Goal: Task Accomplishment & Management: Use online tool/utility

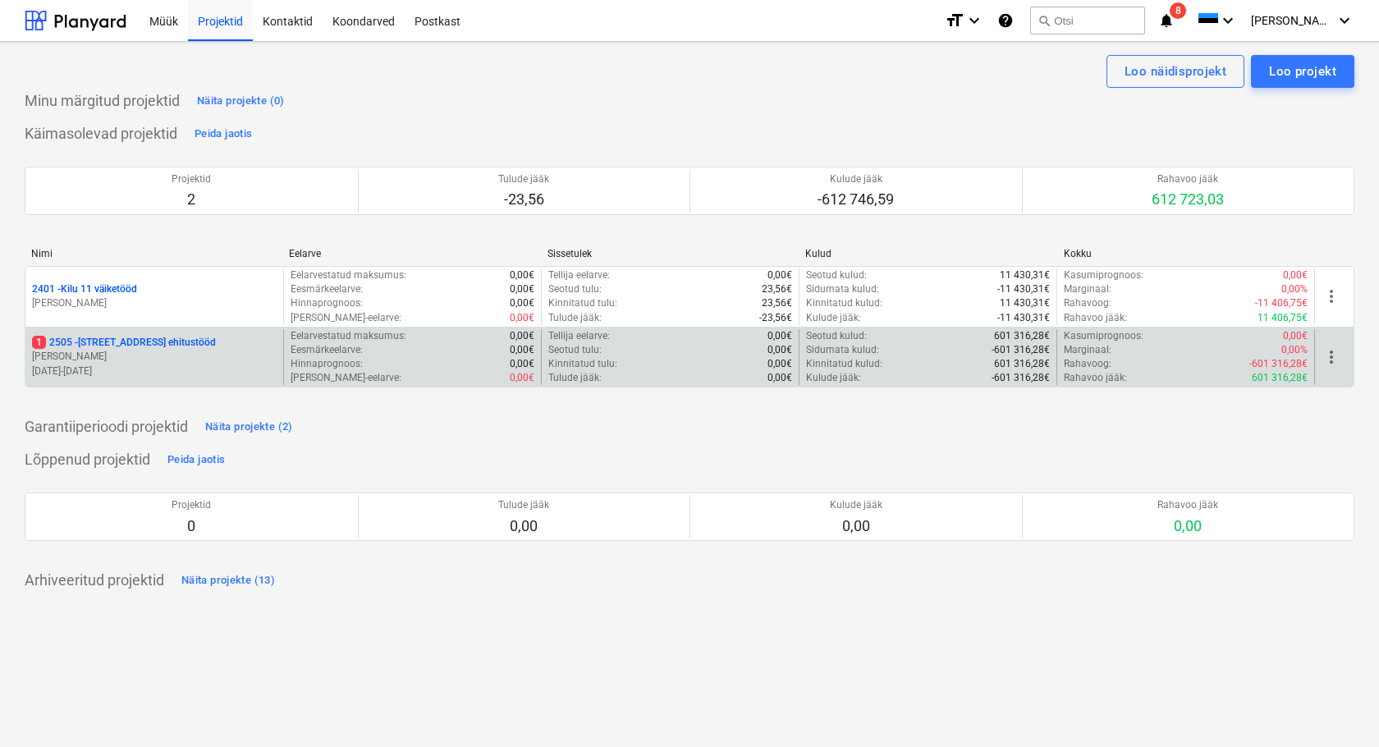
click at [107, 343] on p "[STREET_ADDRESS] ehitustööd" at bounding box center [124, 343] width 184 height 14
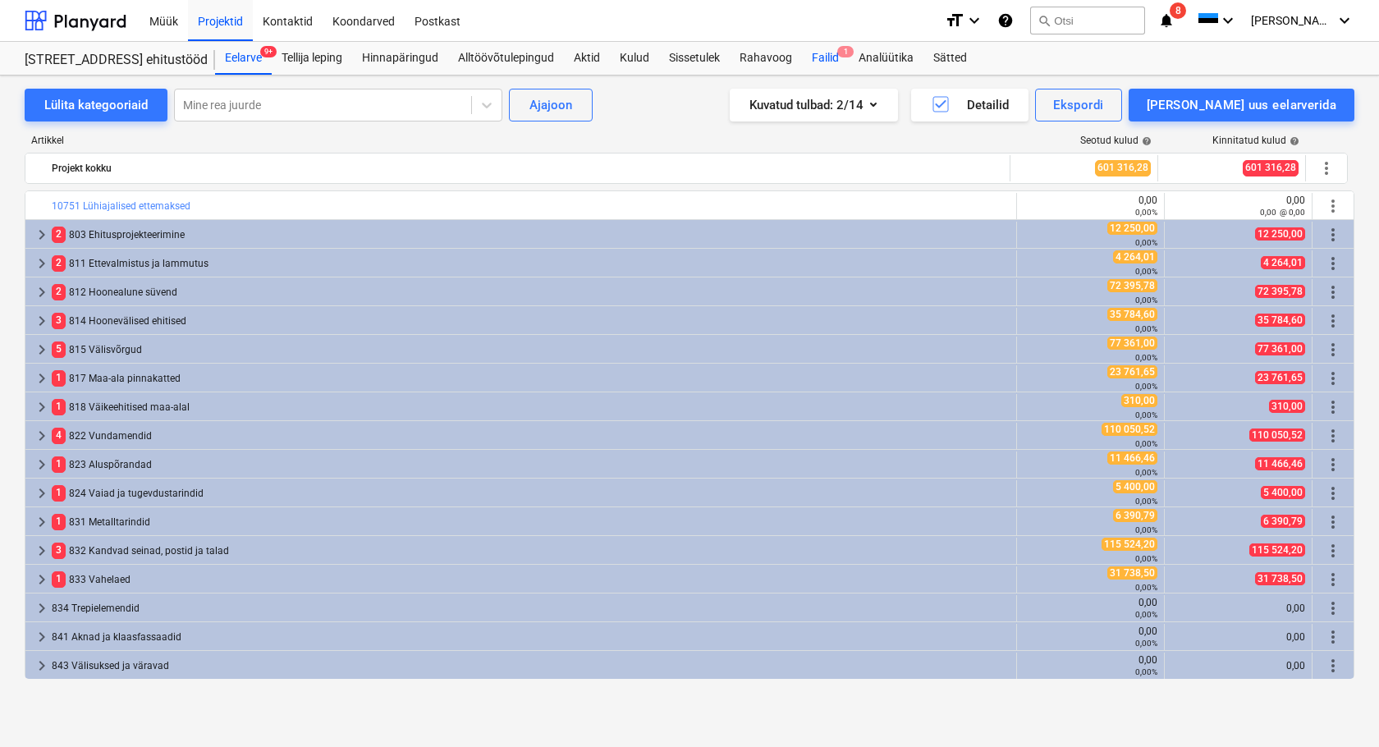
click at [827, 57] on div "Failid 1" at bounding box center [825, 58] width 47 height 33
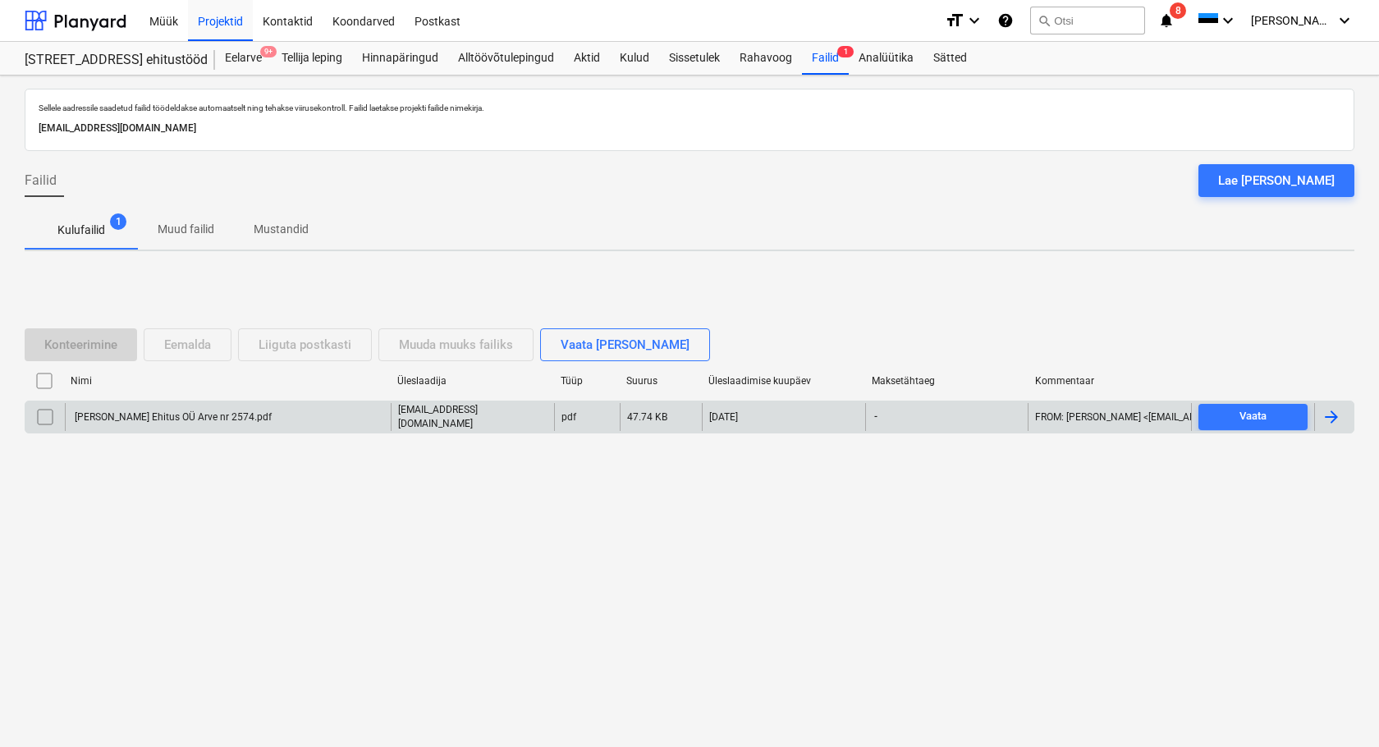
click at [145, 416] on div "[PERSON_NAME] Ehitus OÜ Arve nr 2574.pdf" at bounding box center [171, 416] width 199 height 11
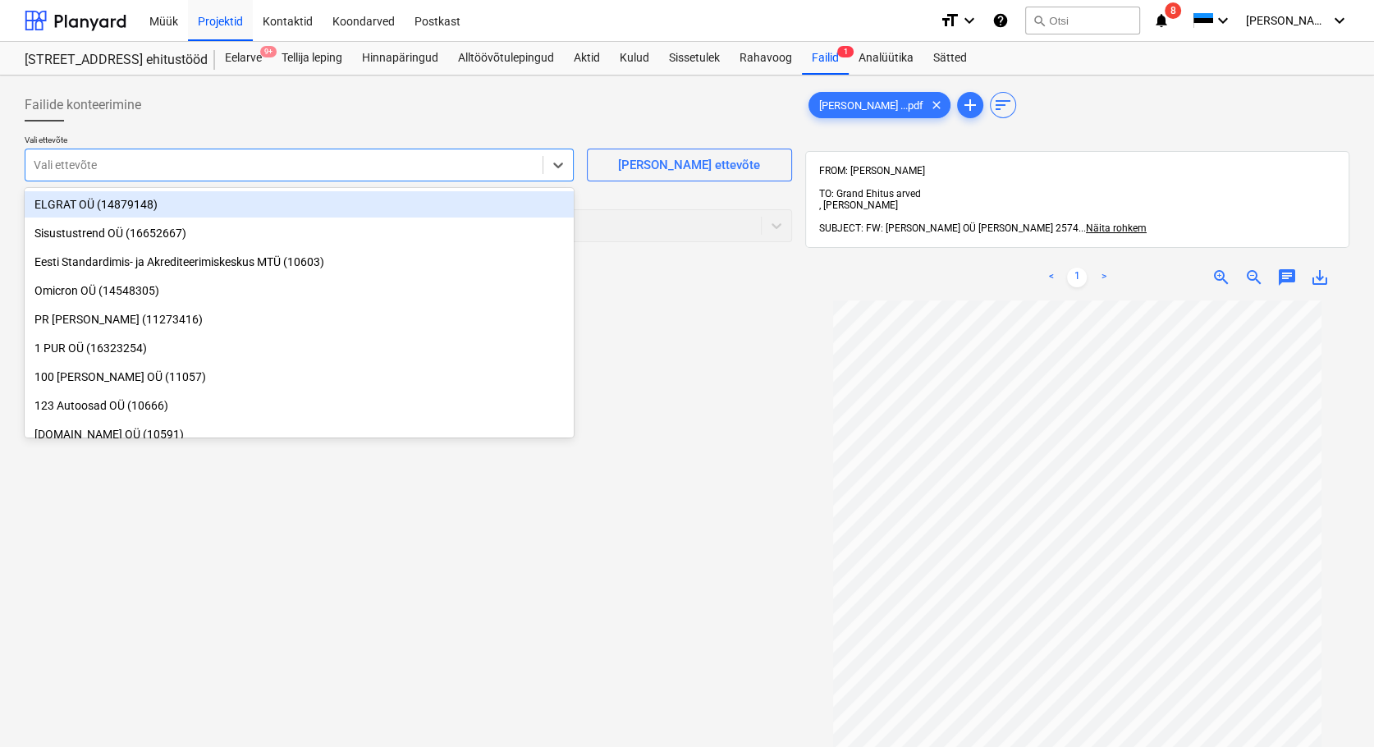
click at [98, 164] on div at bounding box center [284, 165] width 501 height 16
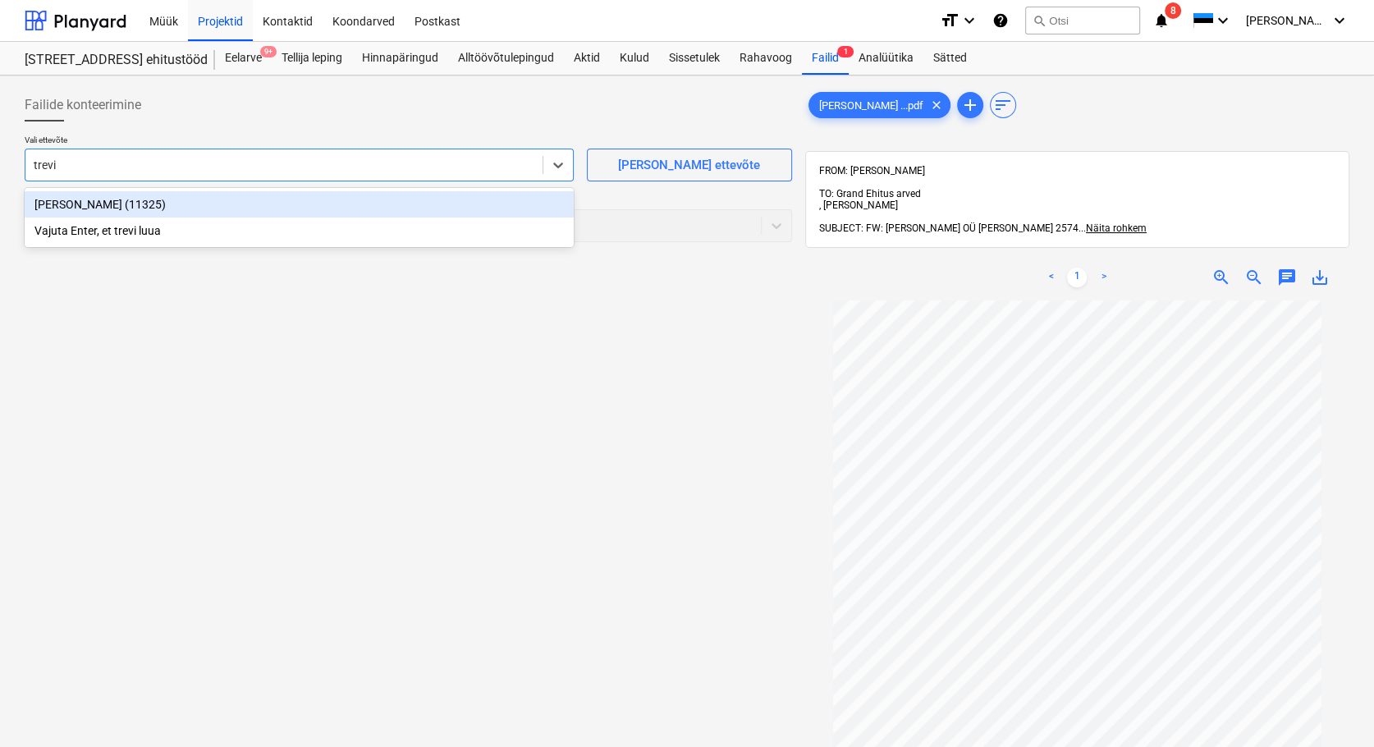
type input "[PERSON_NAME]"
click at [85, 198] on div "[PERSON_NAME] (11325)" at bounding box center [299, 204] width 549 height 26
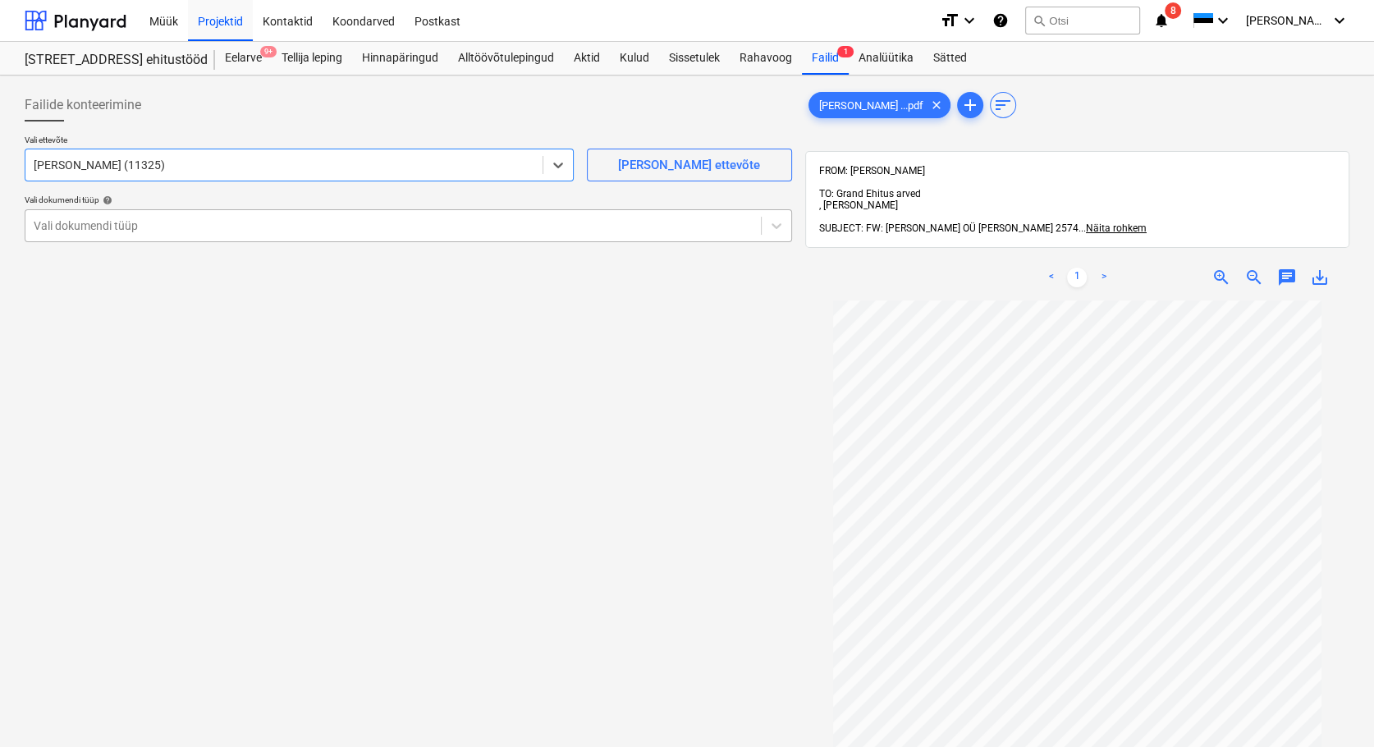
click at [91, 227] on div at bounding box center [393, 225] width 719 height 16
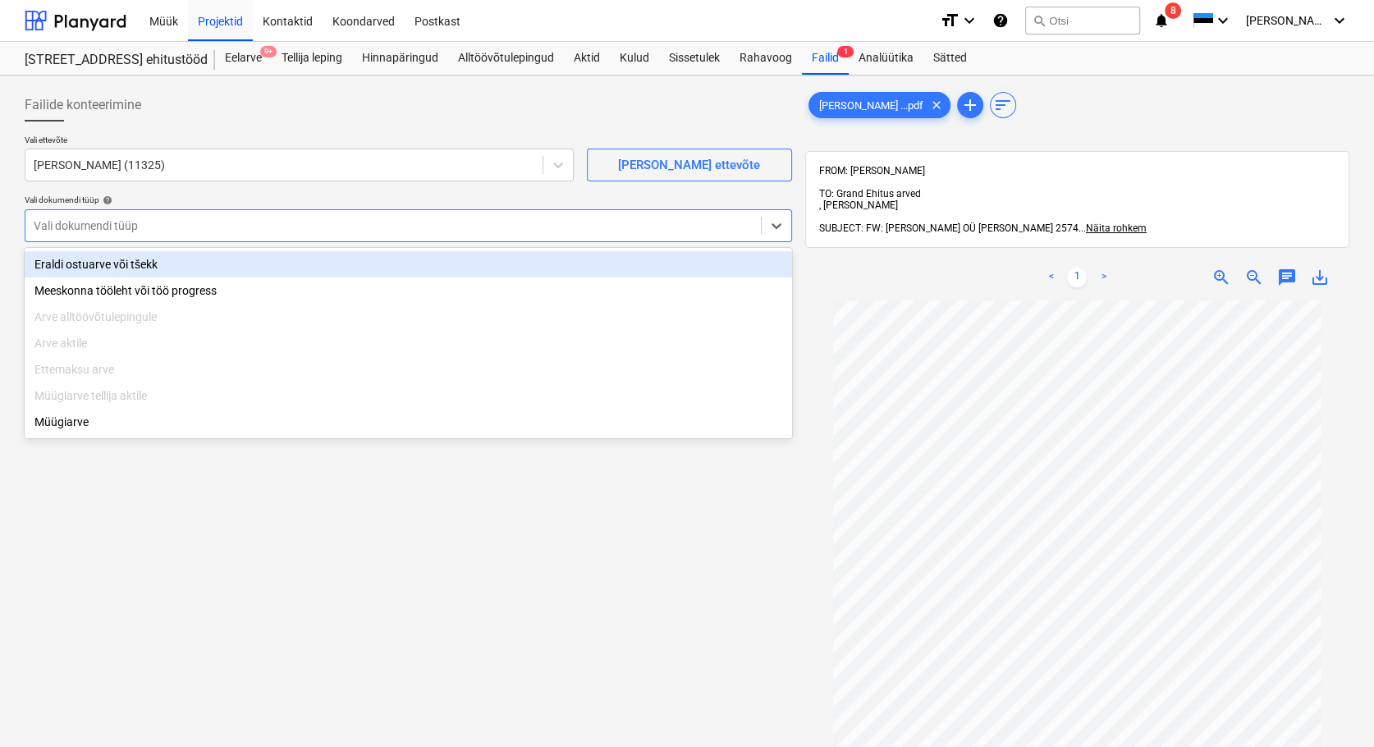
click at [99, 265] on div "Eraldi ostuarve või tšekk" at bounding box center [408, 264] width 767 height 26
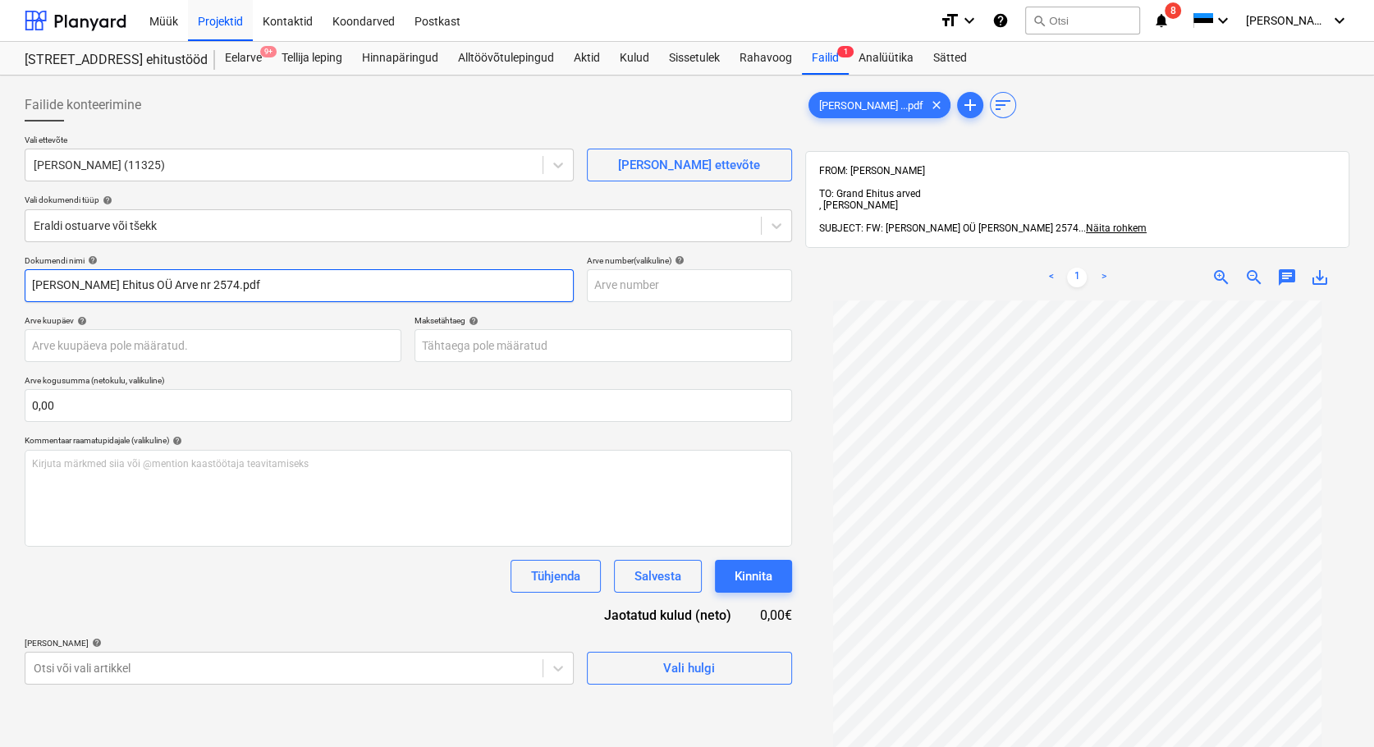
drag, startPoint x: 158, startPoint y: 281, endPoint x: 34, endPoint y: 294, distance: 124.5
click at [34, 294] on input "[PERSON_NAME] Ehitus OÜ Arve nr 2574.pdf" at bounding box center [299, 285] width 549 height 33
drag, startPoint x: 102, startPoint y: 283, endPoint x: 59, endPoint y: 293, distance: 43.8
click at [57, 290] on input "2574.pdf" at bounding box center [299, 285] width 549 height 33
type input "2574"
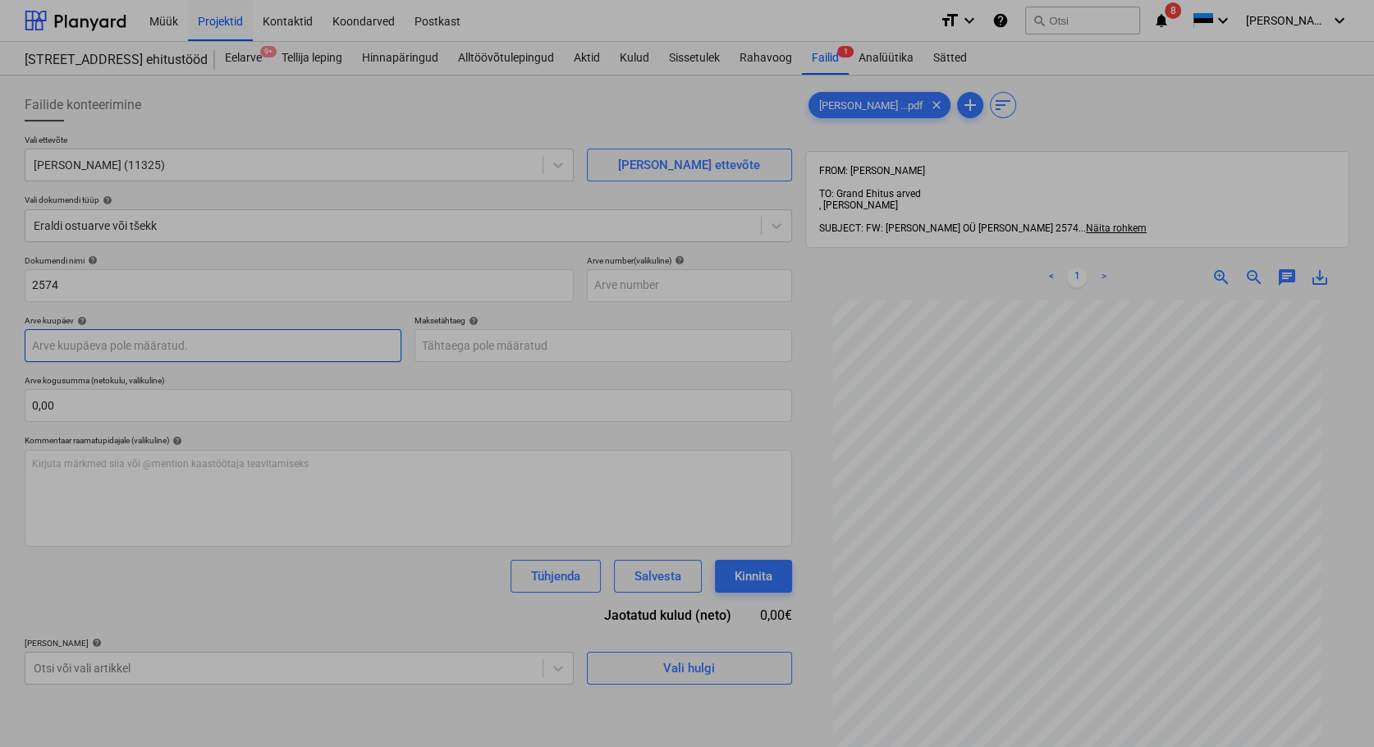
click at [92, 347] on body "Müük Projektid Kontaktid Koondarved Postkast format_size keyboard_arrow_down he…" at bounding box center [687, 373] width 1374 height 747
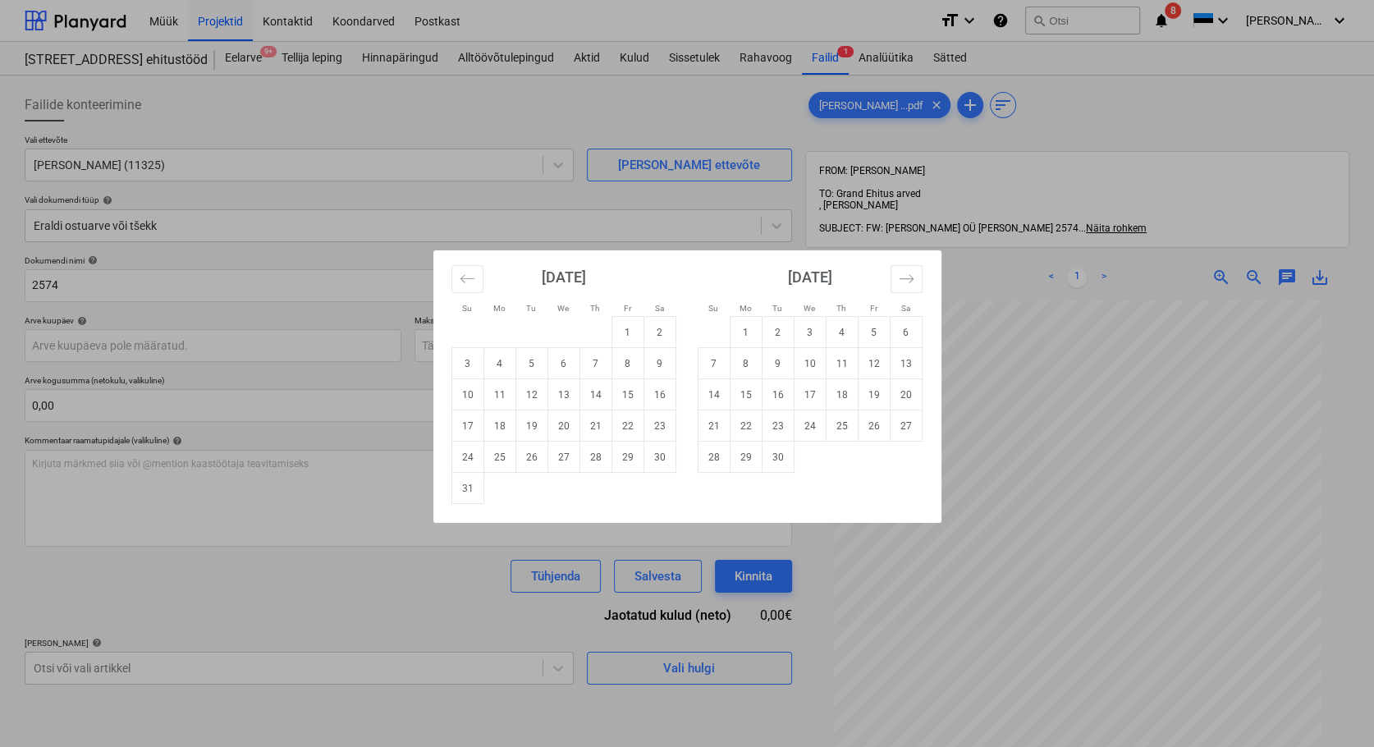
click at [300, 585] on div "Su Mo Tu We Th Fr Sa Su Mo Tu We Th Fr Sa [DATE] 1 2 3 4 5 6 7 8 9 10 11 12 13 …" at bounding box center [687, 373] width 1374 height 747
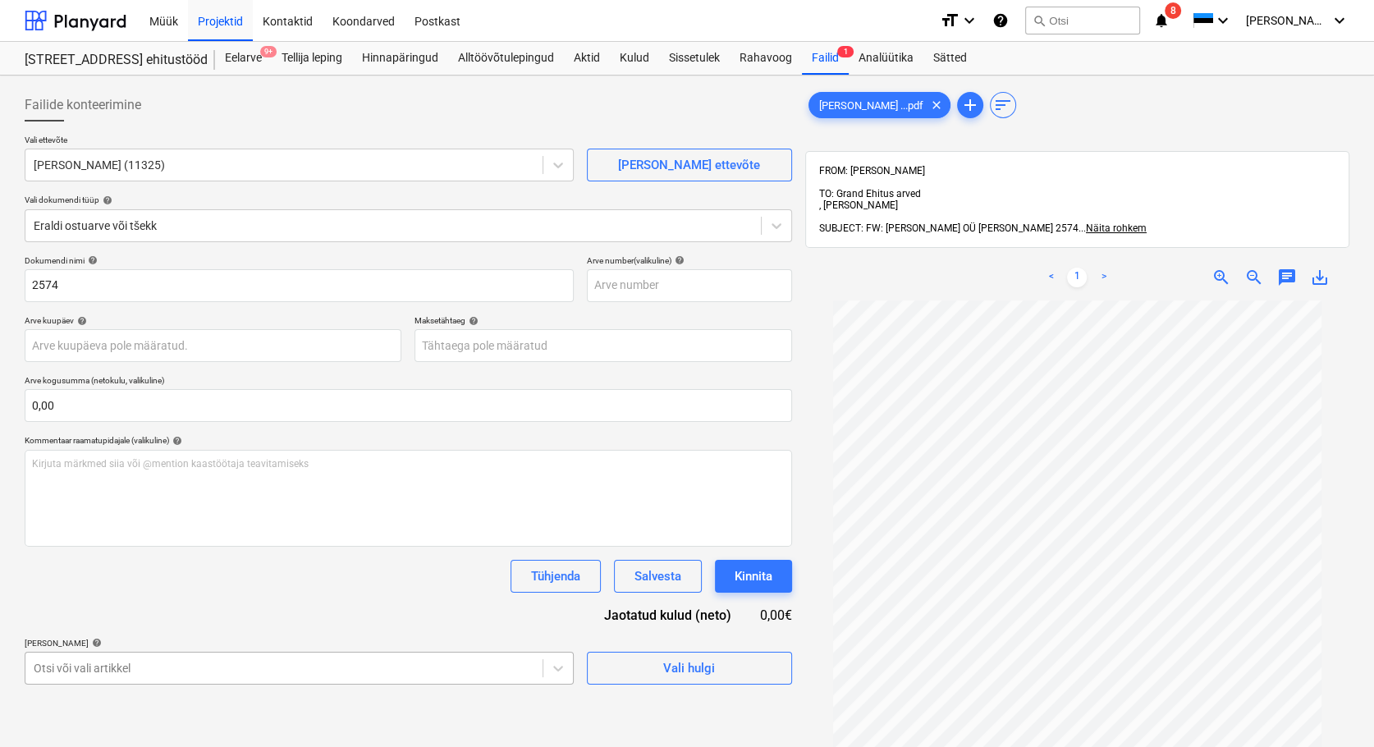
scroll to position [200, 0]
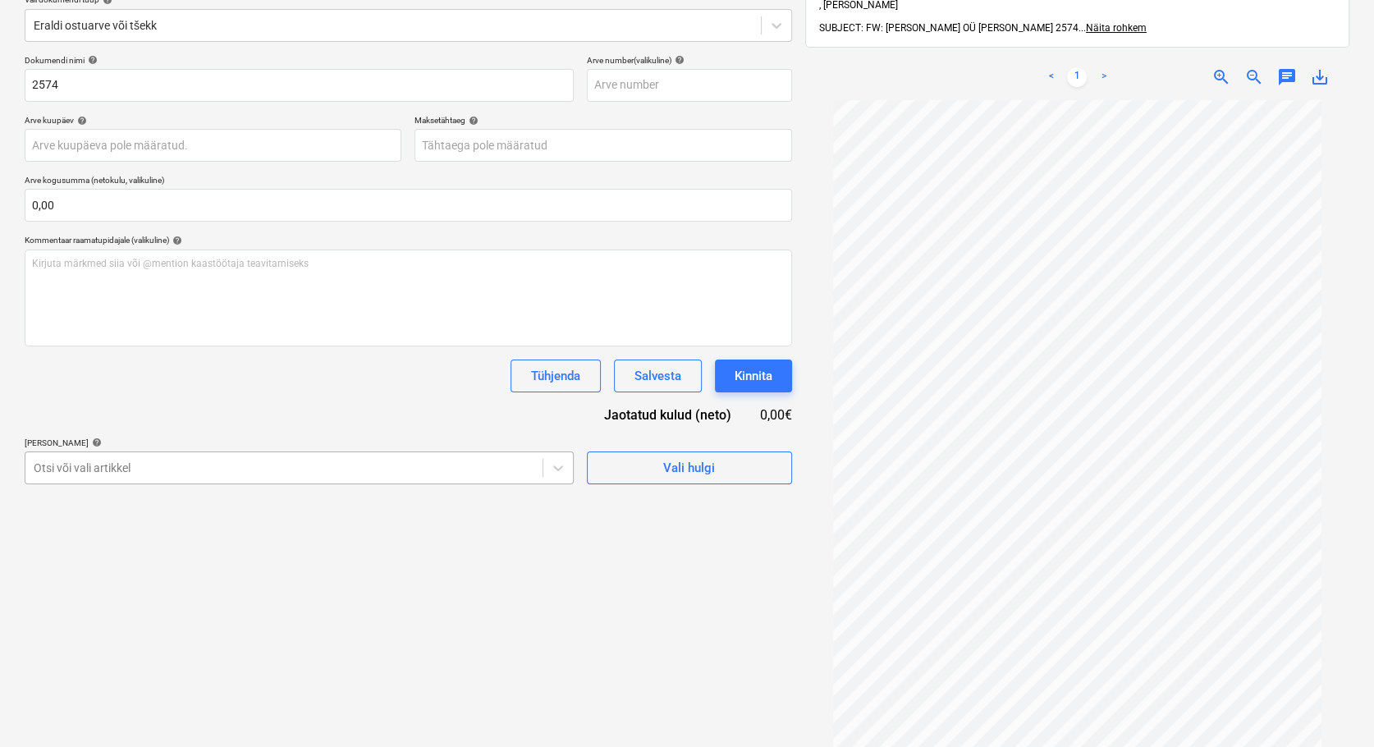
click at [97, 547] on body "Müük Projektid Kontaktid Koondarved Postkast format_size keyboard_arrow_down he…" at bounding box center [687, 173] width 1374 height 747
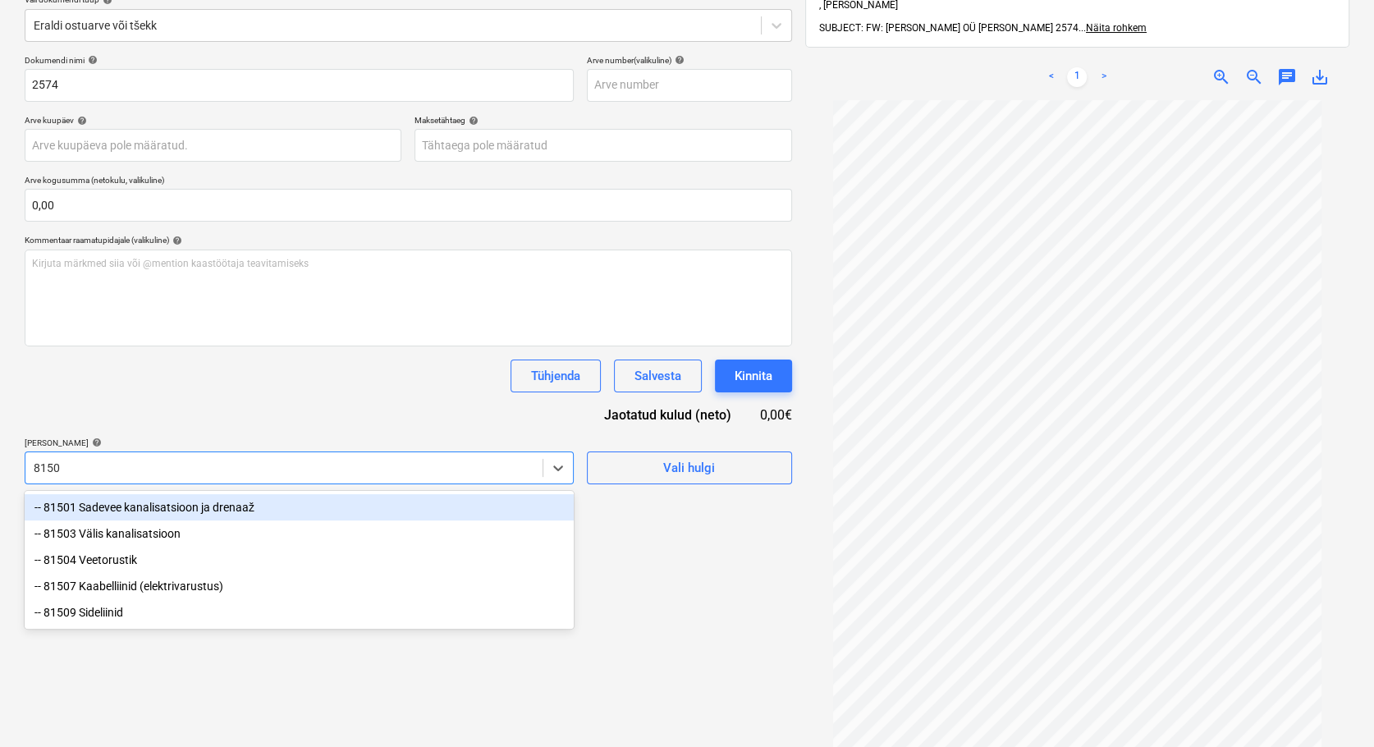
type input "81503"
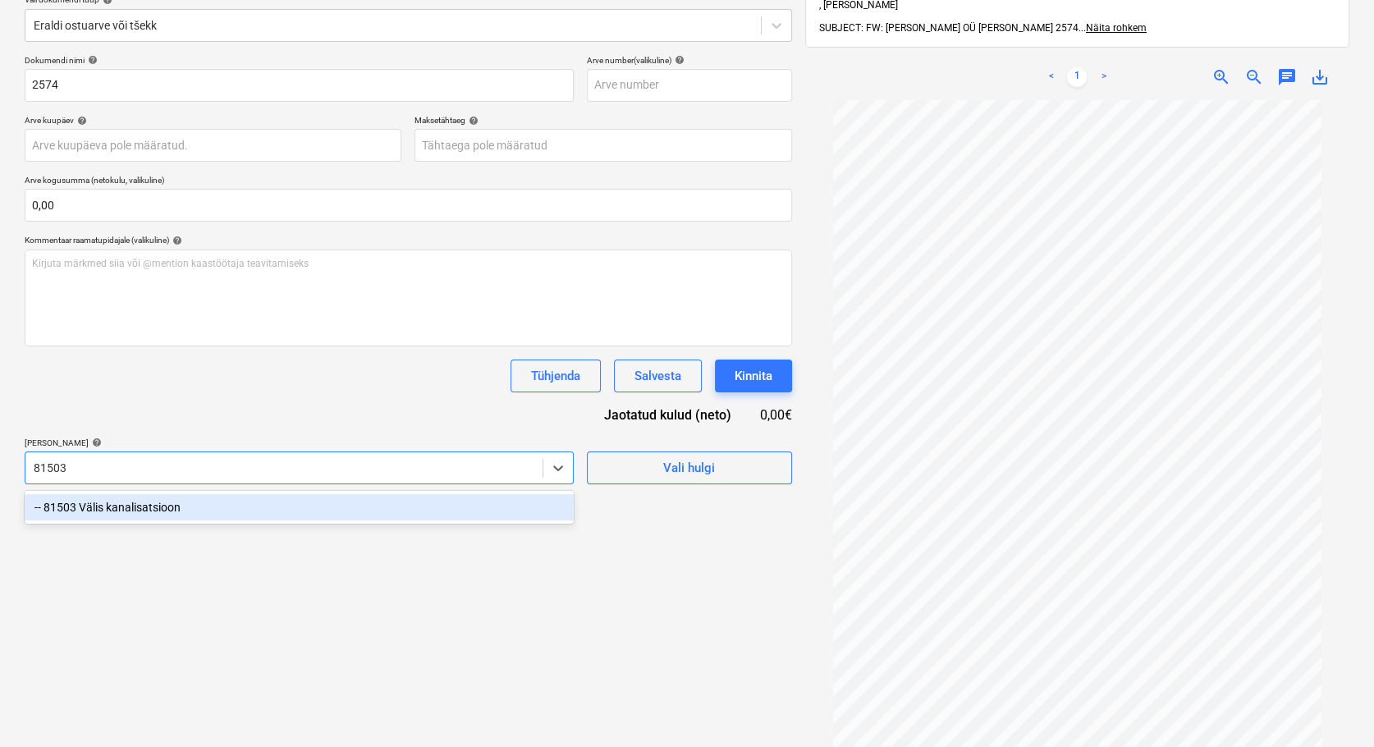
click at [144, 506] on div "-- 81503 Välis kanalisatsioon" at bounding box center [299, 507] width 549 height 26
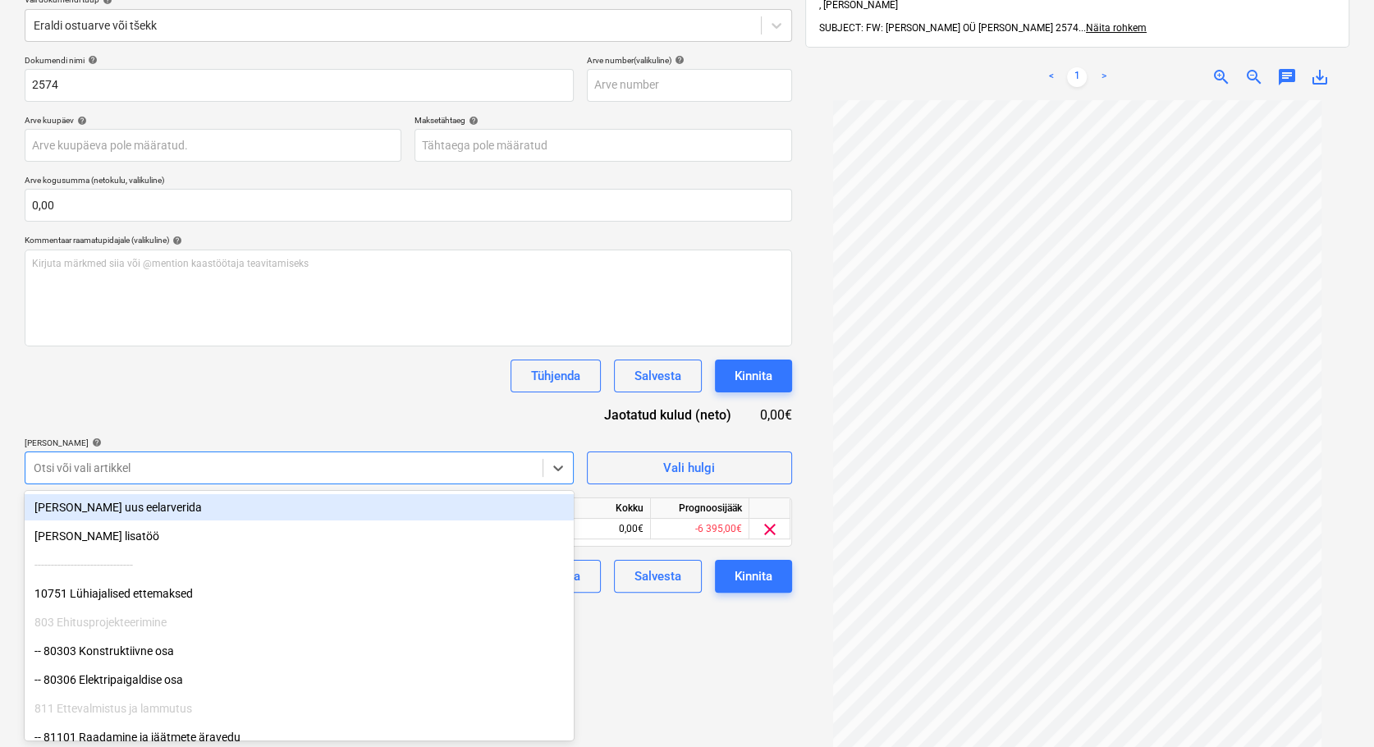
click at [102, 464] on div at bounding box center [284, 468] width 501 height 16
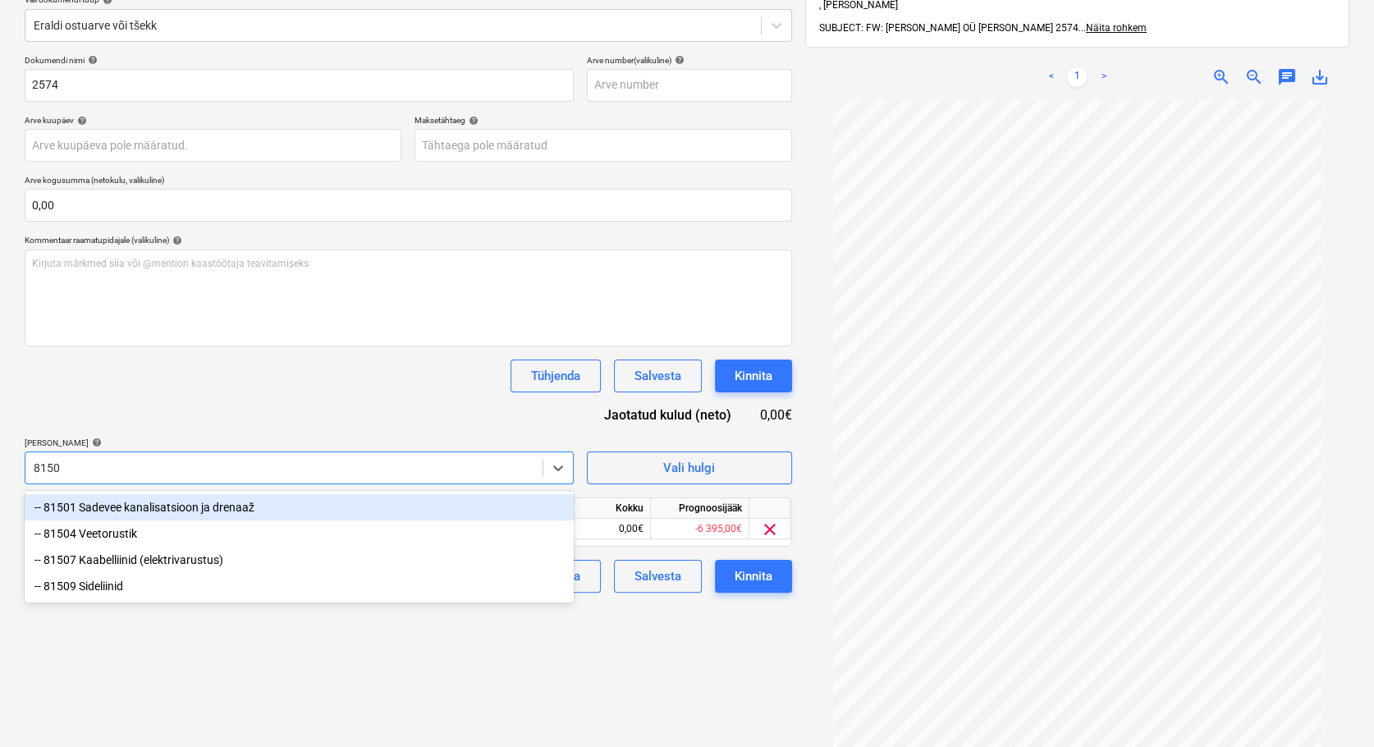
type input "81504"
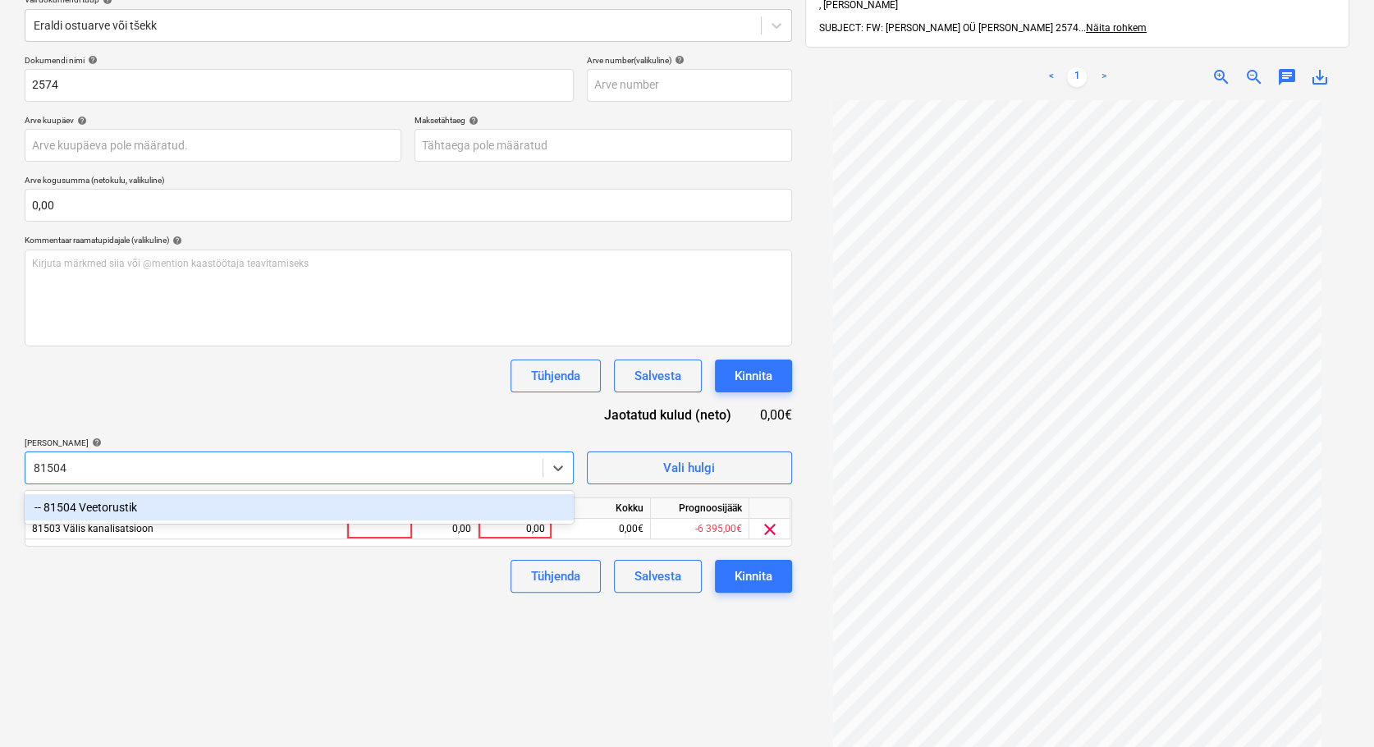
click at [125, 501] on div "-- 81504 Veetorustik" at bounding box center [299, 507] width 549 height 26
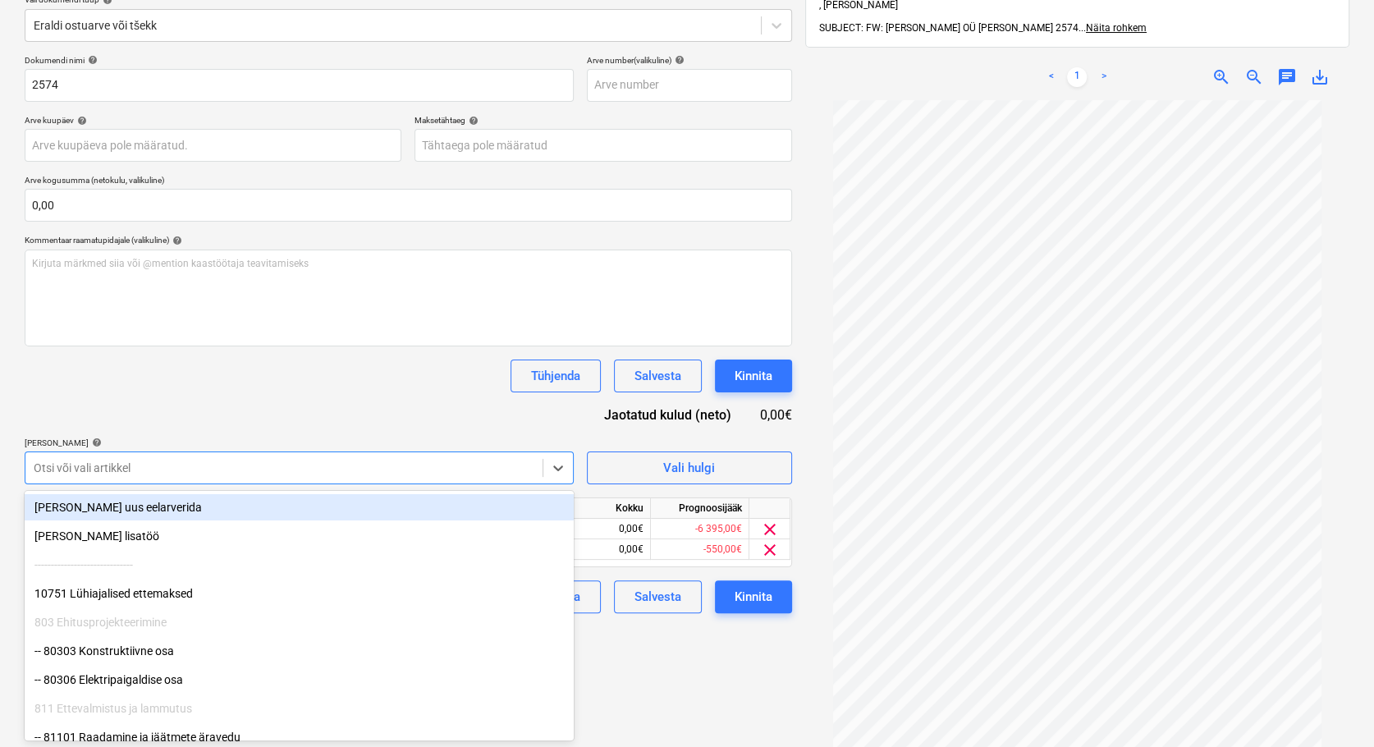
click at [74, 469] on div at bounding box center [284, 468] width 501 height 16
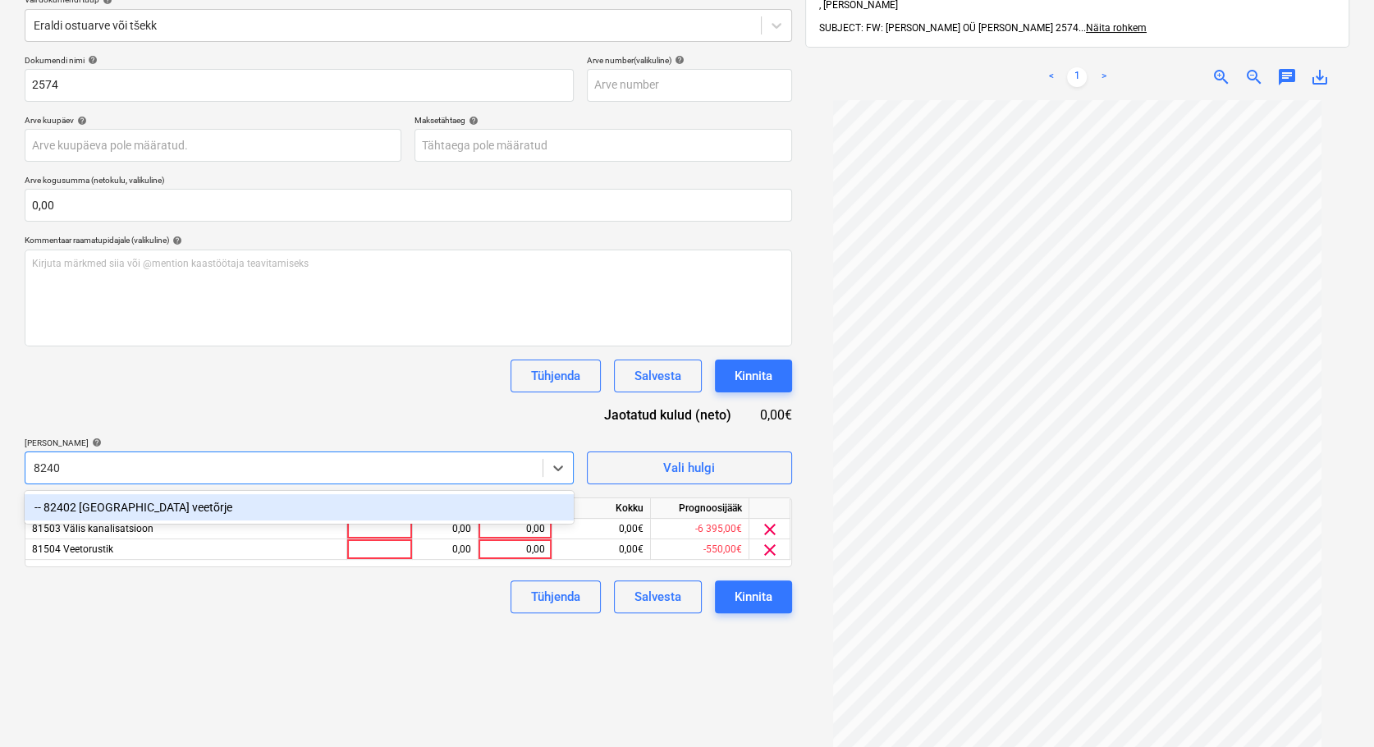
type input "82402"
click at [112, 507] on div "-- 82402 [GEOGRAPHIC_DATA] veetõrje" at bounding box center [299, 507] width 549 height 26
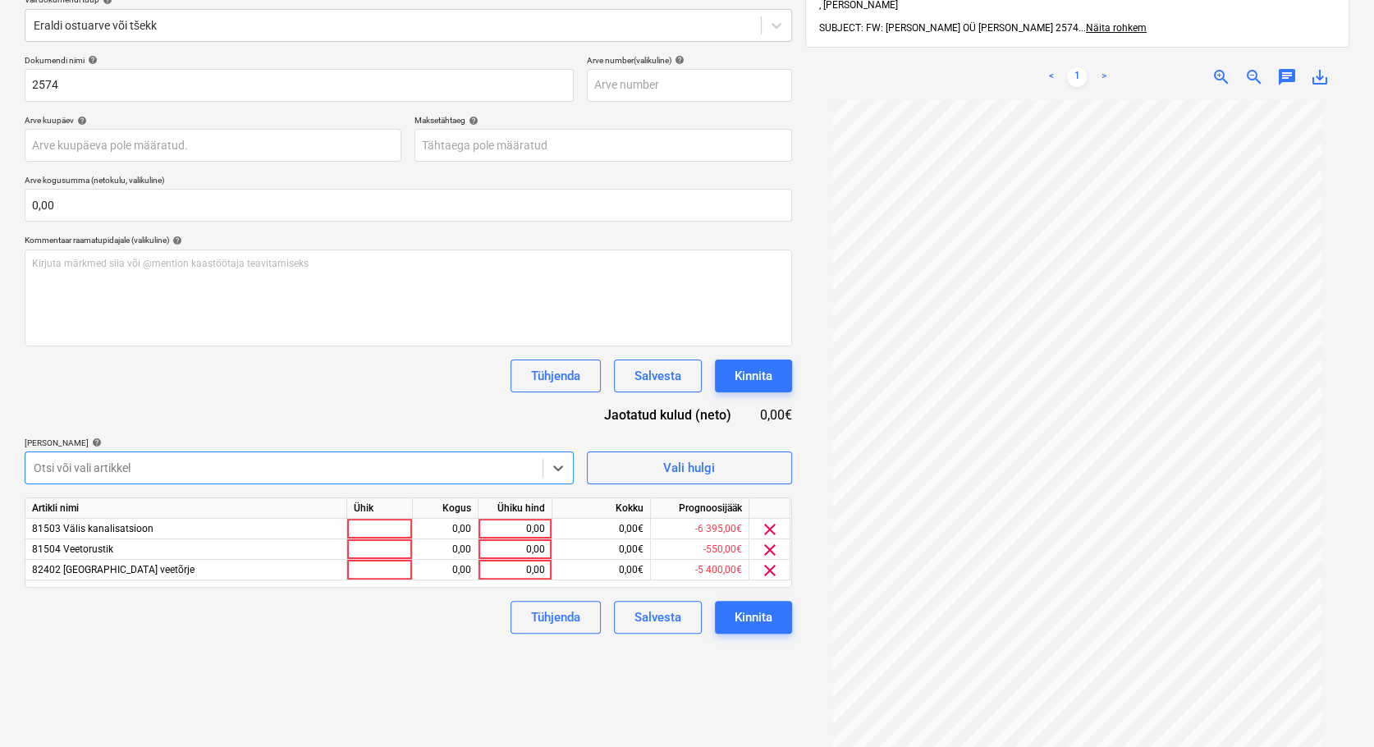
click at [63, 464] on div at bounding box center [284, 468] width 501 height 16
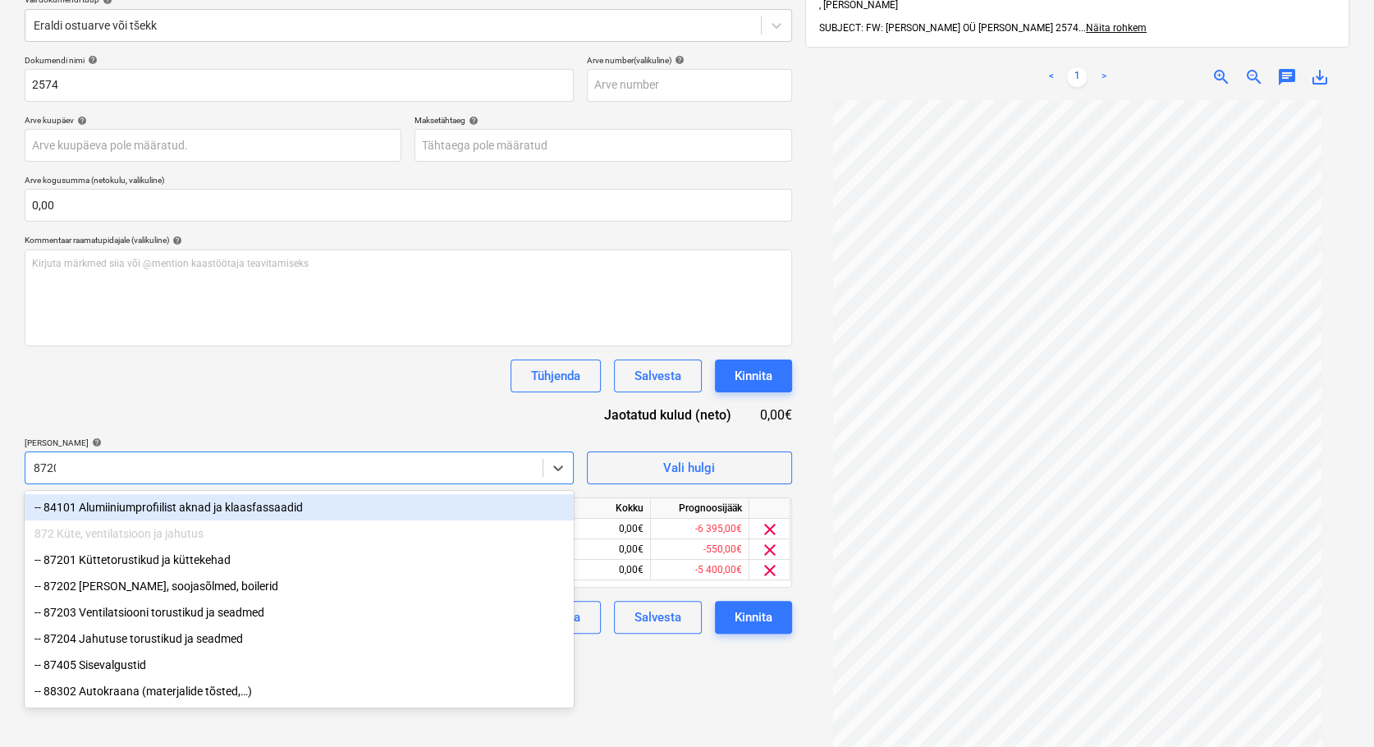
type input "87201"
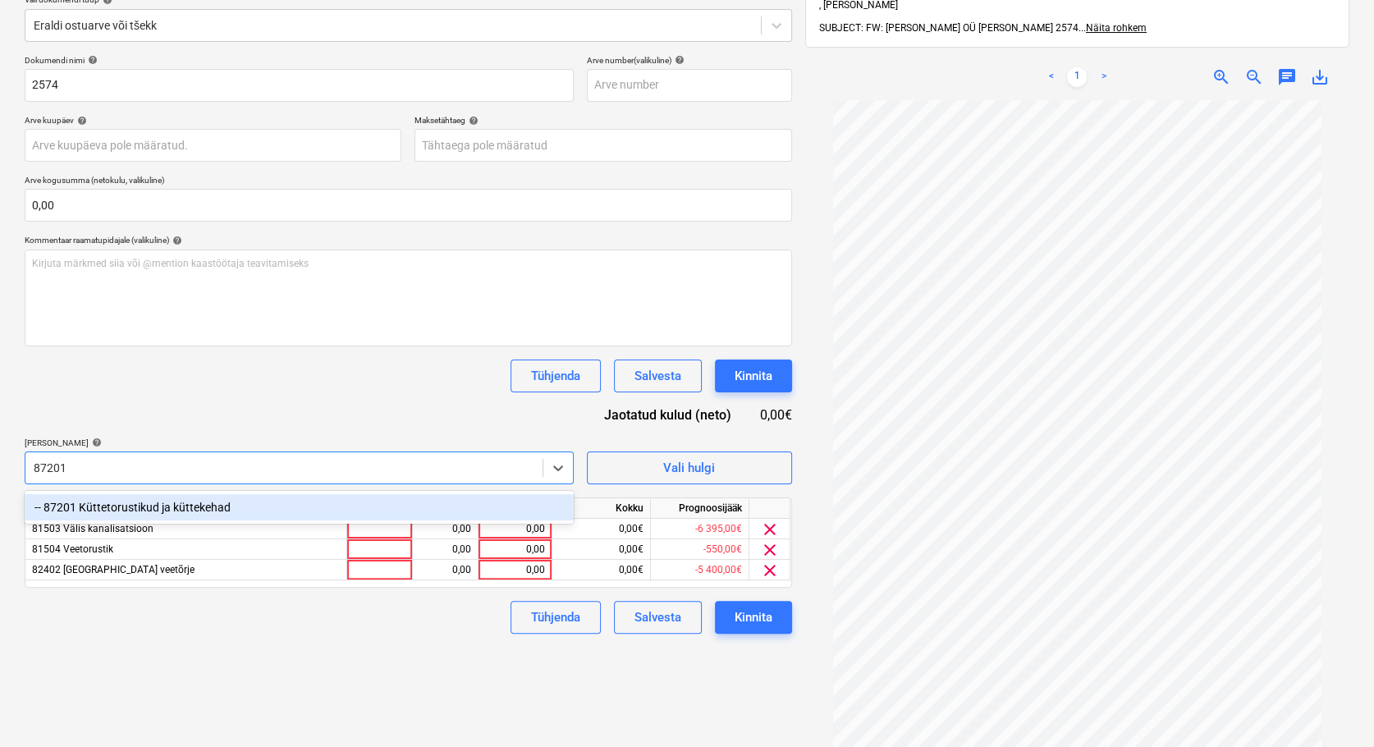
click at [94, 503] on div "-- 87201 Küttetorustikud ja küttekehad" at bounding box center [299, 507] width 549 height 26
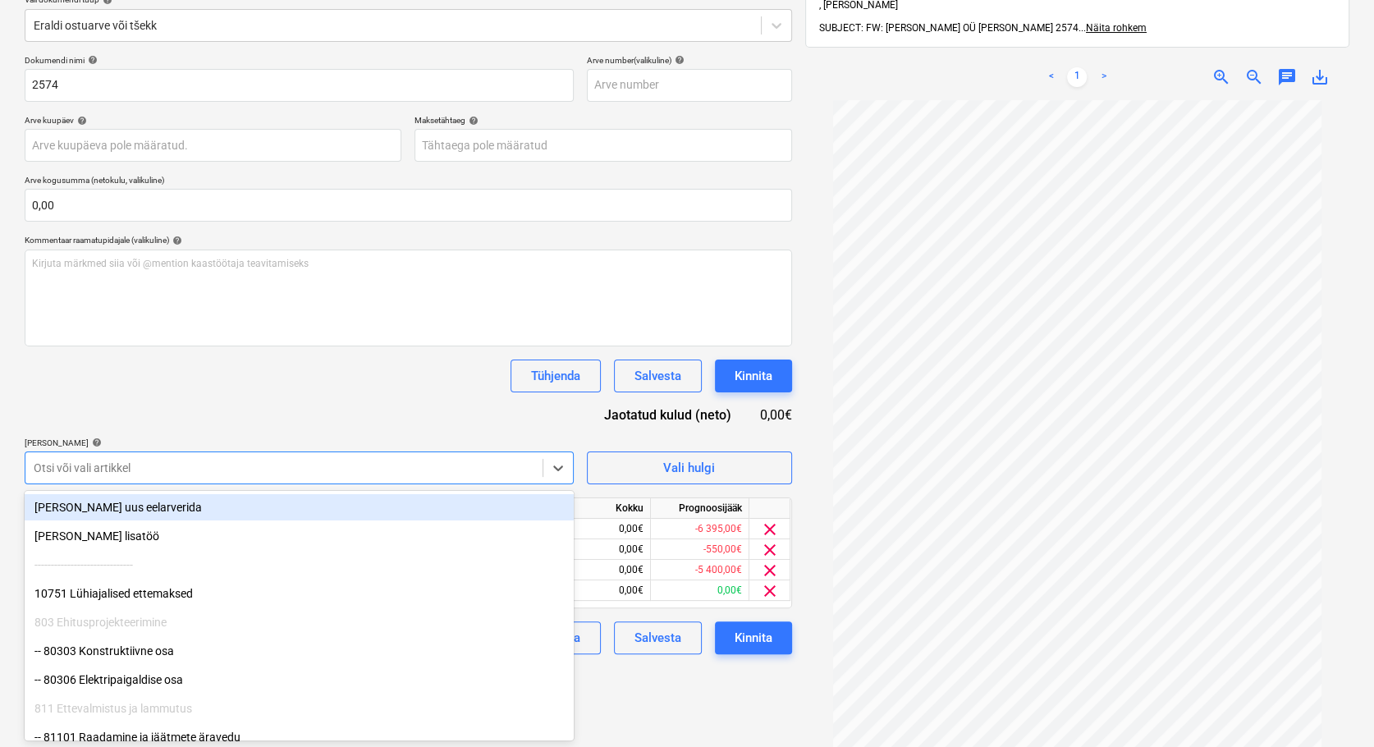
click at [59, 472] on div at bounding box center [284, 468] width 501 height 16
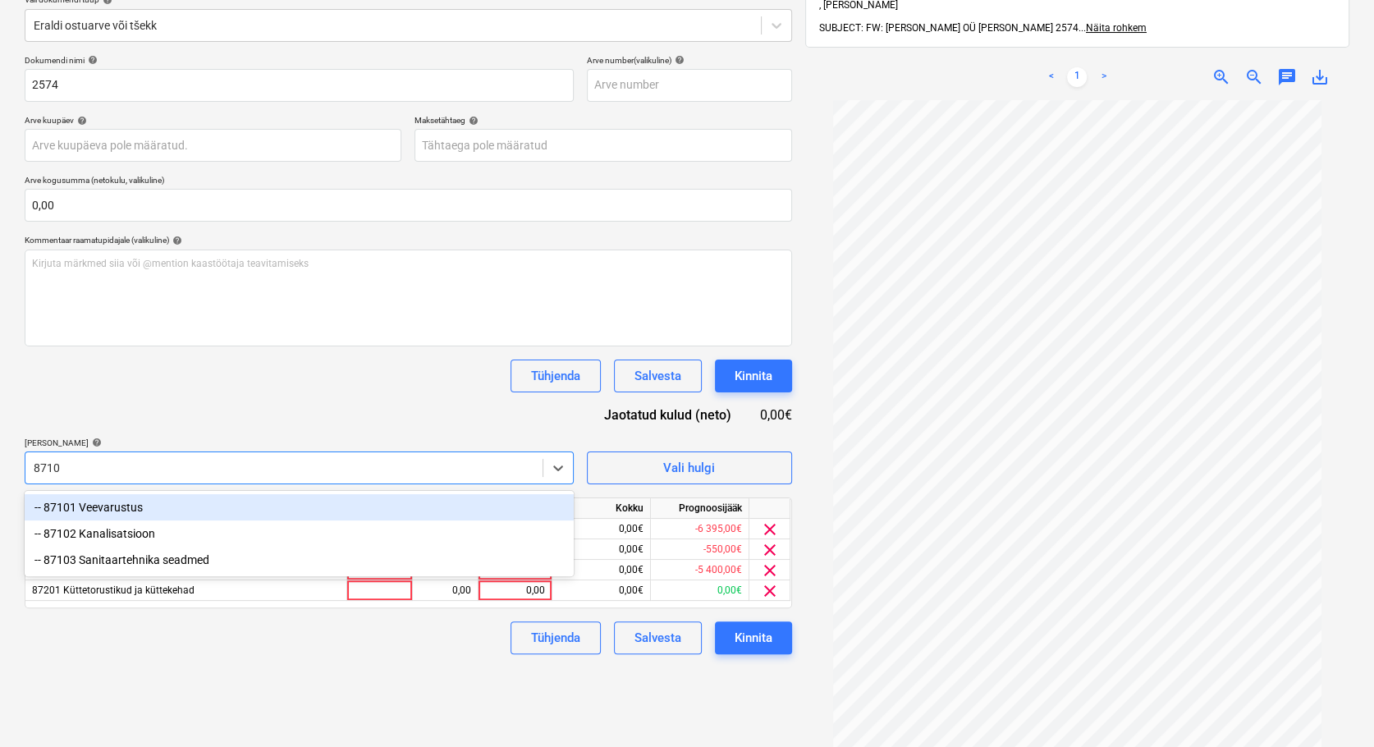
type input "87101"
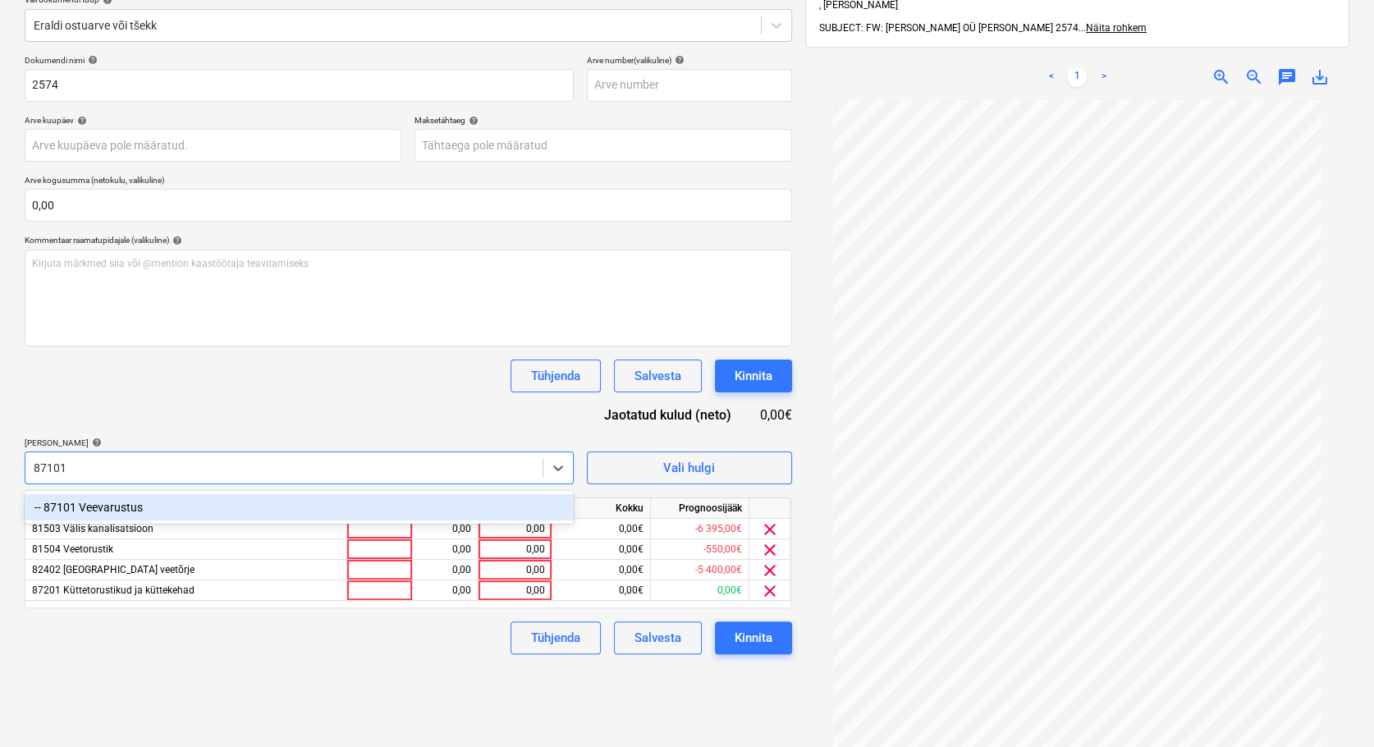
click at [103, 510] on div "-- 87101 Veevarustus" at bounding box center [299, 507] width 549 height 26
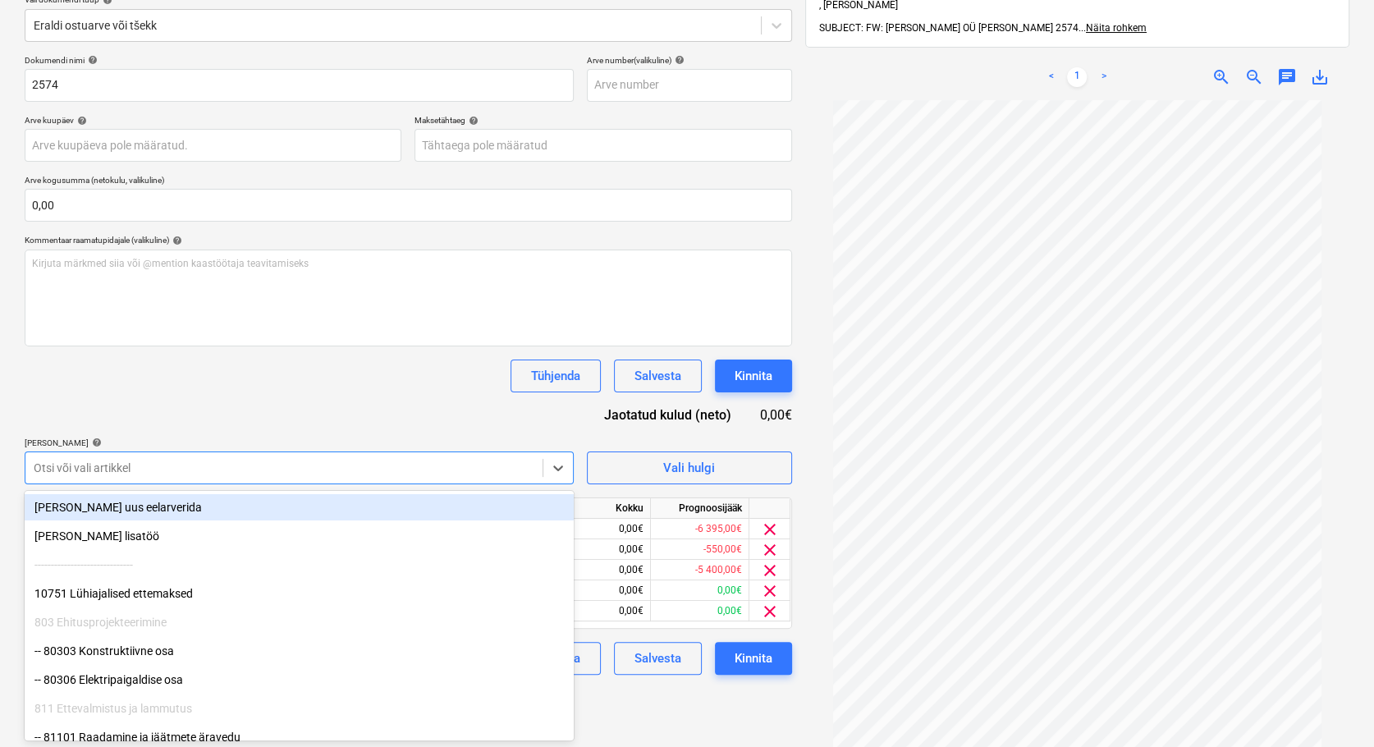
click at [79, 461] on div at bounding box center [284, 468] width 501 height 16
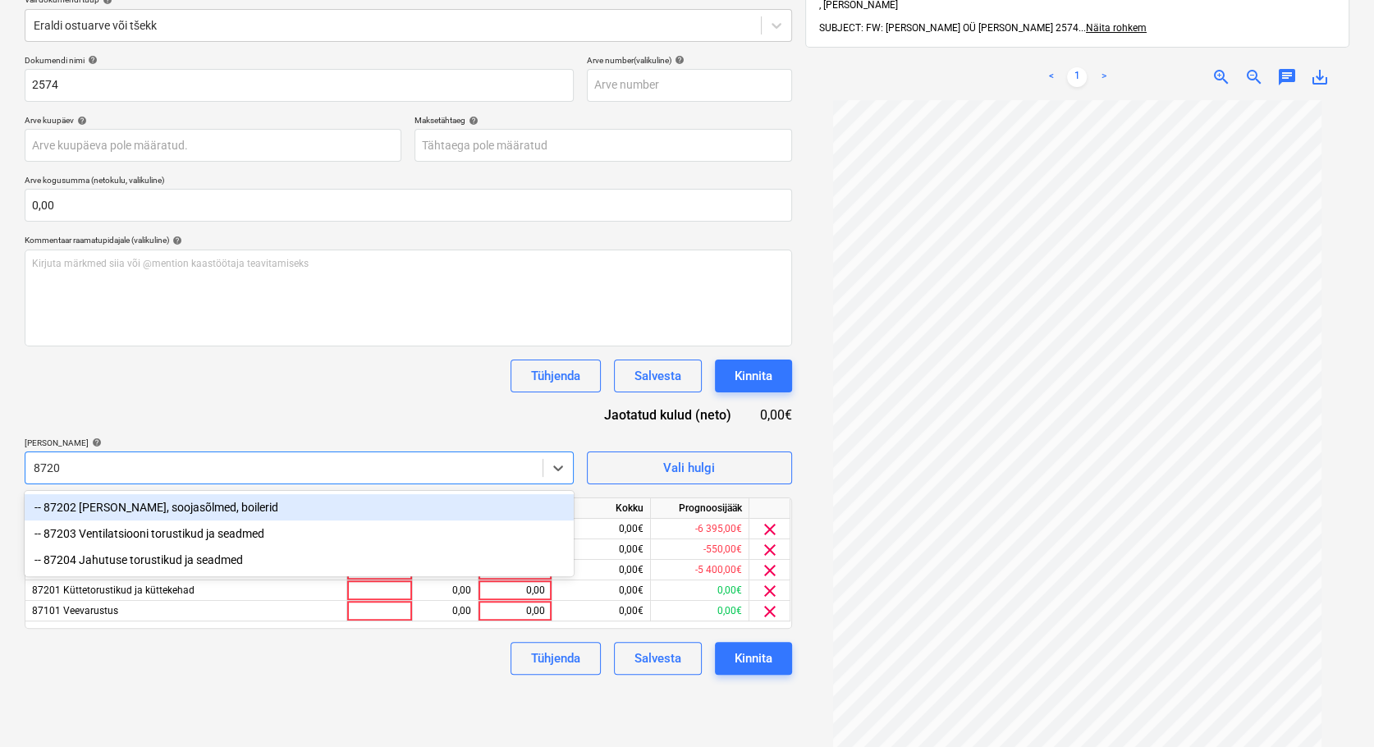
type input "87204"
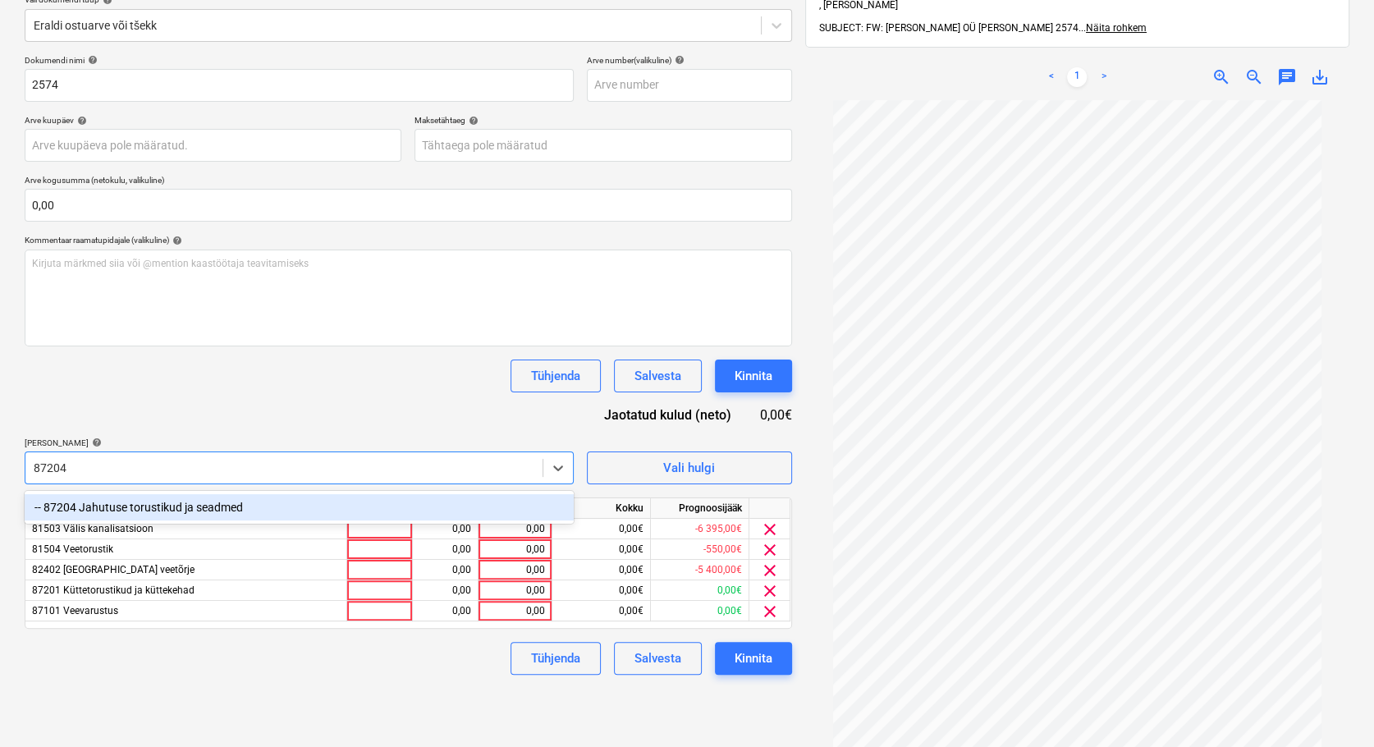
click at [112, 510] on div "-- 87204 Jahutuse torustikud ja seadmed" at bounding box center [299, 507] width 549 height 26
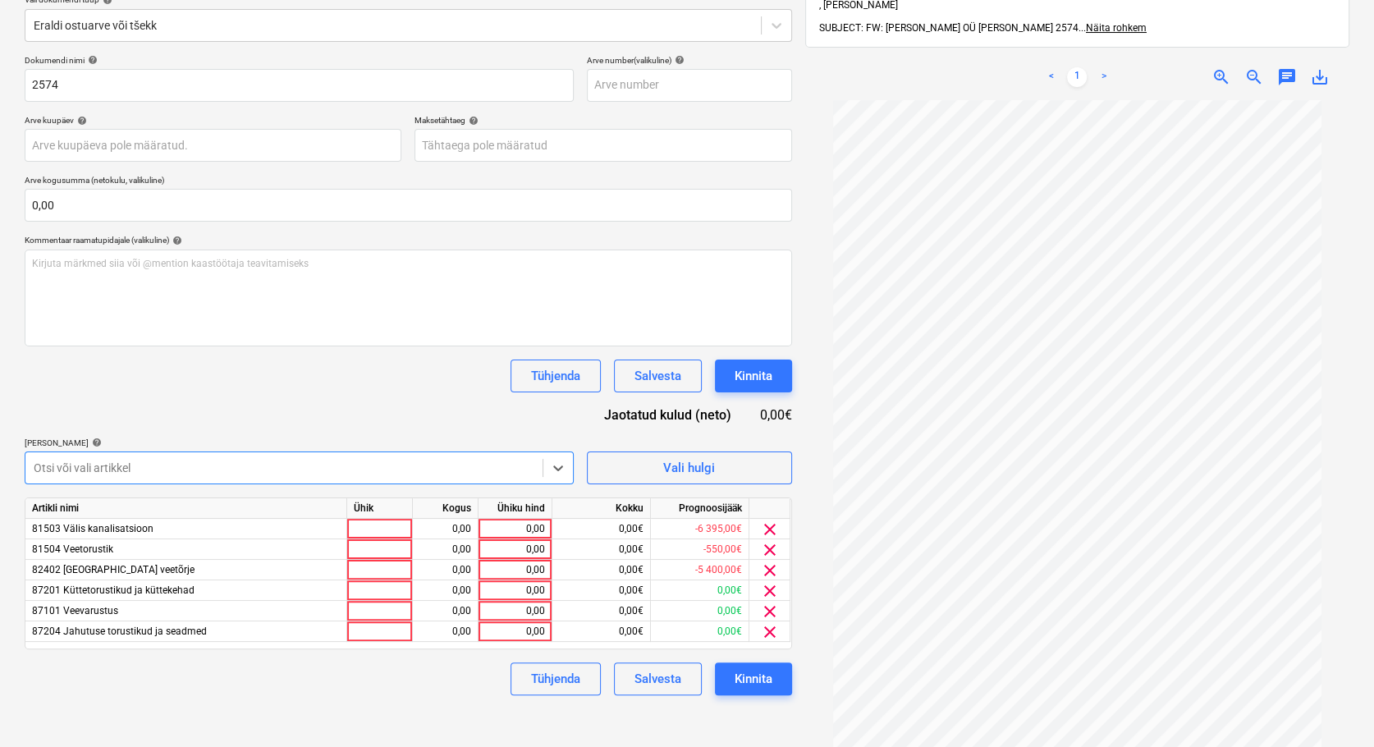
click at [75, 466] on div at bounding box center [284, 468] width 501 height 16
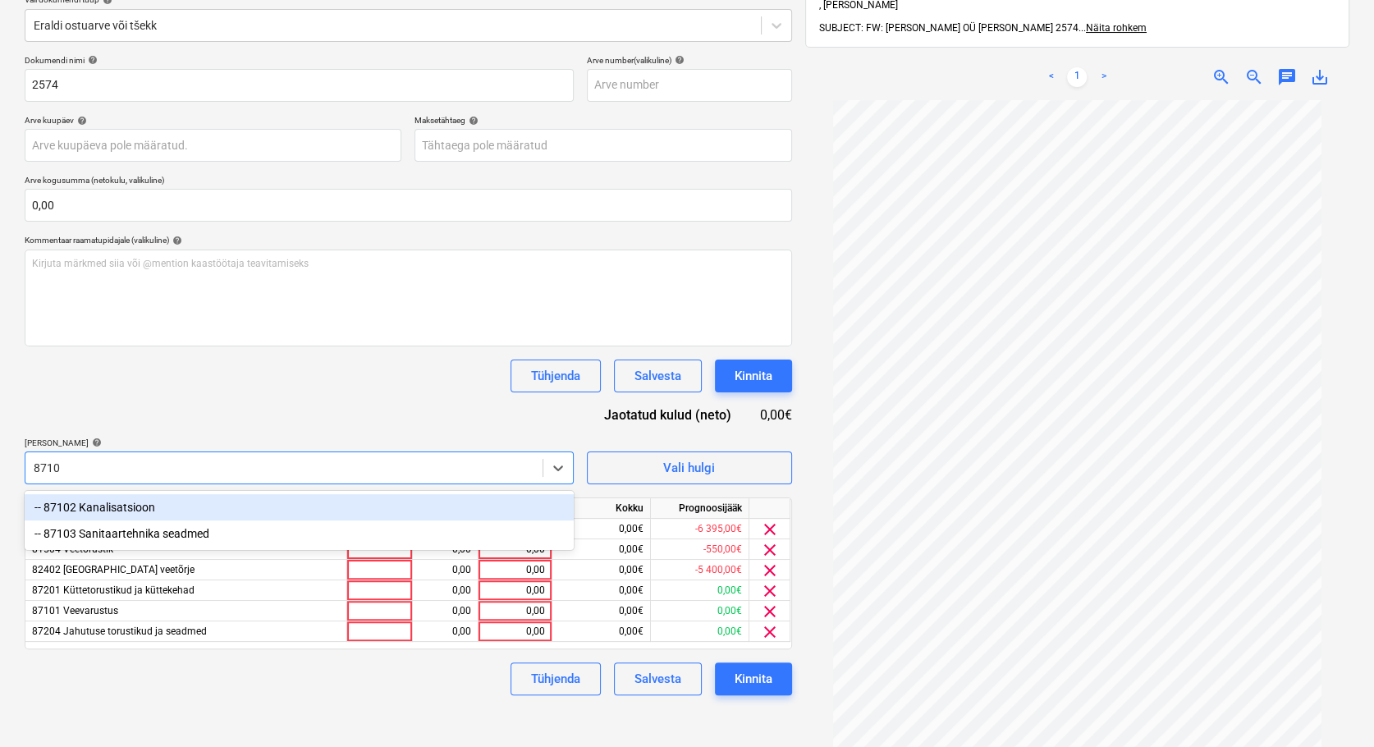
type input "87102"
click at [94, 507] on div "-- 87102 Kanalisatsioon" at bounding box center [299, 507] width 549 height 26
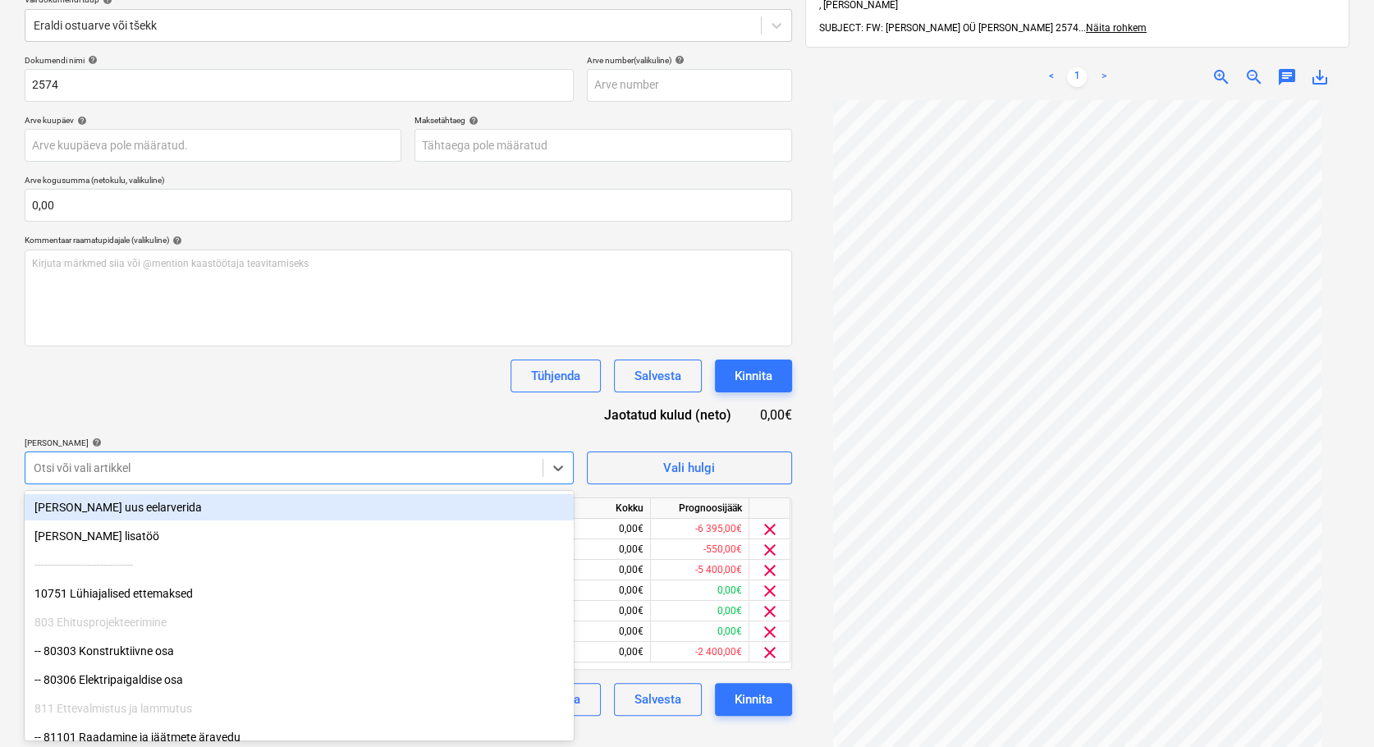
click at [72, 466] on div at bounding box center [284, 468] width 501 height 16
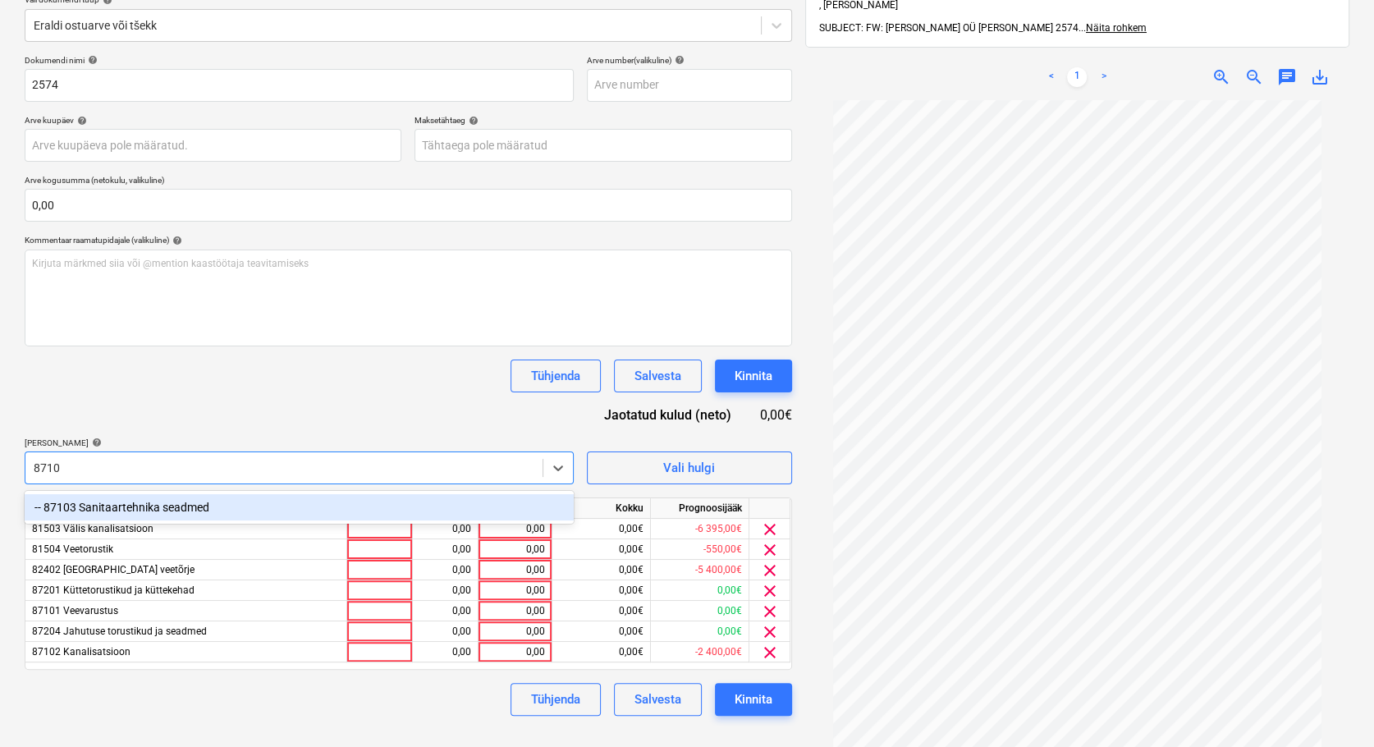
type input "87103"
click at [121, 506] on div "-- 87103 Sanitaartehnika seadmed" at bounding box center [299, 507] width 549 height 26
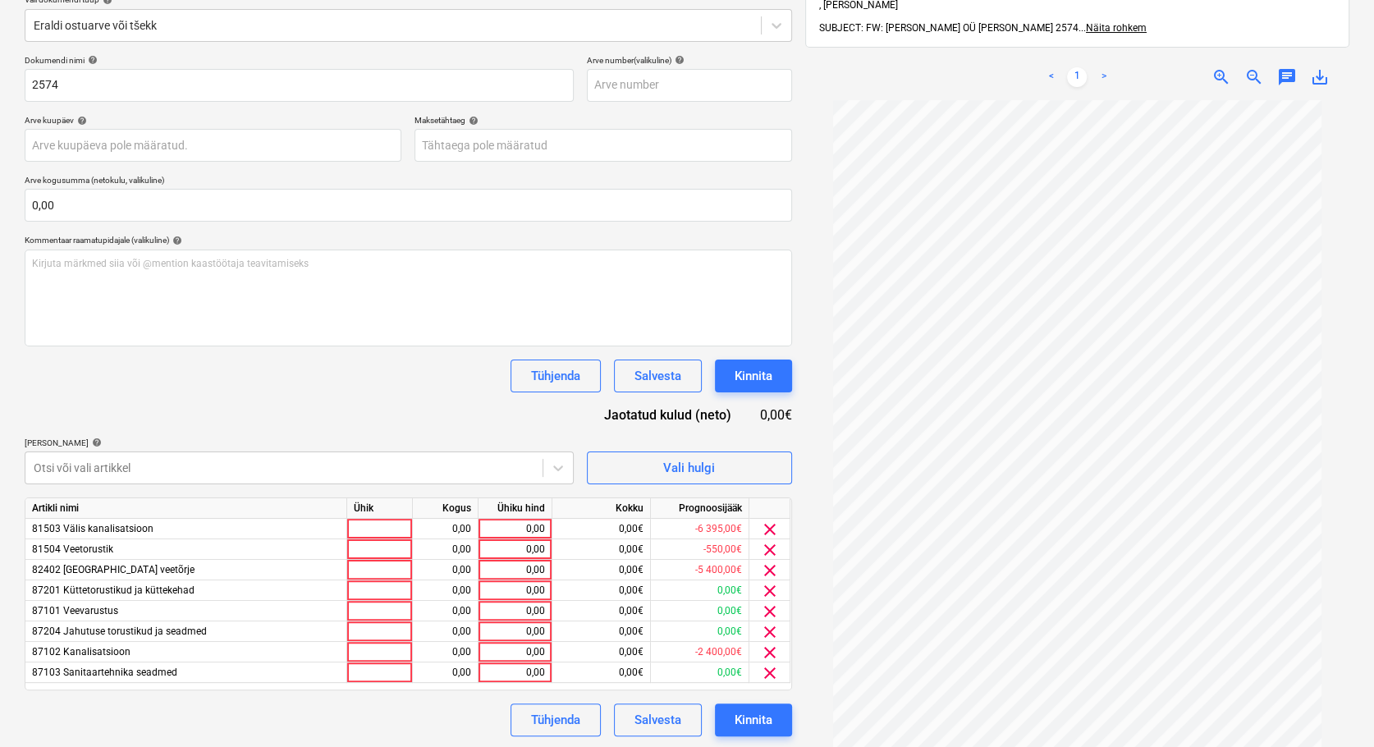
click at [433, 414] on div "Dokumendi nimi help 2574 Arve number (valikuline) help Arve kuupäev help Press …" at bounding box center [408, 395] width 767 height 681
click at [315, 387] on div "Tühjenda Salvesta Kinnita" at bounding box center [408, 375] width 767 height 33
click at [388, 533] on div at bounding box center [380, 529] width 66 height 21
type input "tk"
click at [389, 548] on div at bounding box center [380, 549] width 66 height 21
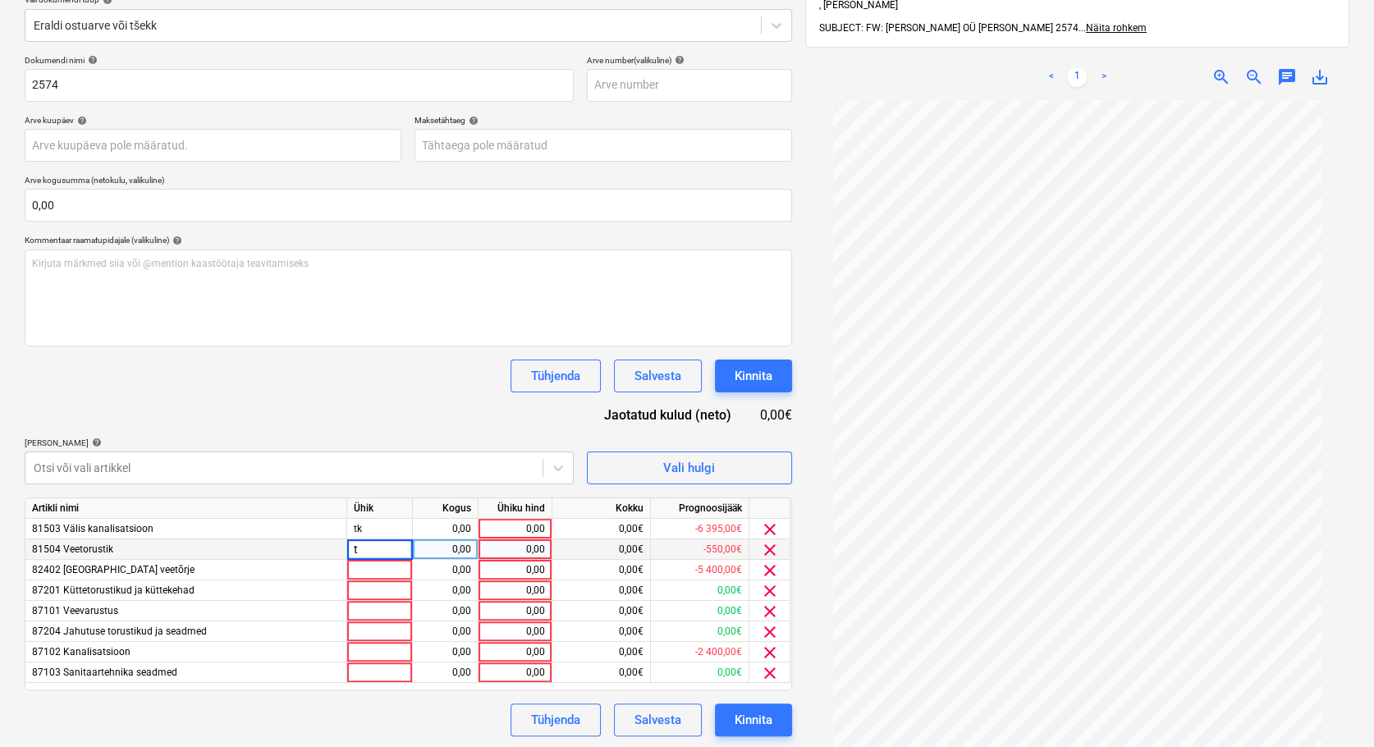
type input "tk"
click at [383, 568] on div at bounding box center [380, 570] width 66 height 21
type input "tk"
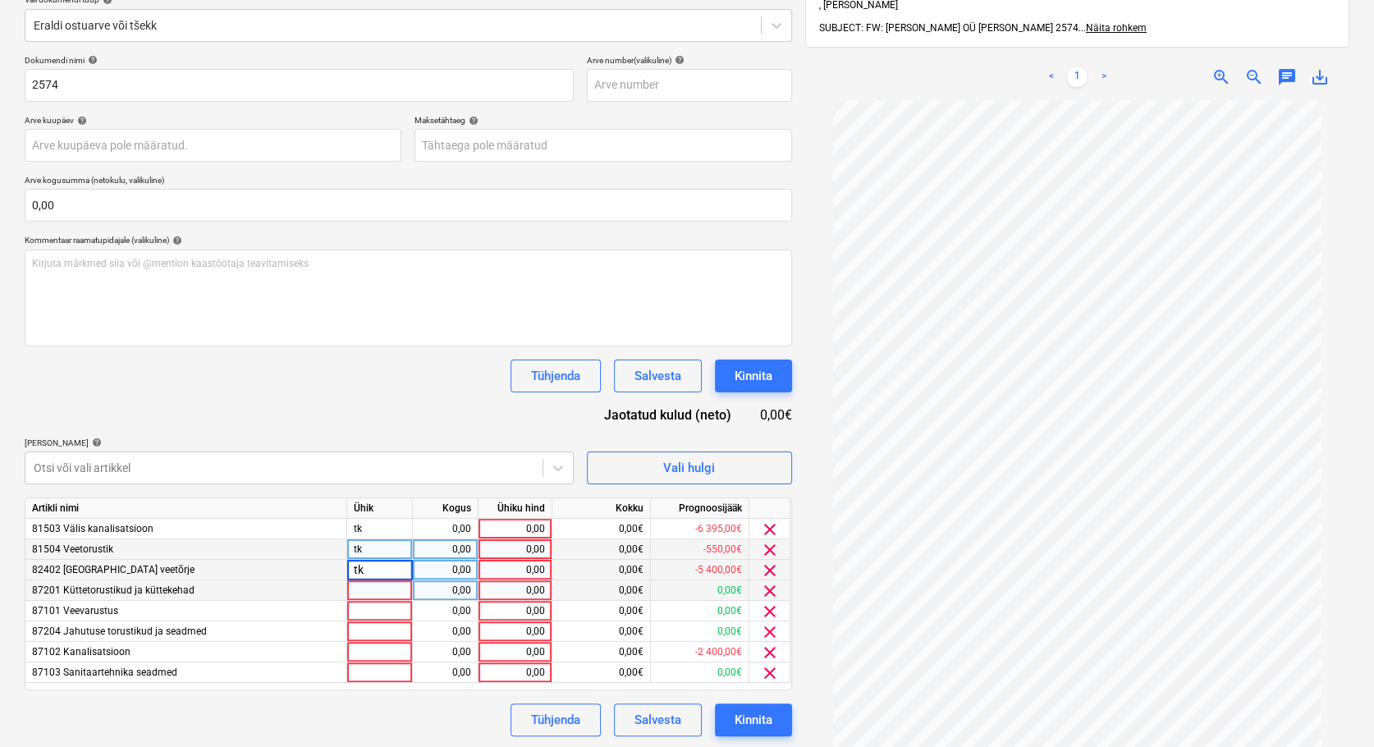
click at [389, 585] on div at bounding box center [380, 590] width 66 height 21
type input "tk"
click at [385, 614] on div at bounding box center [380, 611] width 66 height 21
type input "tk"
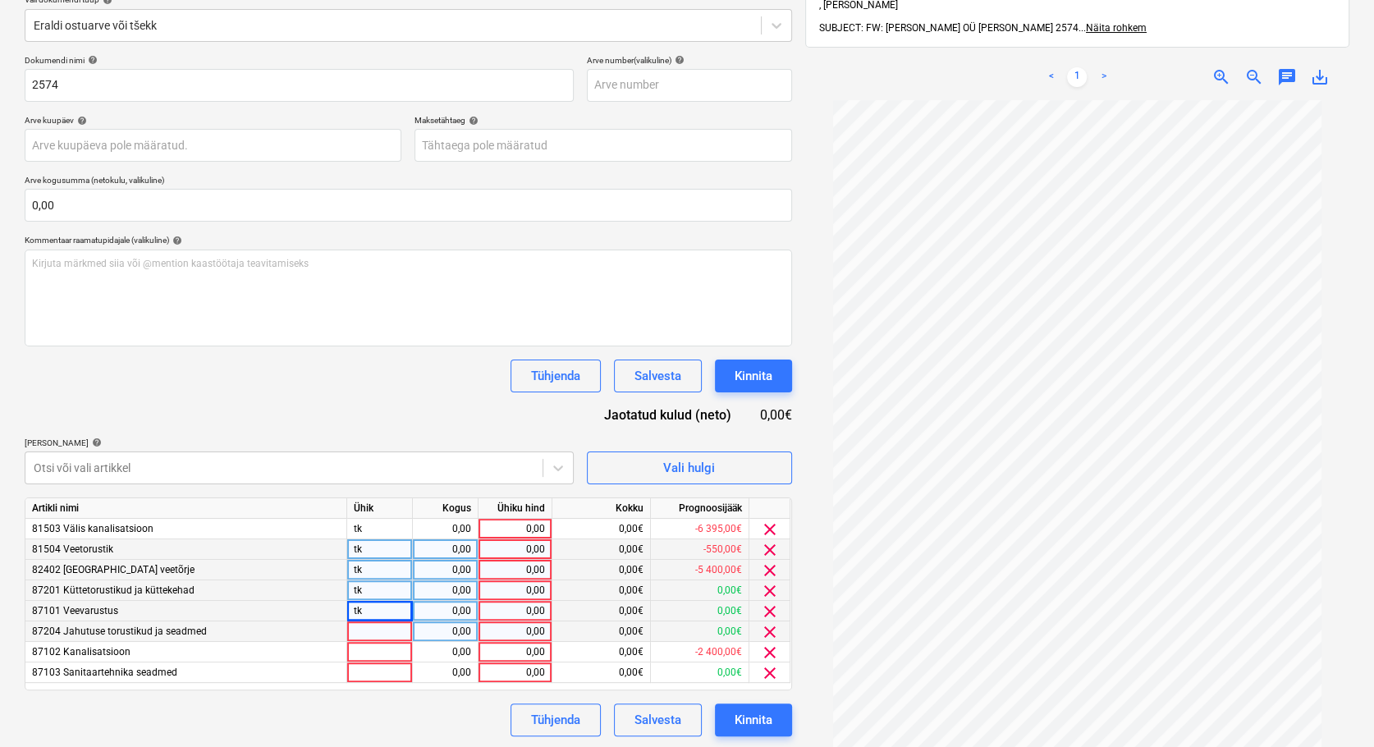
click at [374, 633] on div at bounding box center [380, 631] width 66 height 21
type input "tk"
click at [374, 653] on div at bounding box center [380, 652] width 66 height 21
type input "tk"
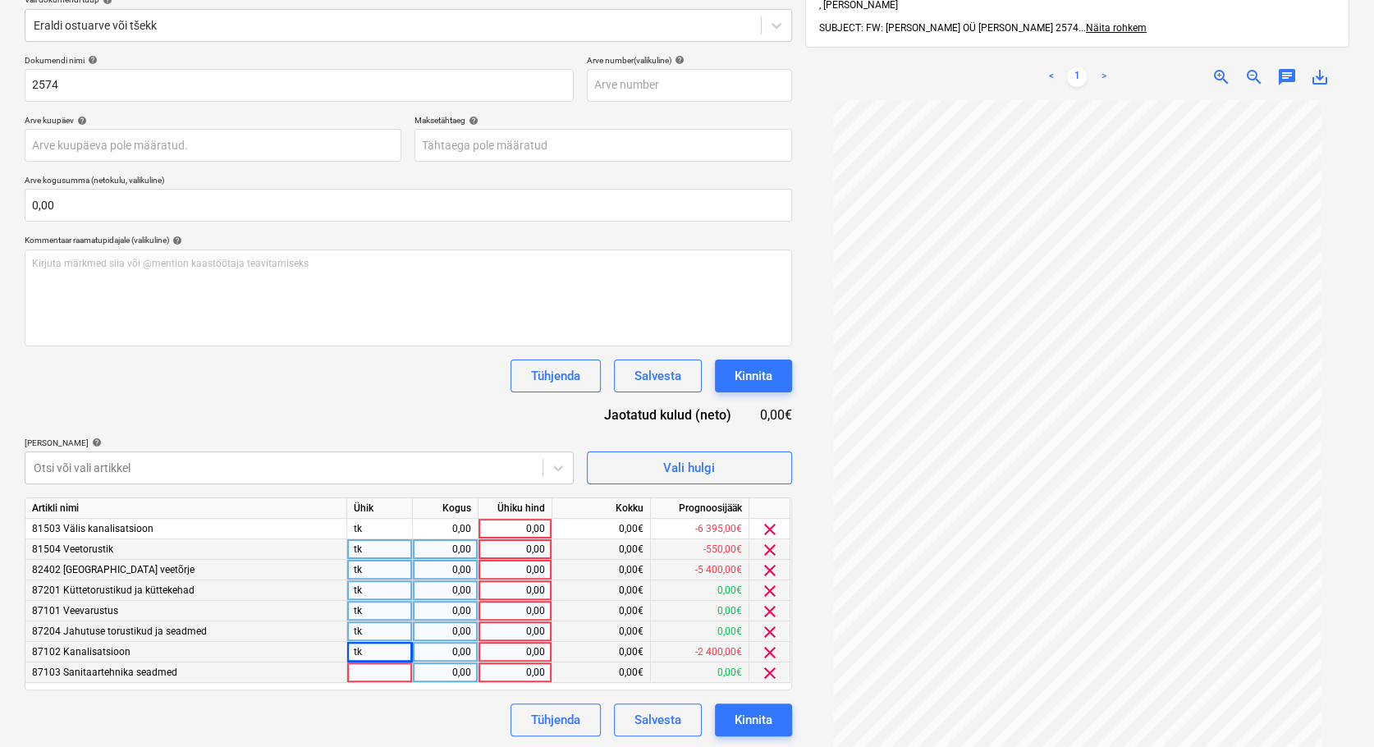
click at [364, 669] on div at bounding box center [380, 672] width 66 height 21
type input "tk"
click at [449, 531] on div "0,00" at bounding box center [445, 529] width 52 height 21
type input "1"
click at [447, 551] on div "0,00" at bounding box center [445, 549] width 52 height 21
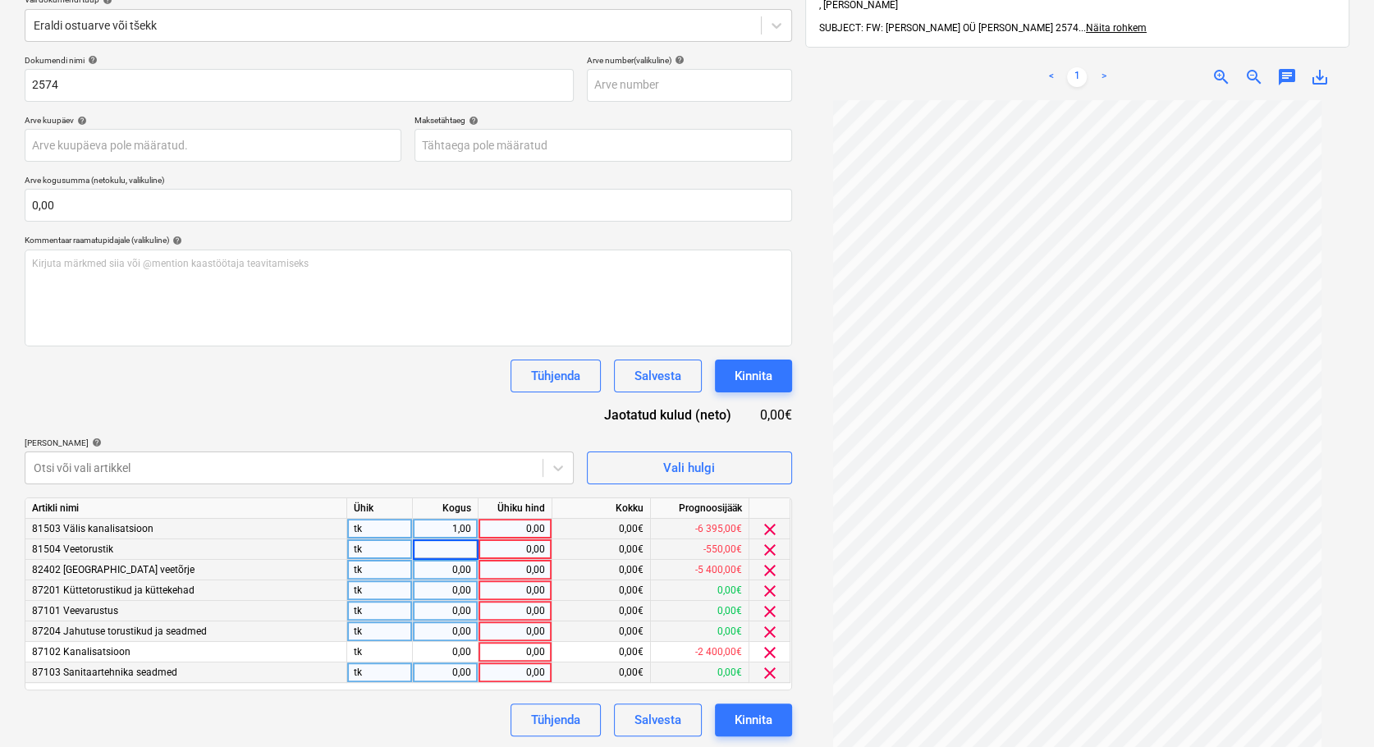
type input "1"
click at [451, 566] on div "0,00" at bounding box center [445, 570] width 52 height 21
click at [451, 588] on div "0,00" at bounding box center [445, 590] width 52 height 21
type input "1"
click at [449, 605] on div "0,00" at bounding box center [445, 611] width 52 height 21
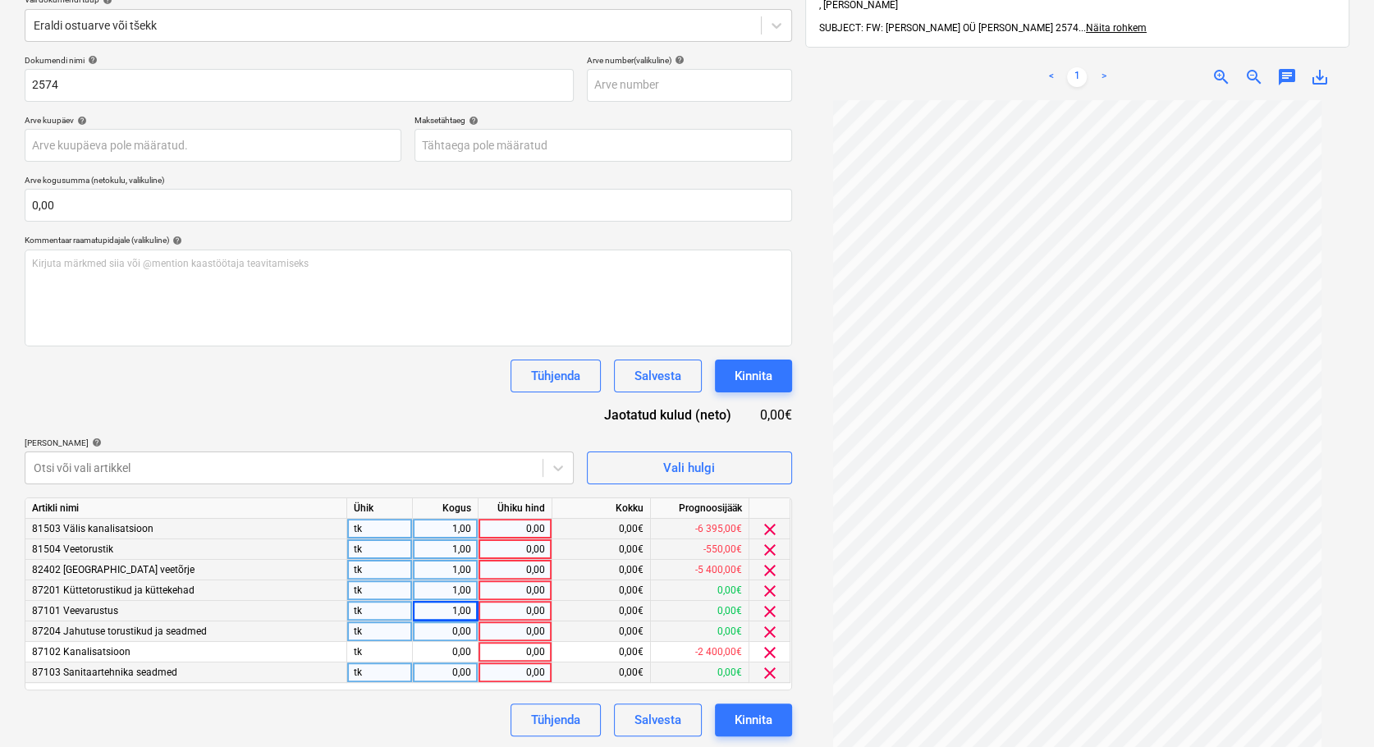
click at [453, 630] on div "0,00" at bounding box center [445, 631] width 52 height 21
click at [457, 651] on div "0,00" at bounding box center [445, 652] width 52 height 21
type input "1"
click at [455, 675] on div "0,00" at bounding box center [445, 672] width 52 height 21
type input "1"
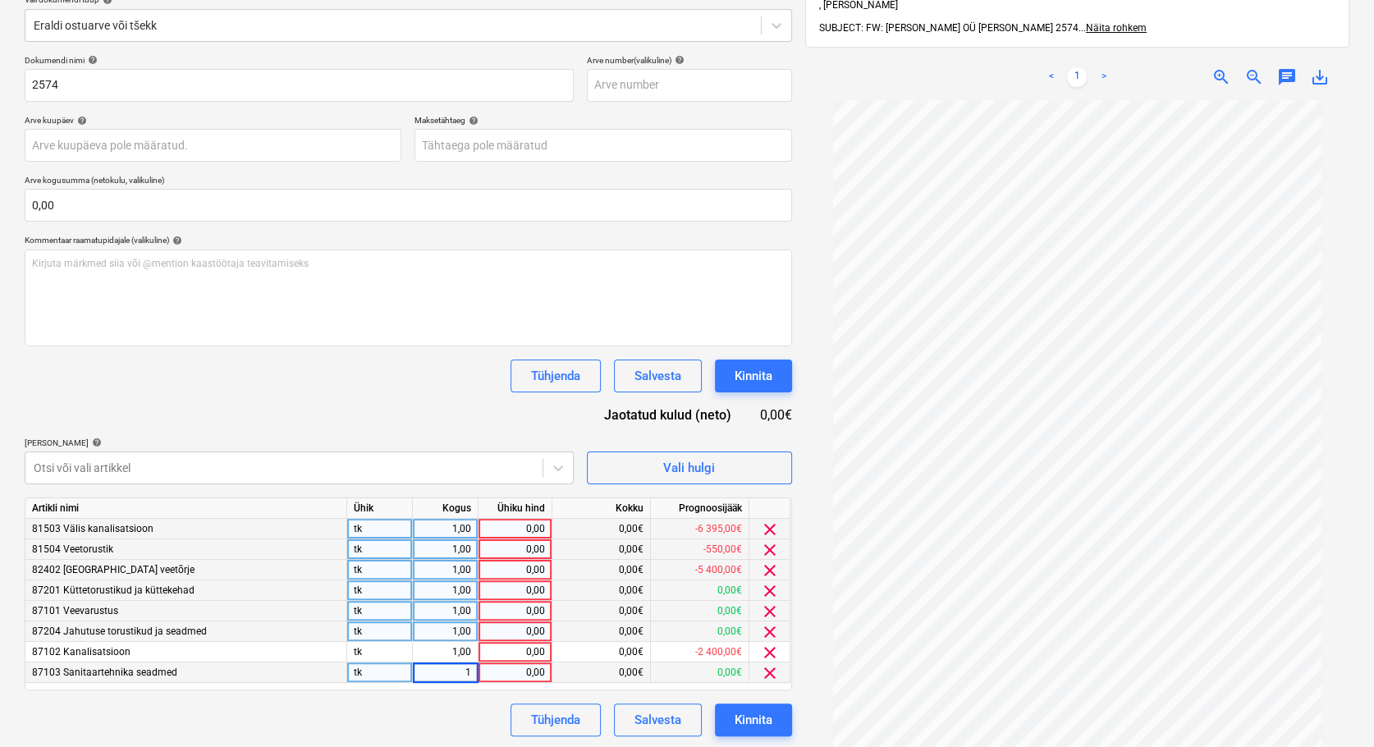
click at [515, 530] on div "0,00" at bounding box center [515, 529] width 60 height 21
type input "1000"
click at [515, 547] on div "0,00" at bounding box center [515, 549] width 60 height 21
type input "400"
click at [522, 564] on div "0,00" at bounding box center [515, 570] width 60 height 21
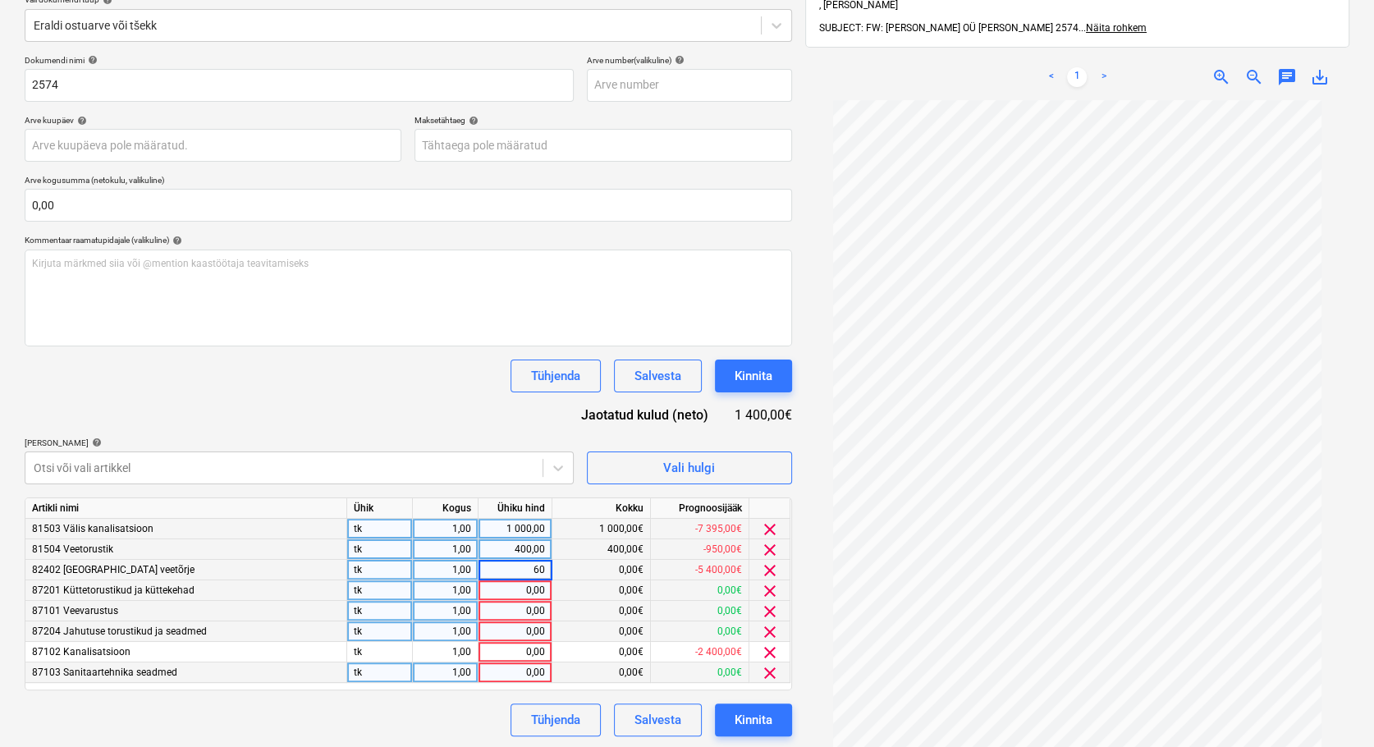
type input "600"
click at [521, 588] on div "0,00" at bounding box center [515, 590] width 60 height 21
type input "6500"
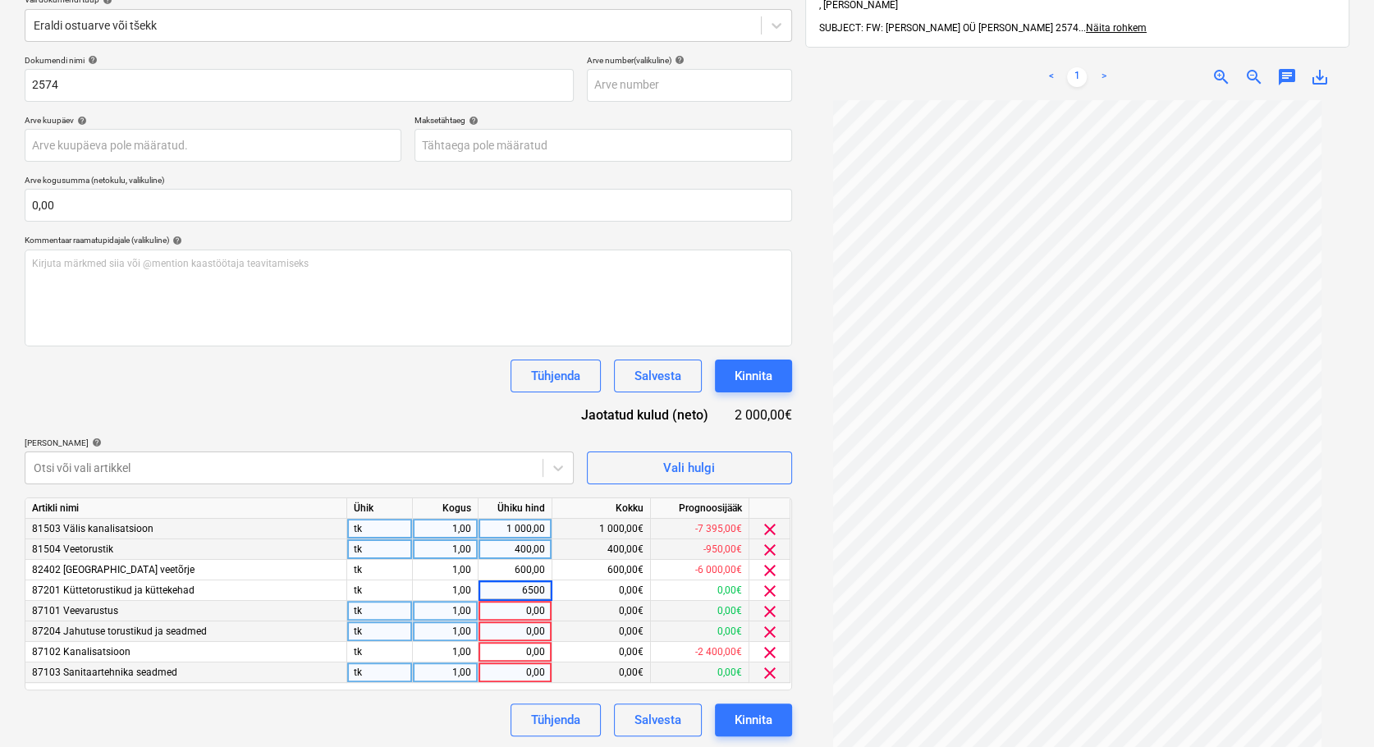
click at [521, 611] on div "0,00" at bounding box center [515, 611] width 60 height 21
type input "3000"
click at [521, 629] on div "0,00" at bounding box center [515, 631] width 60 height 21
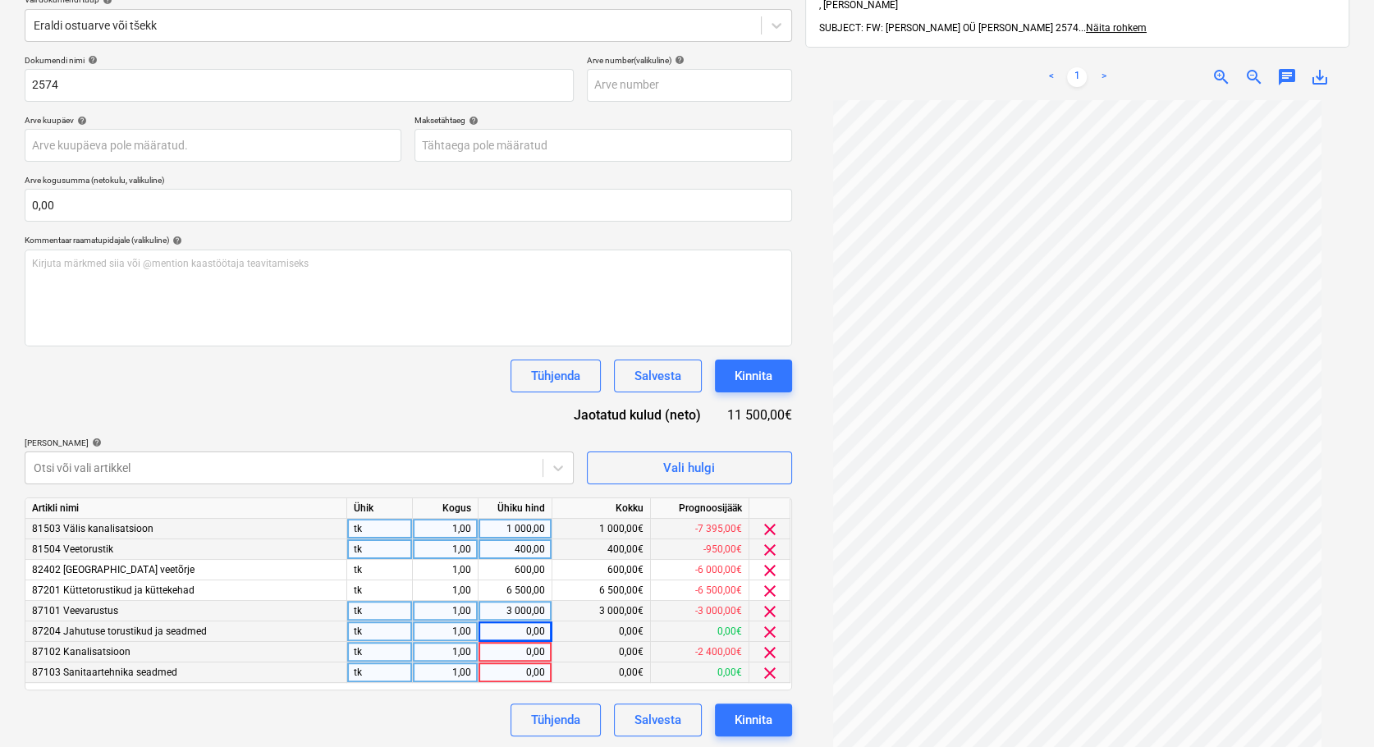
click at [519, 652] on div "0,00" at bounding box center [515, 652] width 60 height 21
type input "3000"
click at [412, 632] on div "tk" at bounding box center [380, 631] width 66 height 21
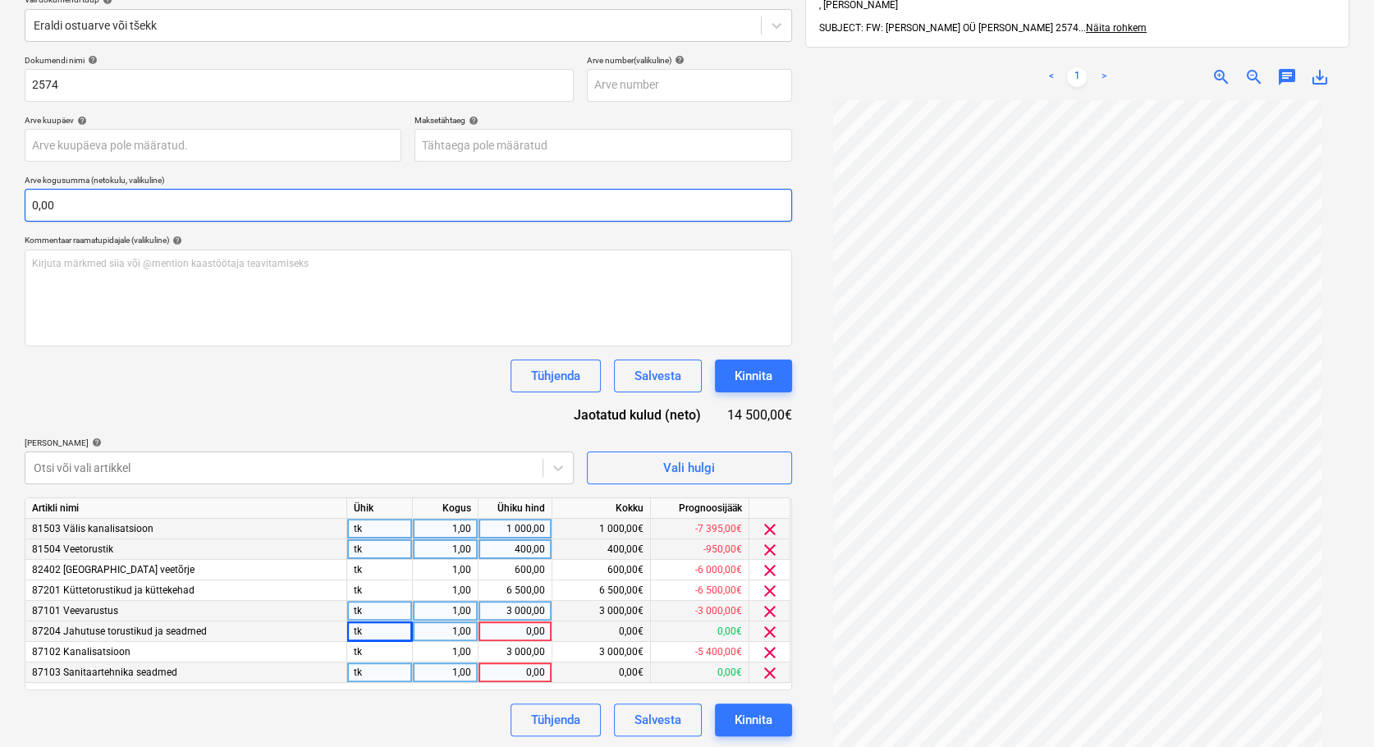
click at [62, 203] on input "0,00" at bounding box center [408, 205] width 767 height 33
type input "1"
type input "tk"
click at [75, 208] on input "0,00" at bounding box center [408, 205] width 767 height 33
click at [71, 202] on input "text" at bounding box center [408, 205] width 767 height 33
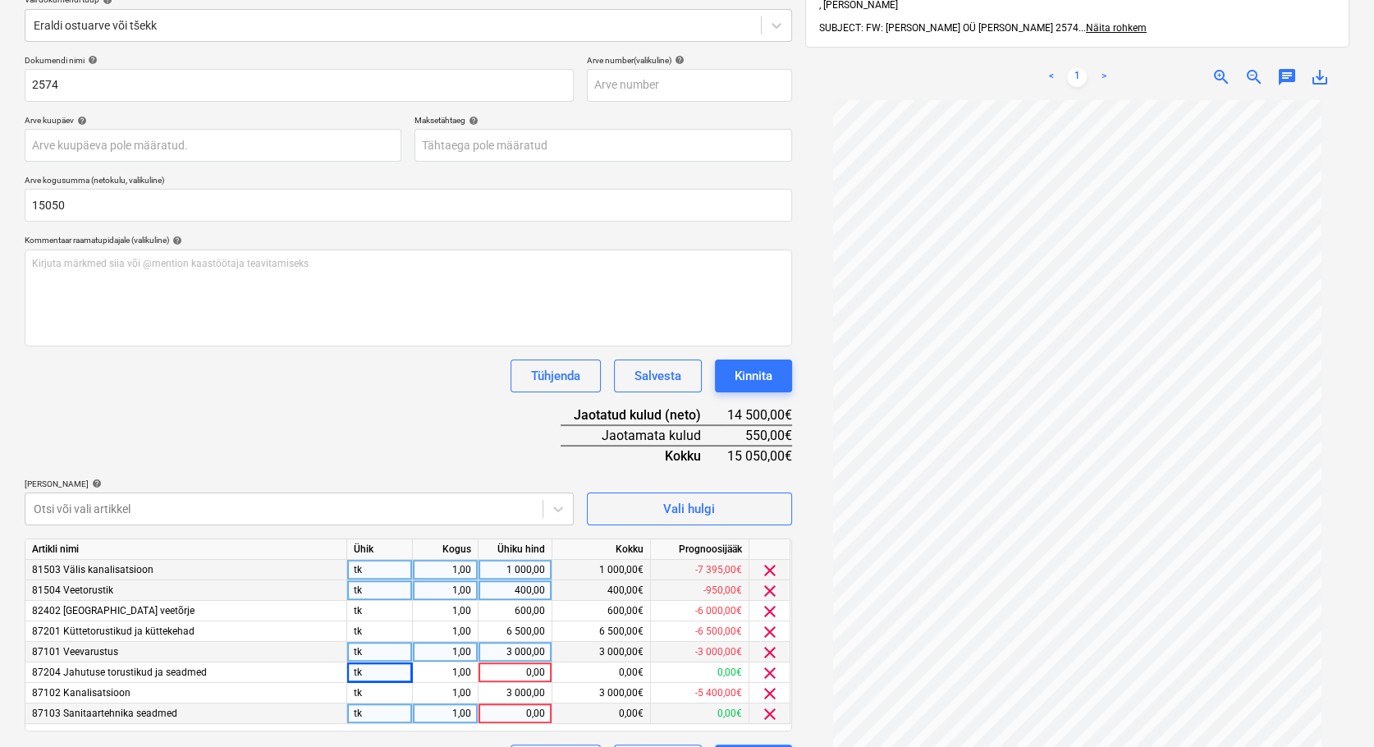
type input "15 050,00"
click at [158, 382] on div "Tühjenda Salvesta Kinnita" at bounding box center [408, 375] width 767 height 33
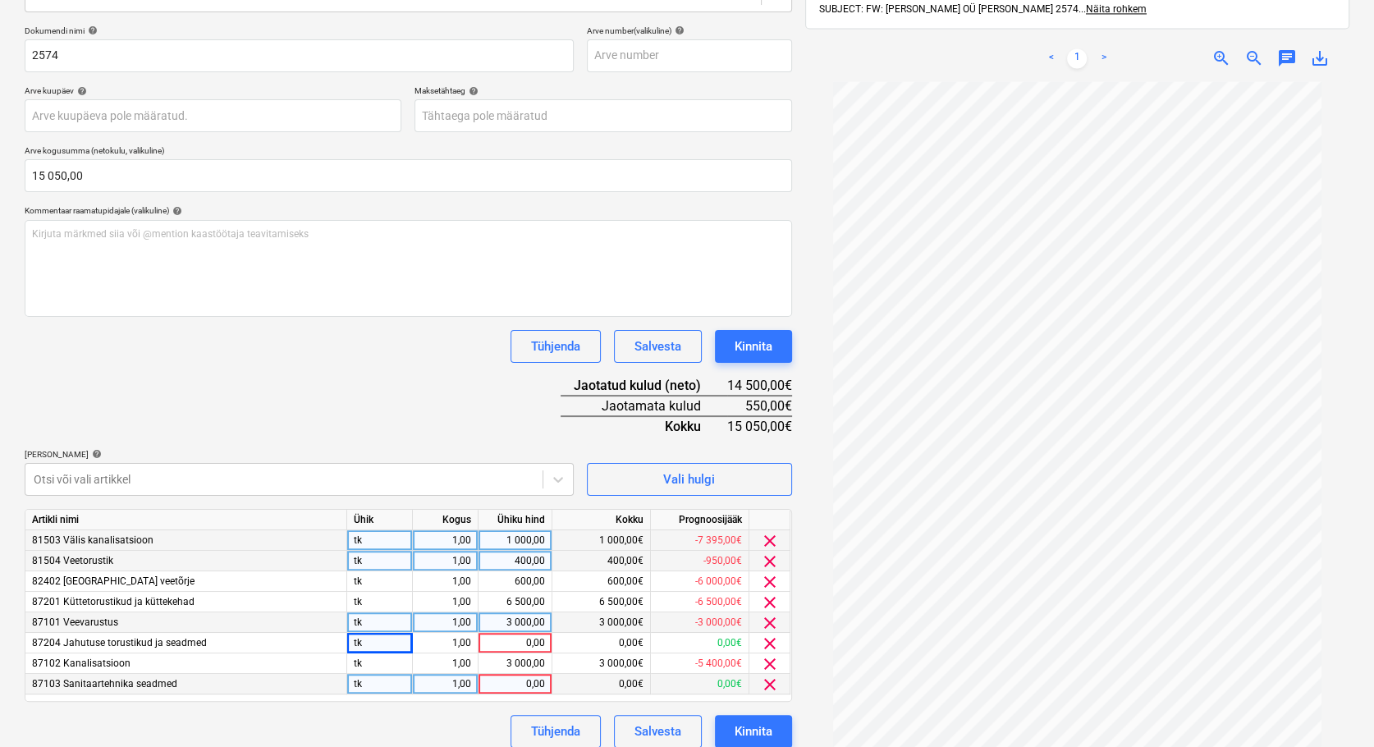
scroll to position [244, 0]
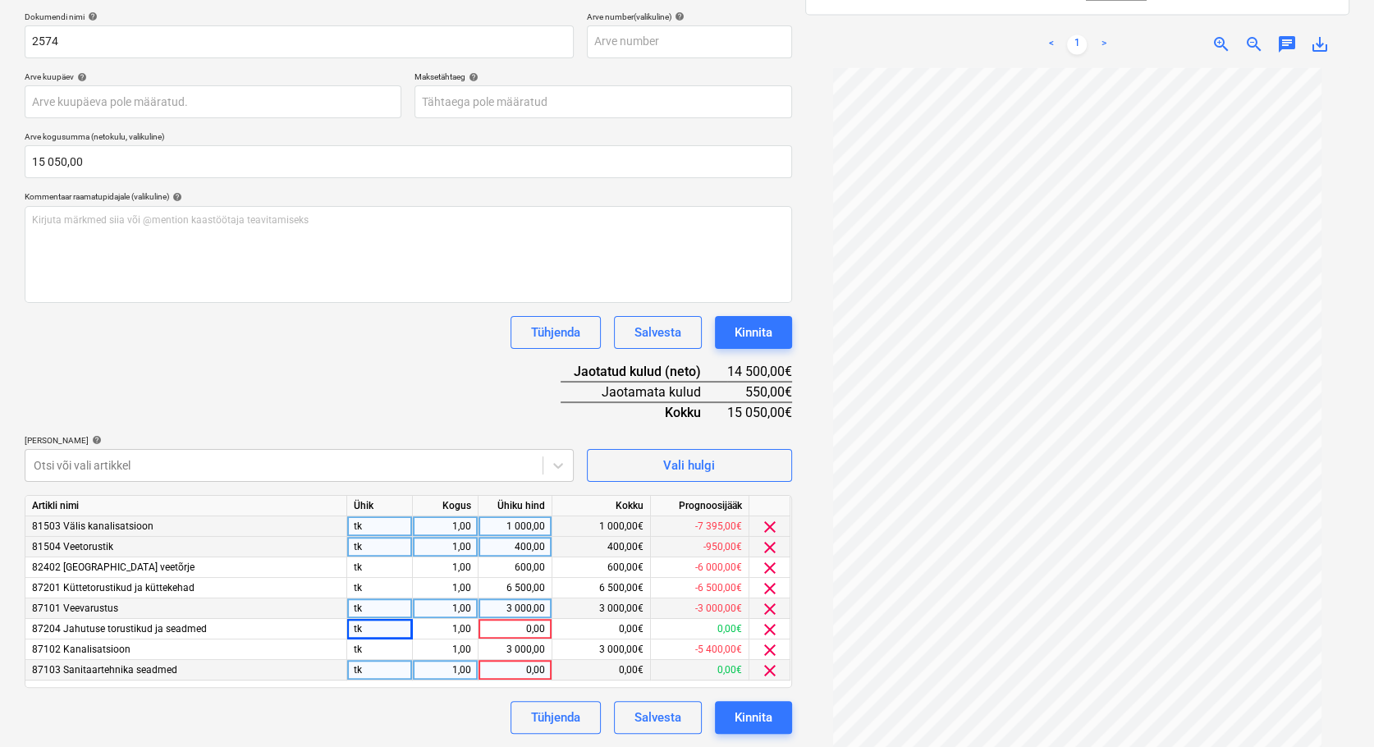
click at [339, 411] on div "Dokumendi nimi help 2574 Arve number (valikuline) help Arve kuupäev help Press …" at bounding box center [408, 372] width 767 height 722
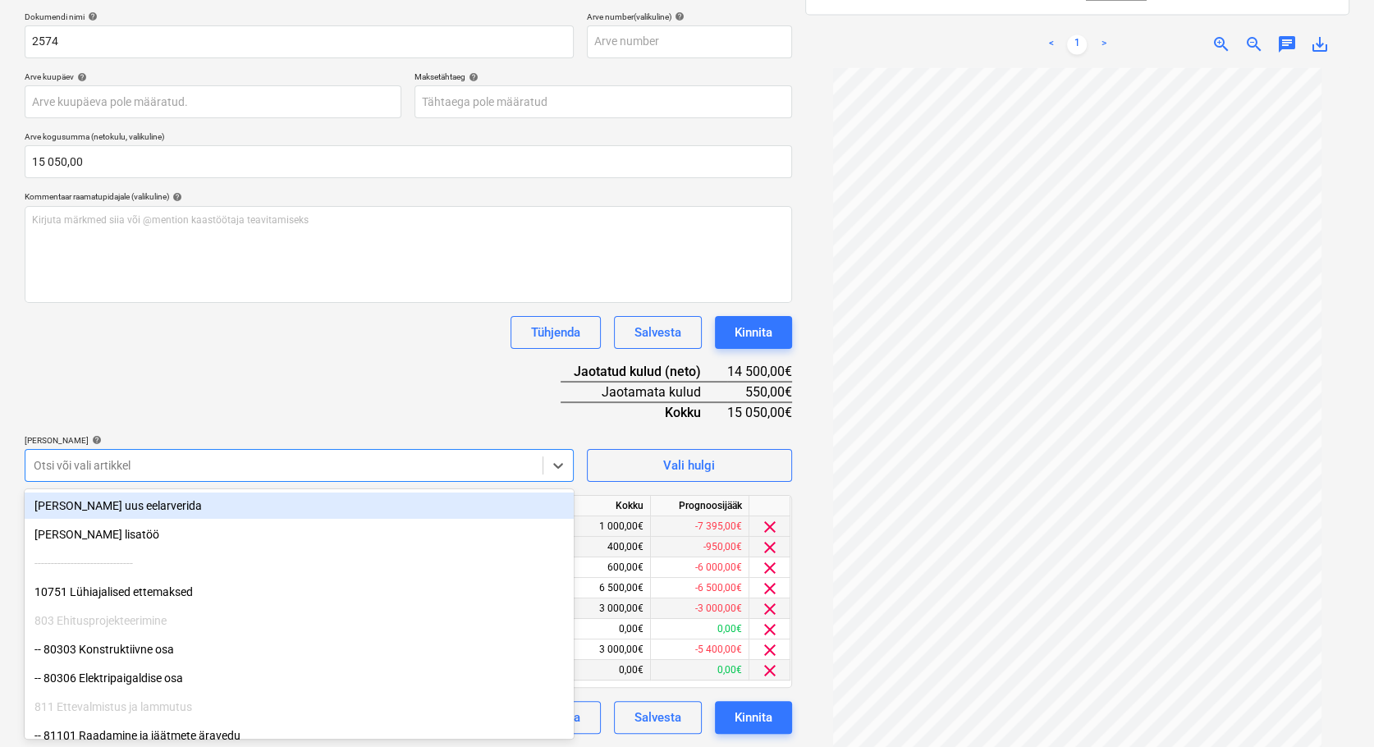
click at [126, 468] on div at bounding box center [284, 465] width 501 height 16
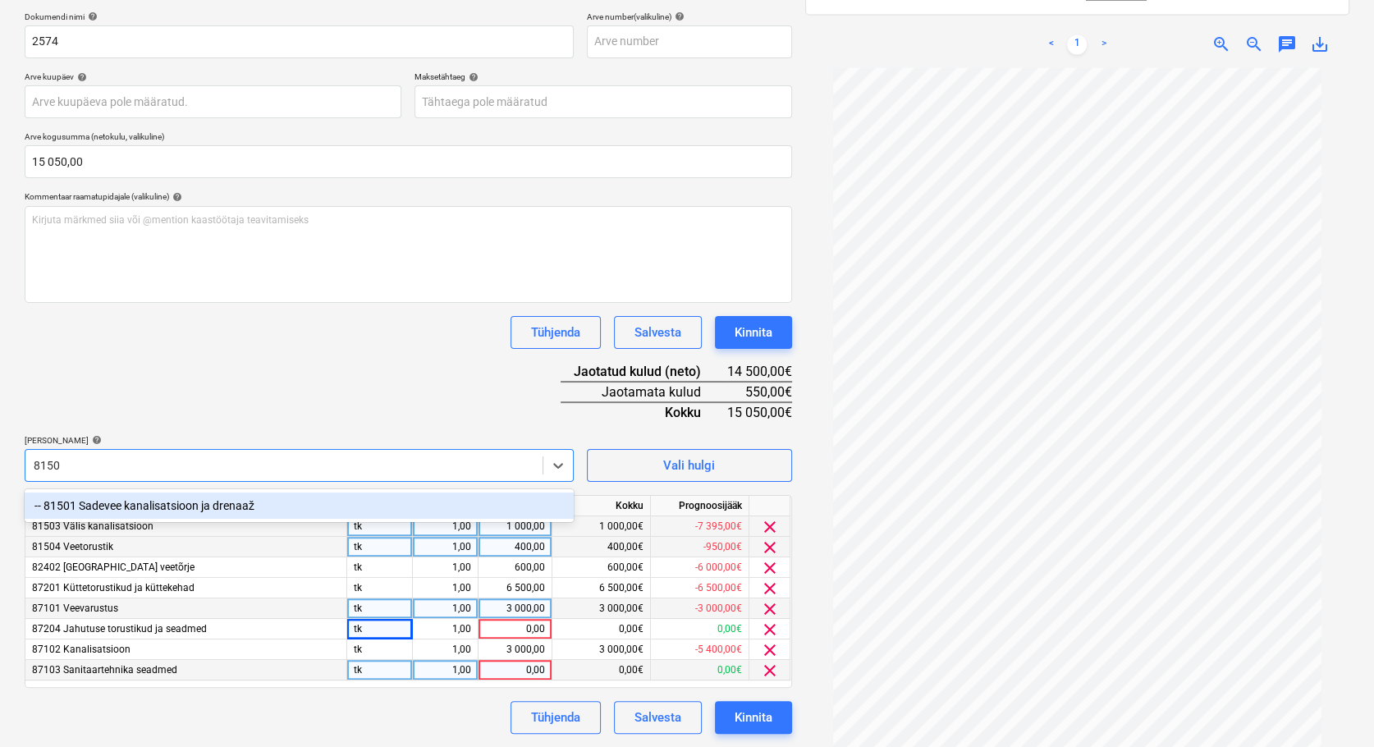
type input "81501"
click at [168, 504] on div "-- 81501 Sadevee kanalisatsioon ja drenaaž" at bounding box center [299, 505] width 549 height 26
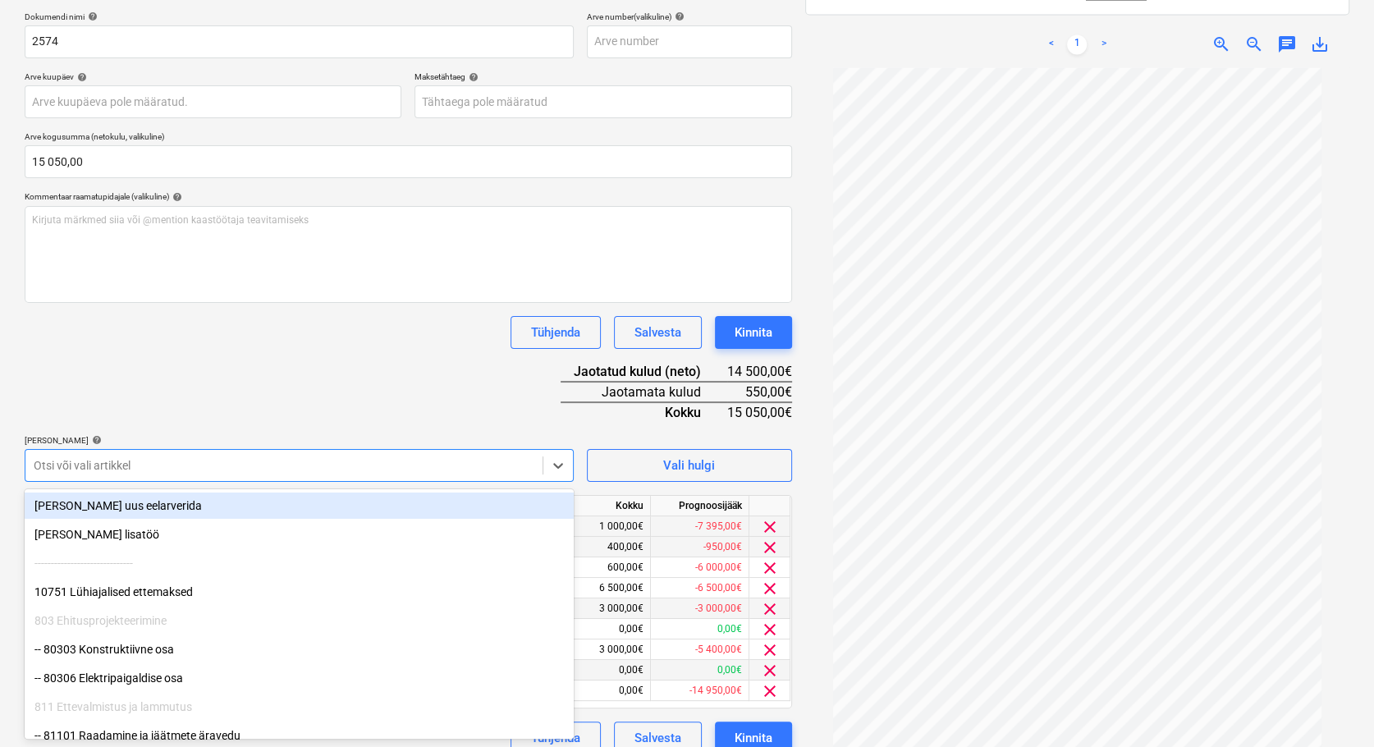
scroll to position [273, 0]
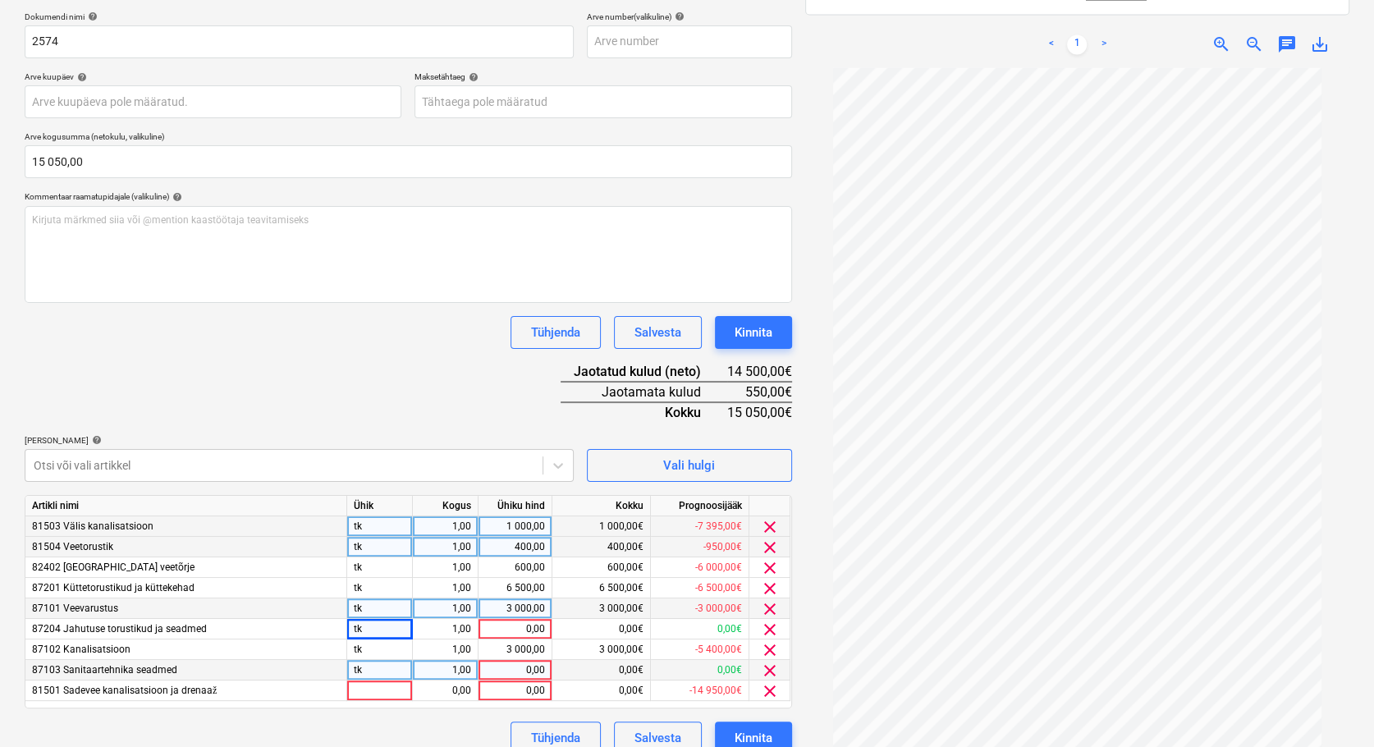
click at [205, 398] on div "Dokumendi nimi help 2574 Arve number (valikuline) help Arve kuupäev help Press …" at bounding box center [408, 382] width 767 height 743
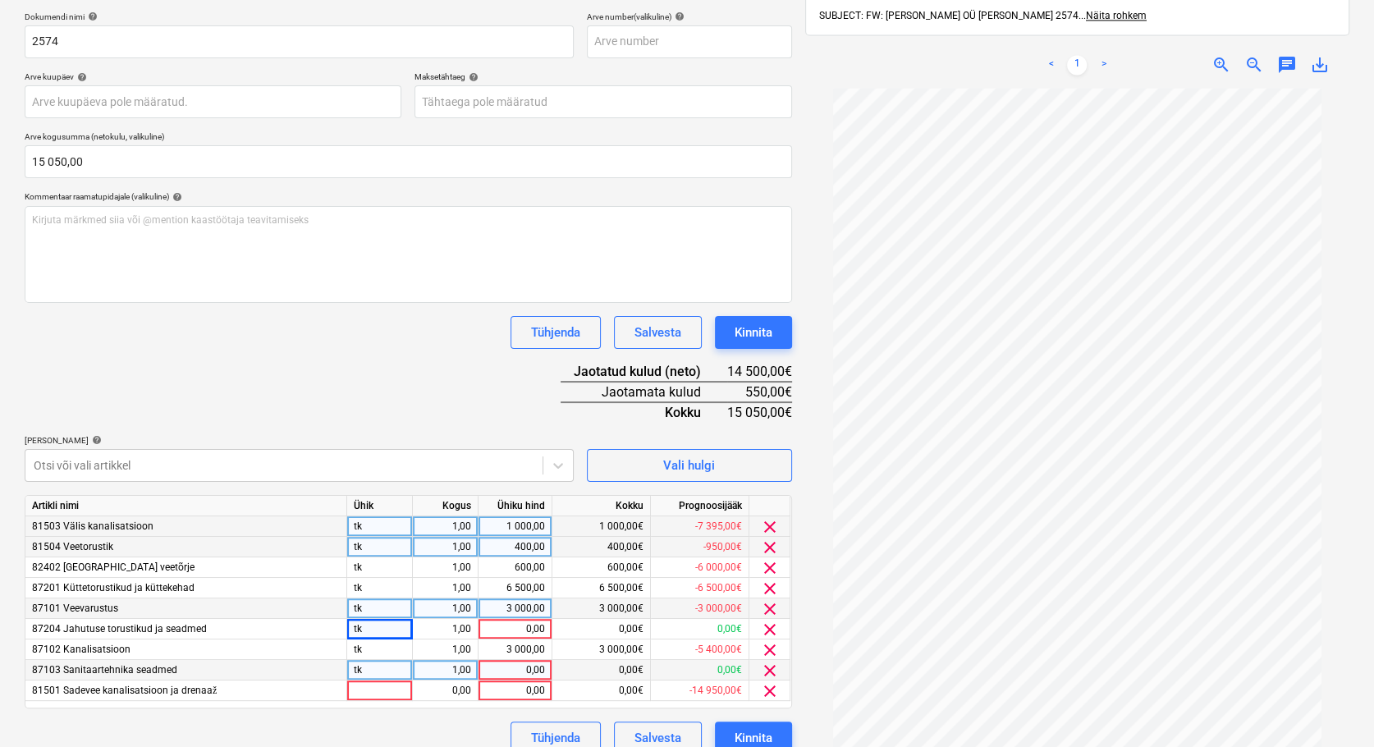
scroll to position [264, 0]
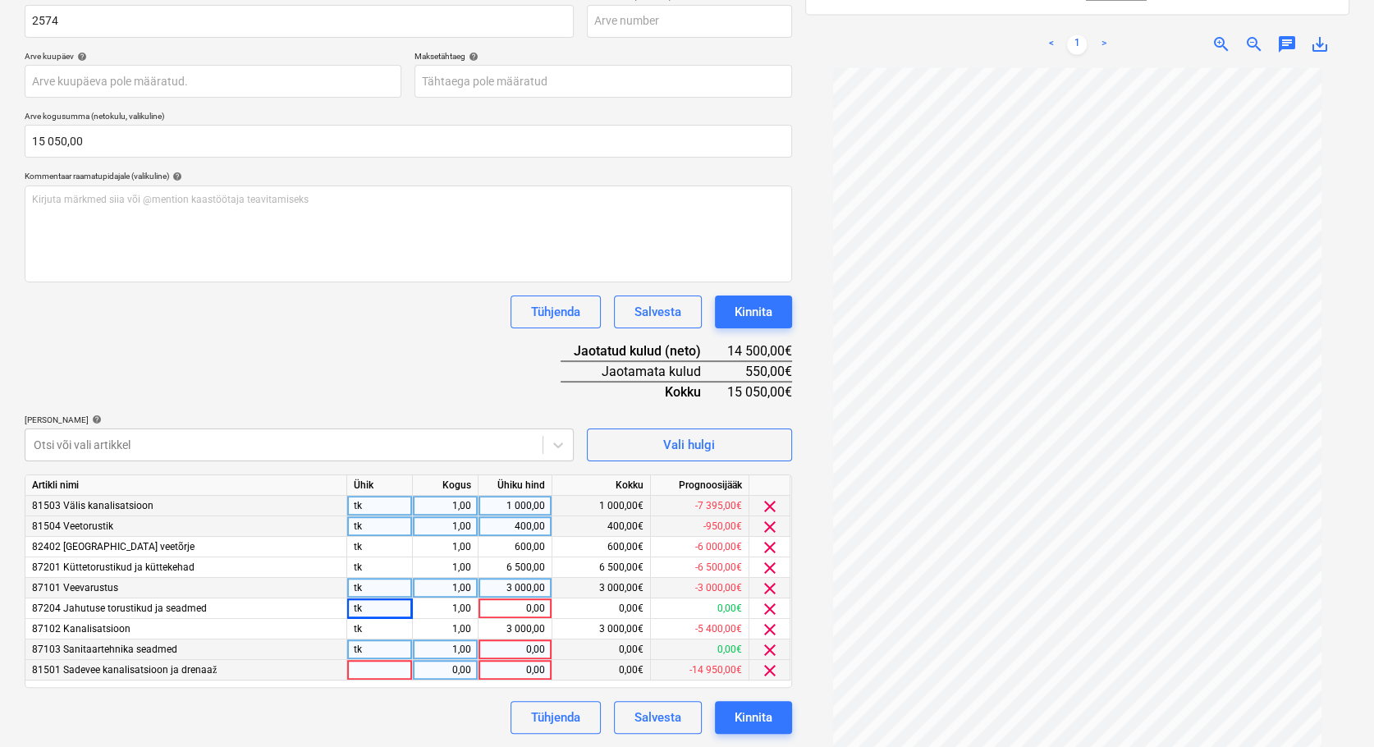
click at [364, 669] on div at bounding box center [380, 670] width 66 height 21
type input "tk"
click at [433, 668] on div "0,00" at bounding box center [445, 670] width 52 height 21
type input "1"
click at [492, 667] on div "0,00" at bounding box center [515, 670] width 60 height 21
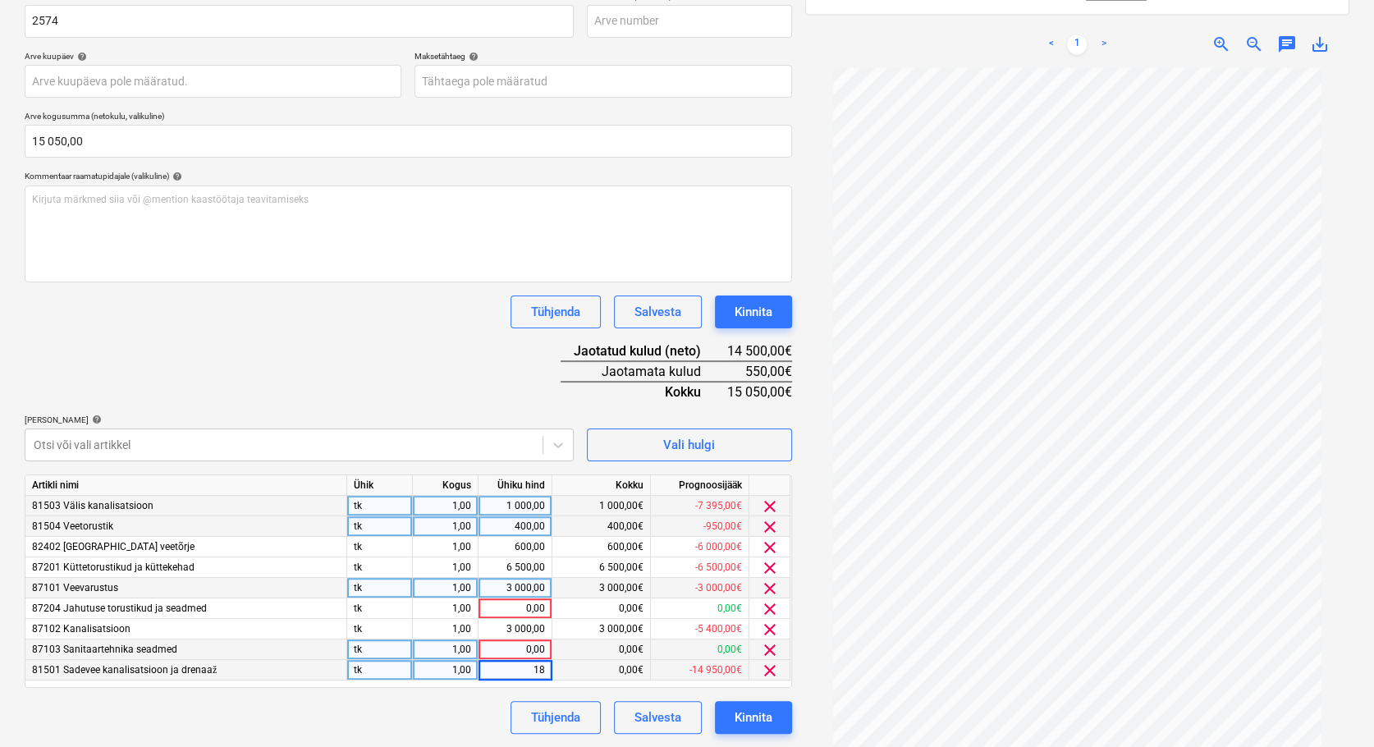
type input "180"
click at [400, 368] on div "Dokumendi nimi help 2574 Arve number (valikuline) help Arve kuupäev help Press …" at bounding box center [408, 362] width 767 height 743
drag, startPoint x: 513, startPoint y: 669, endPoint x: 543, endPoint y: 669, distance: 30.4
click at [543, 669] on div "180,00" at bounding box center [515, 670] width 60 height 21
type input "540"
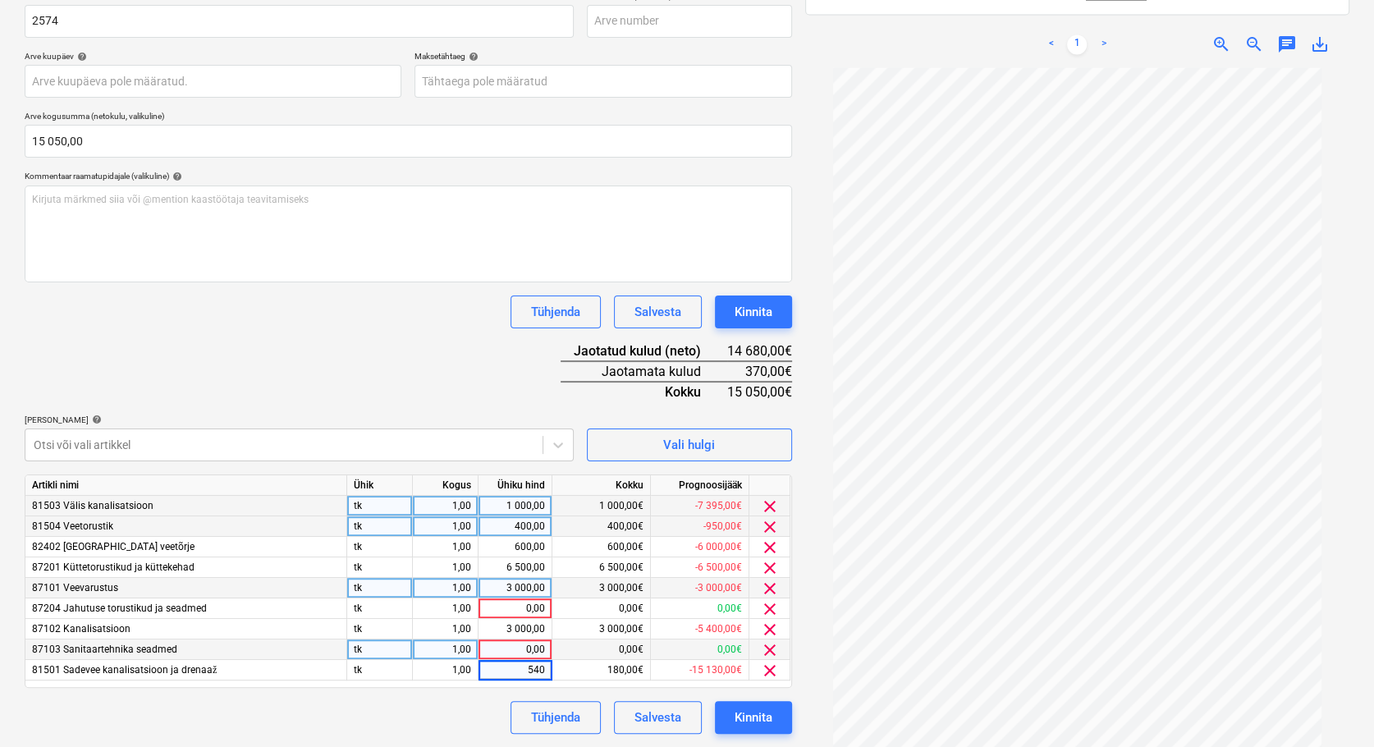
click at [376, 373] on div "Dokumendi nimi help 2574 Arve number (valikuline) help Arve kuupäev help Press …" at bounding box center [408, 362] width 767 height 743
drag, startPoint x: 383, startPoint y: 345, endPoint x: 401, endPoint y: 352, distance: 19.2
click at [383, 345] on div "Dokumendi nimi help 2574 Arve number (valikuline) help Arve kuupäev help Press …" at bounding box center [408, 362] width 767 height 743
click at [61, 138] on input "15050" at bounding box center [408, 141] width 767 height 33
type input "15 040,00"
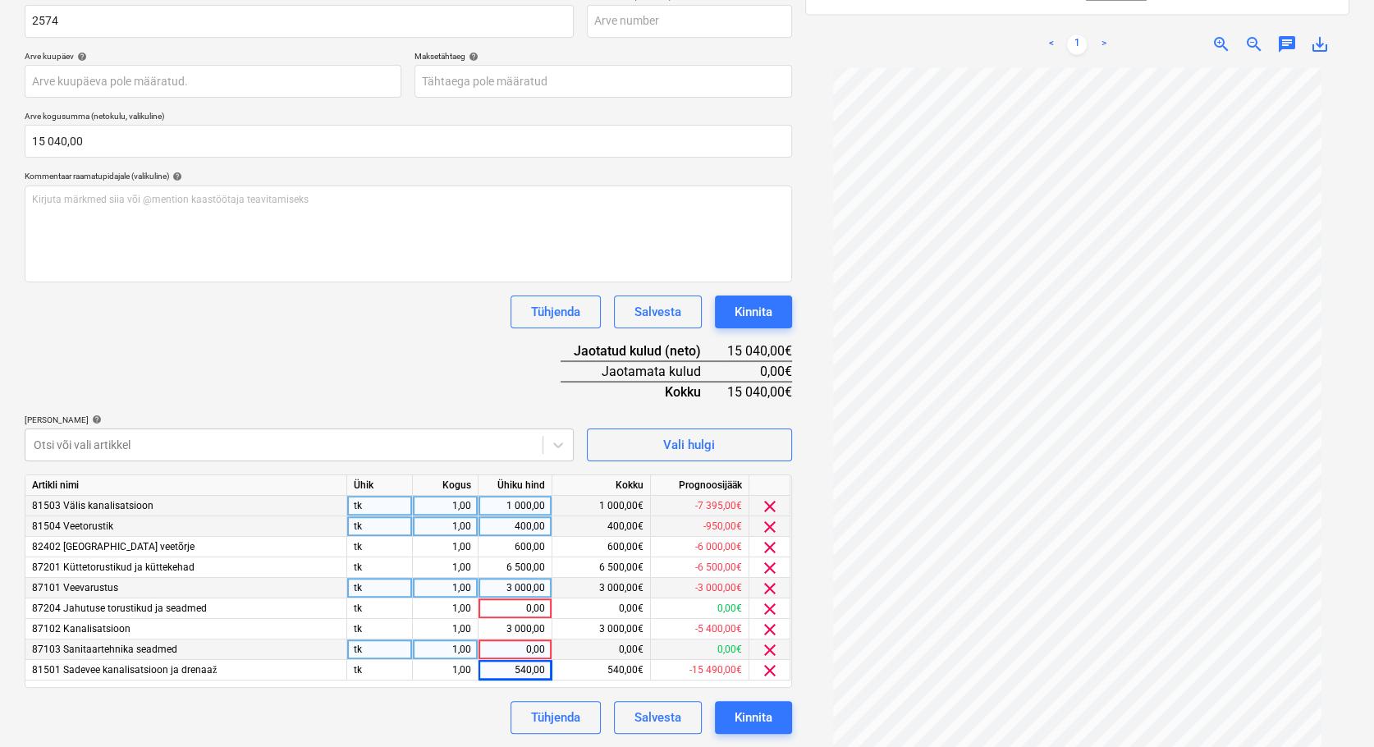
click at [427, 384] on div "Dokumendi nimi help 2574 Arve number (valikuline) help Arve kuupäev help Press …" at bounding box center [408, 362] width 767 height 743
click at [774, 651] on span "clear" at bounding box center [770, 650] width 20 height 20
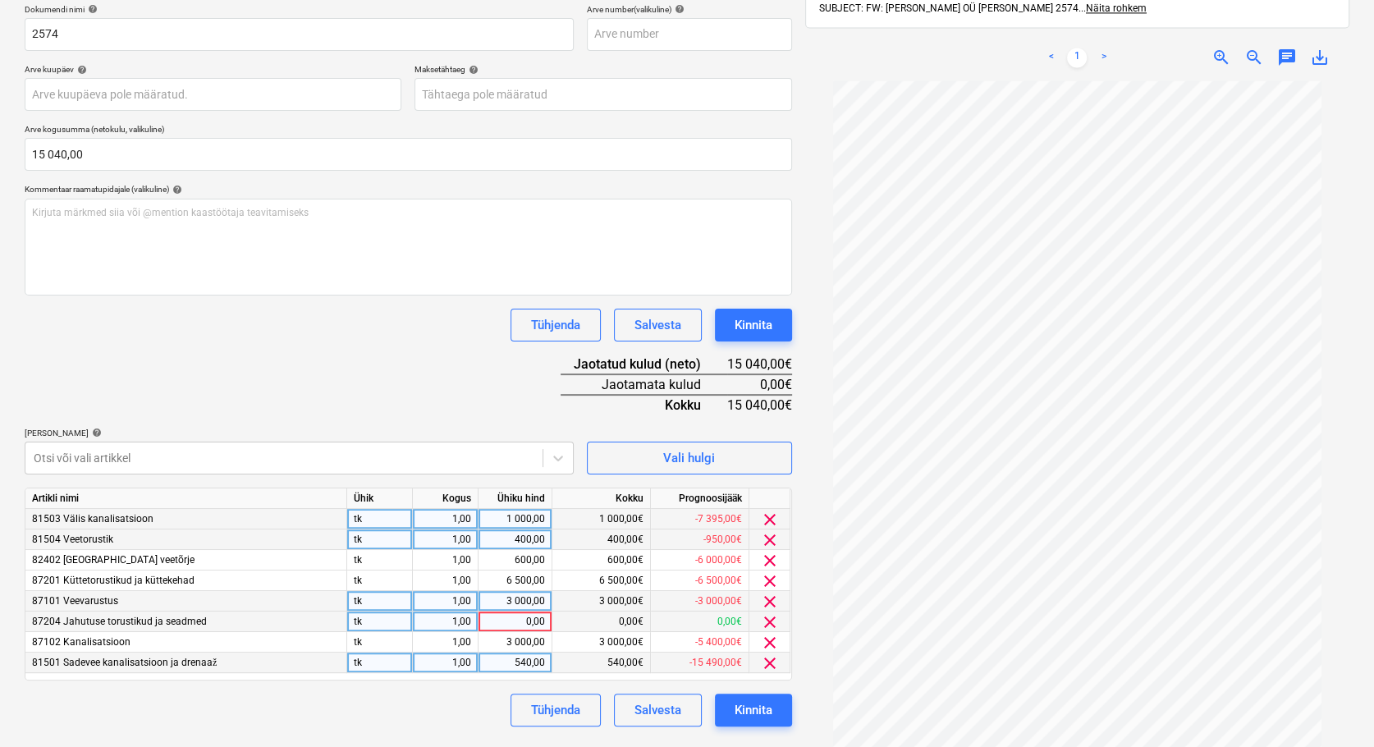
click at [773, 618] on span "clear" at bounding box center [770, 622] width 20 height 20
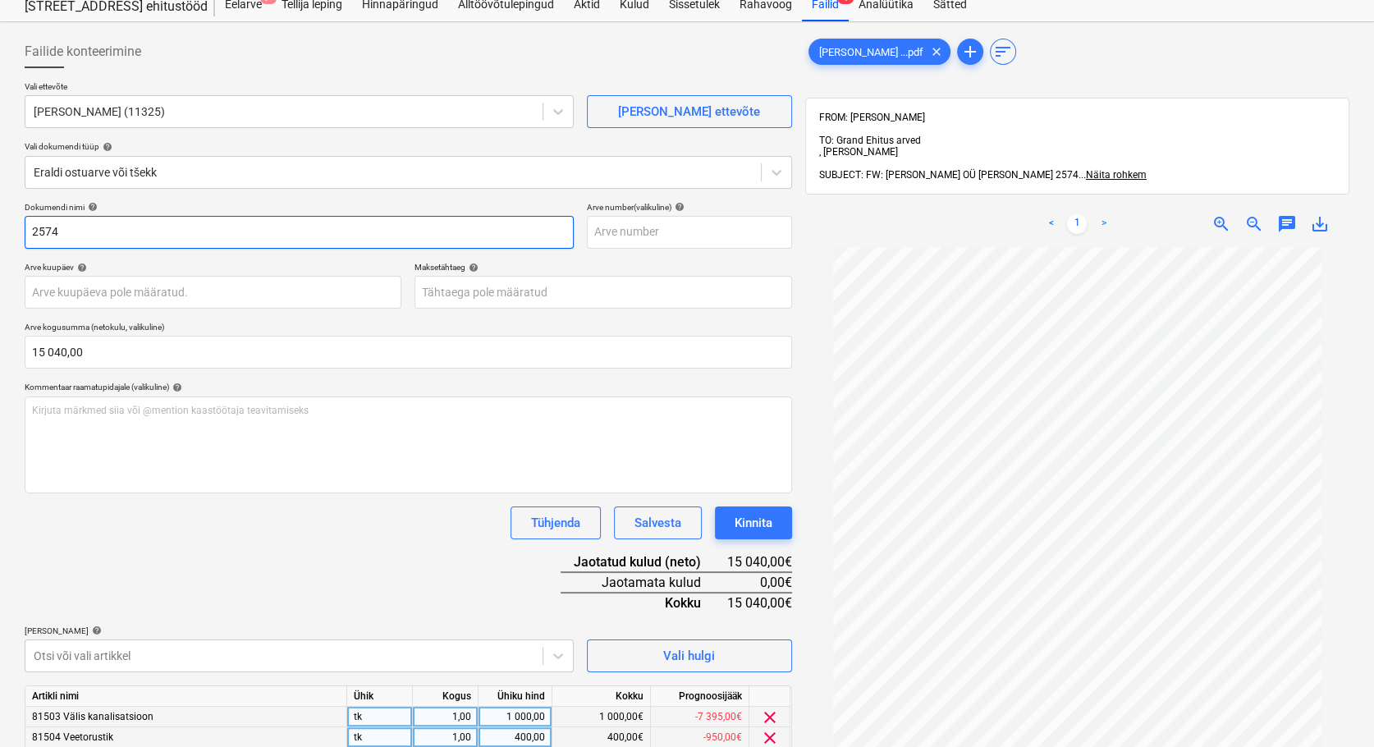
scroll to position [53, 0]
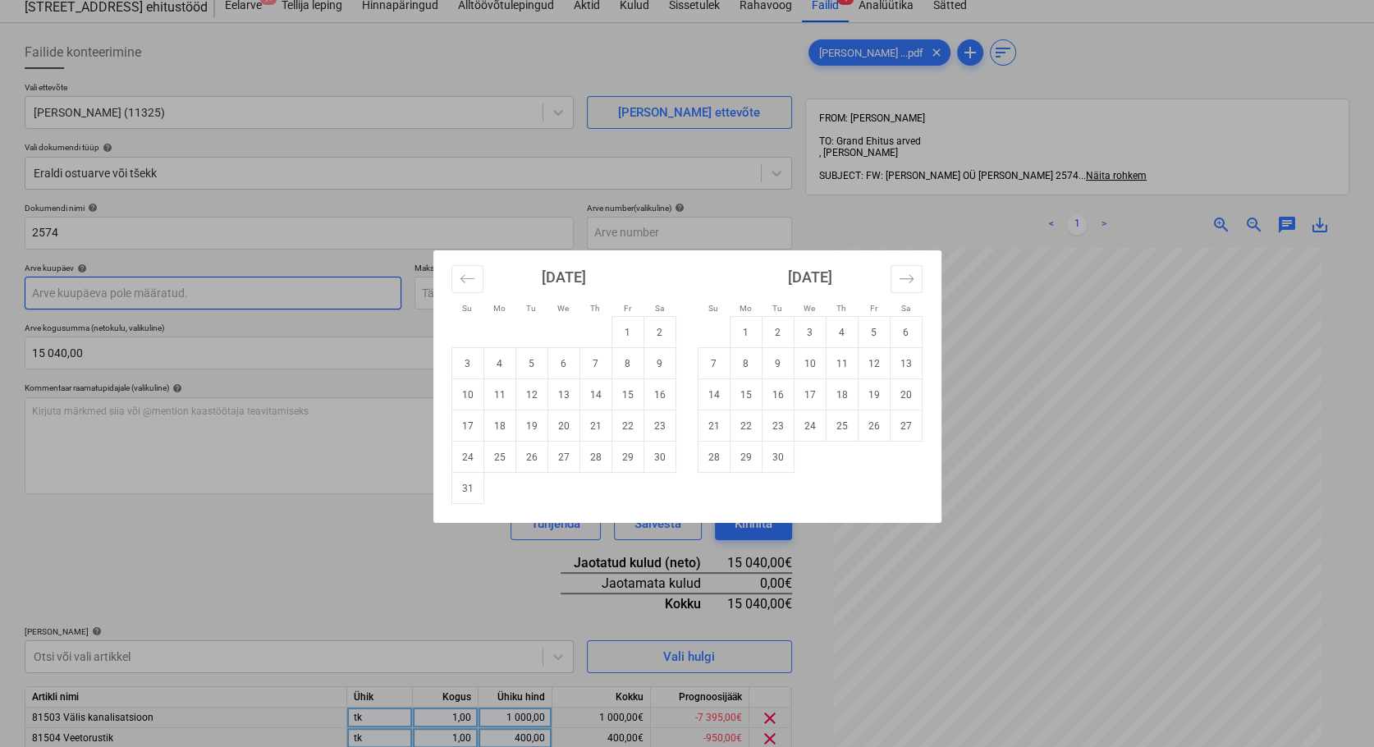
click at [48, 292] on body "Müük Projektid Kontaktid Koondarved Postkast format_size keyboard_arrow_down he…" at bounding box center [687, 320] width 1374 height 747
click at [467, 285] on icon "Move backward to switch to the previous month." at bounding box center [468, 279] width 16 height 16
click at [591, 456] on td "31" at bounding box center [595, 456] width 32 height 31
type input "[DATE]"
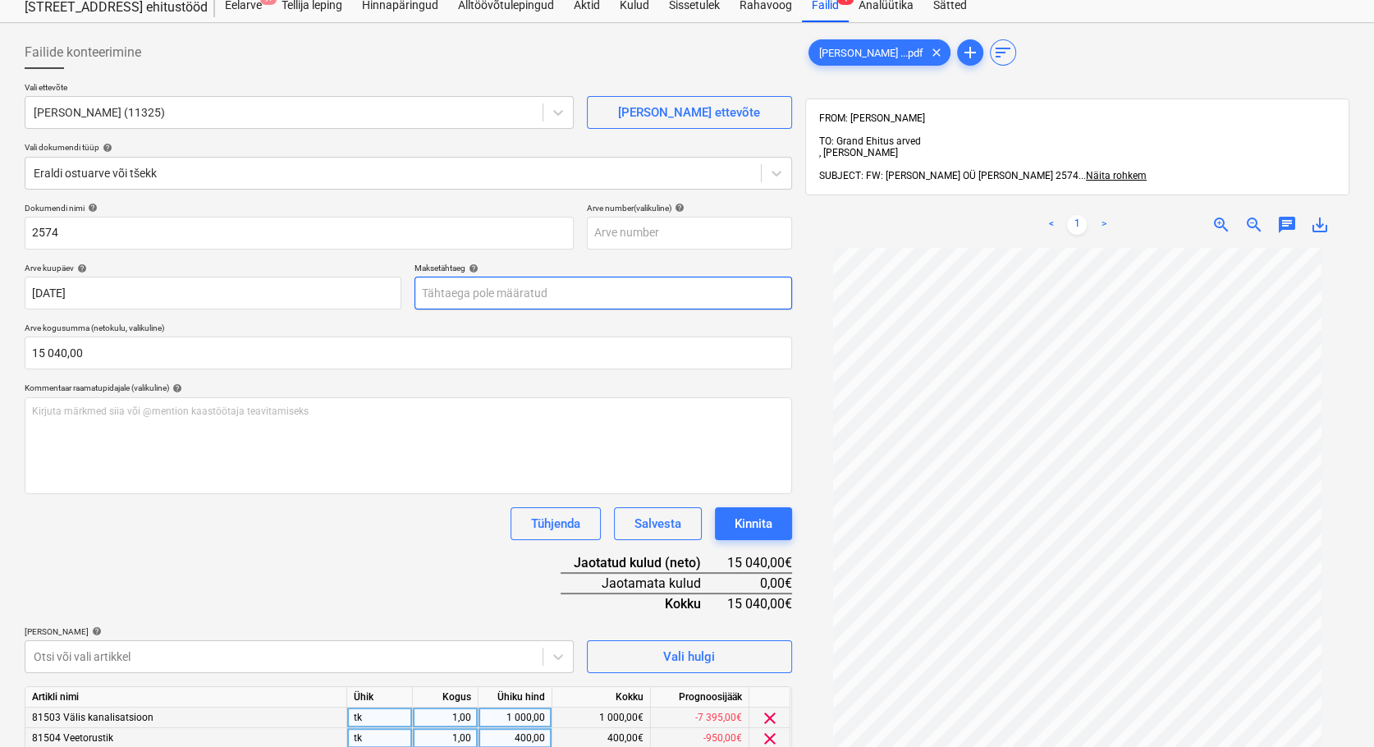
click at [492, 294] on body "Müük Projektid Kontaktid Koondarved Postkast format_size keyboard_arrow_down he…" at bounding box center [687, 320] width 1374 height 747
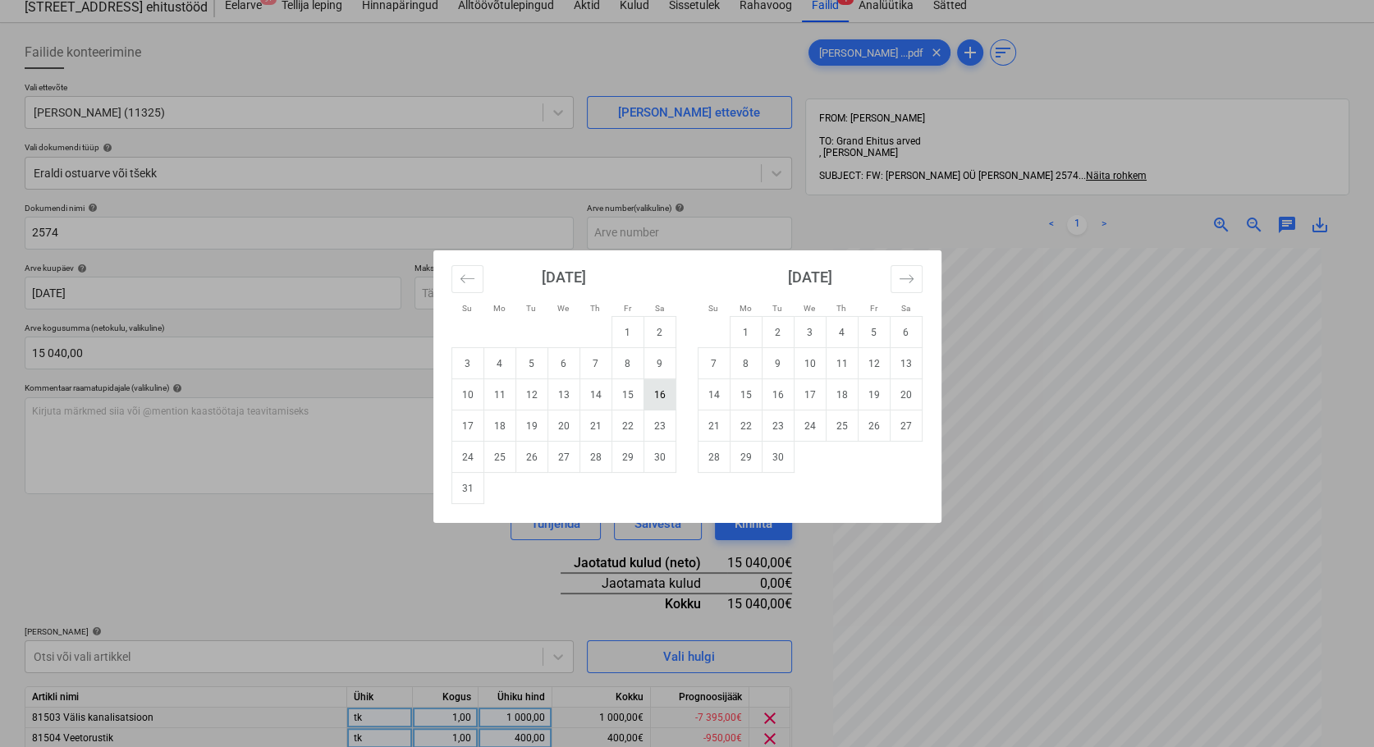
click at [664, 393] on td "16" at bounding box center [659, 394] width 32 height 31
type input "[DATE]"
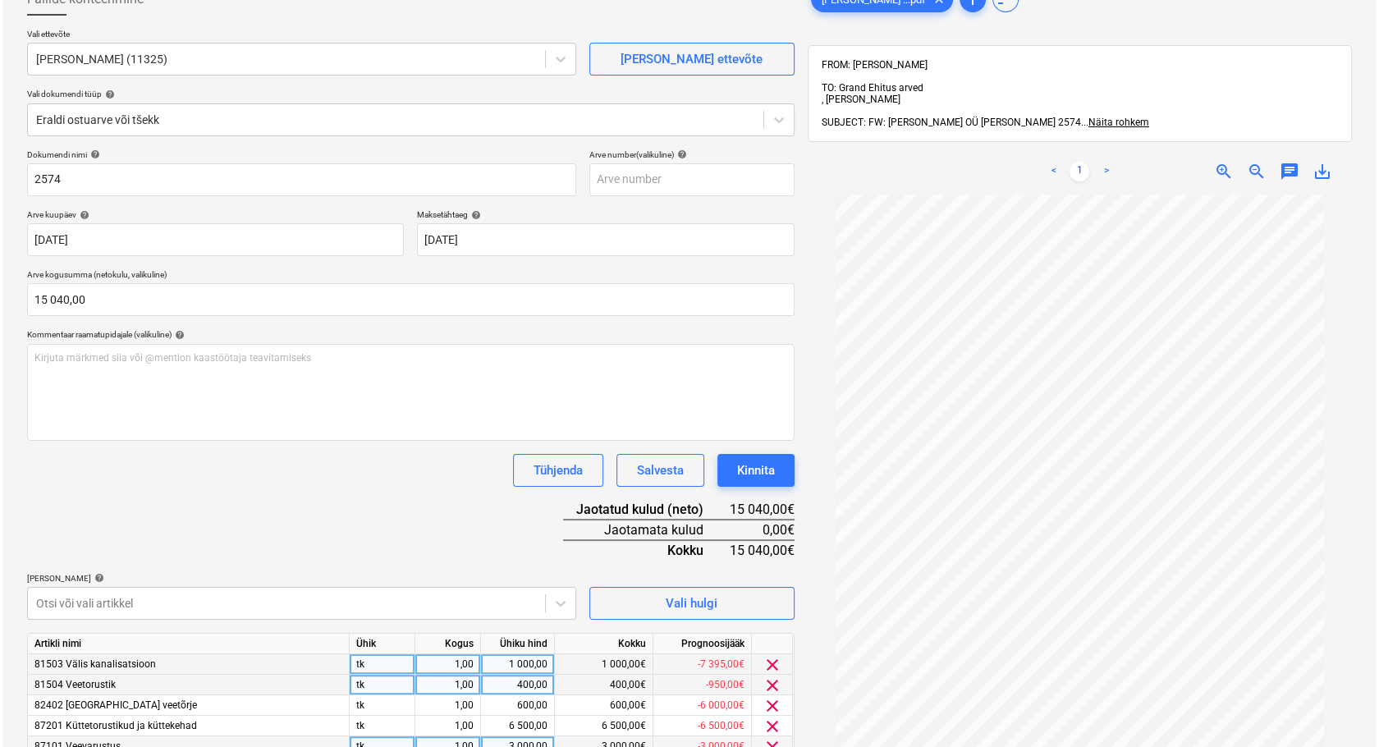
scroll to position [233, 0]
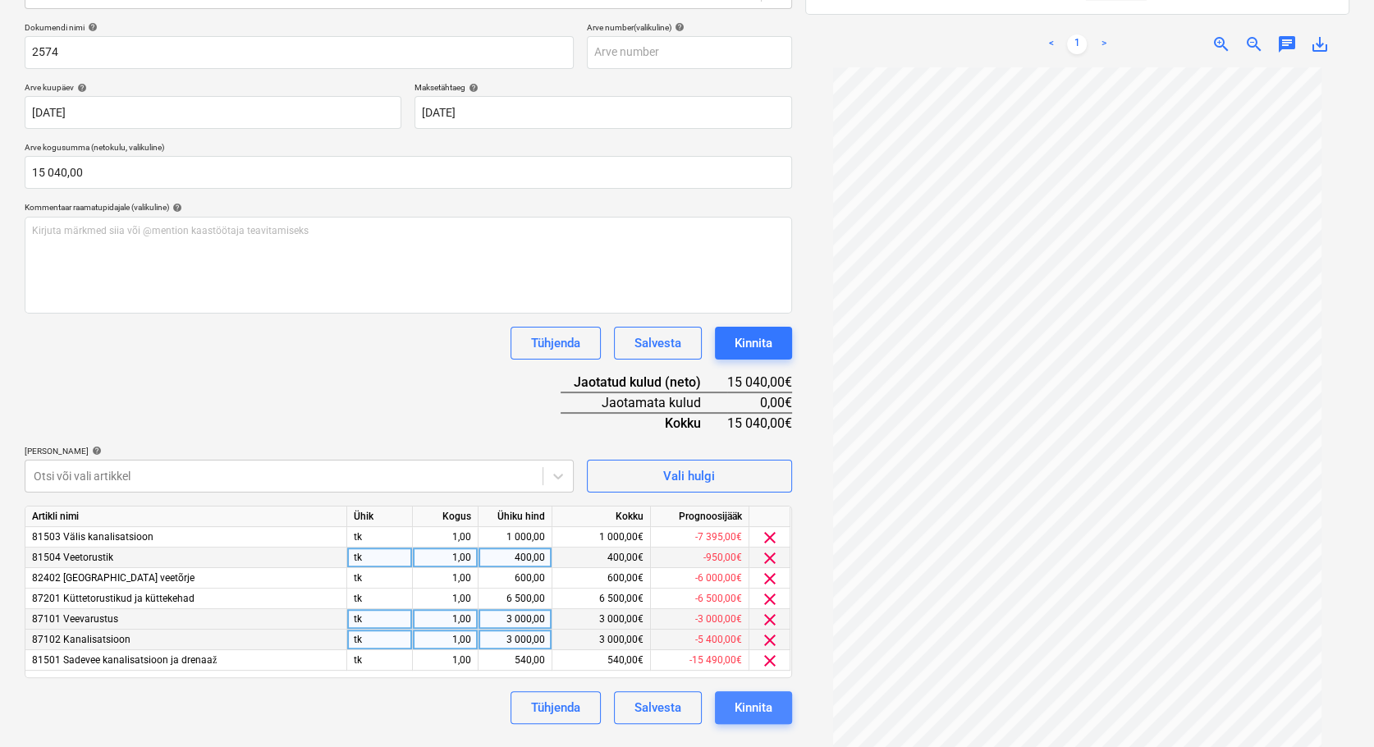
click at [753, 708] on div "Kinnita" at bounding box center [753, 707] width 38 height 21
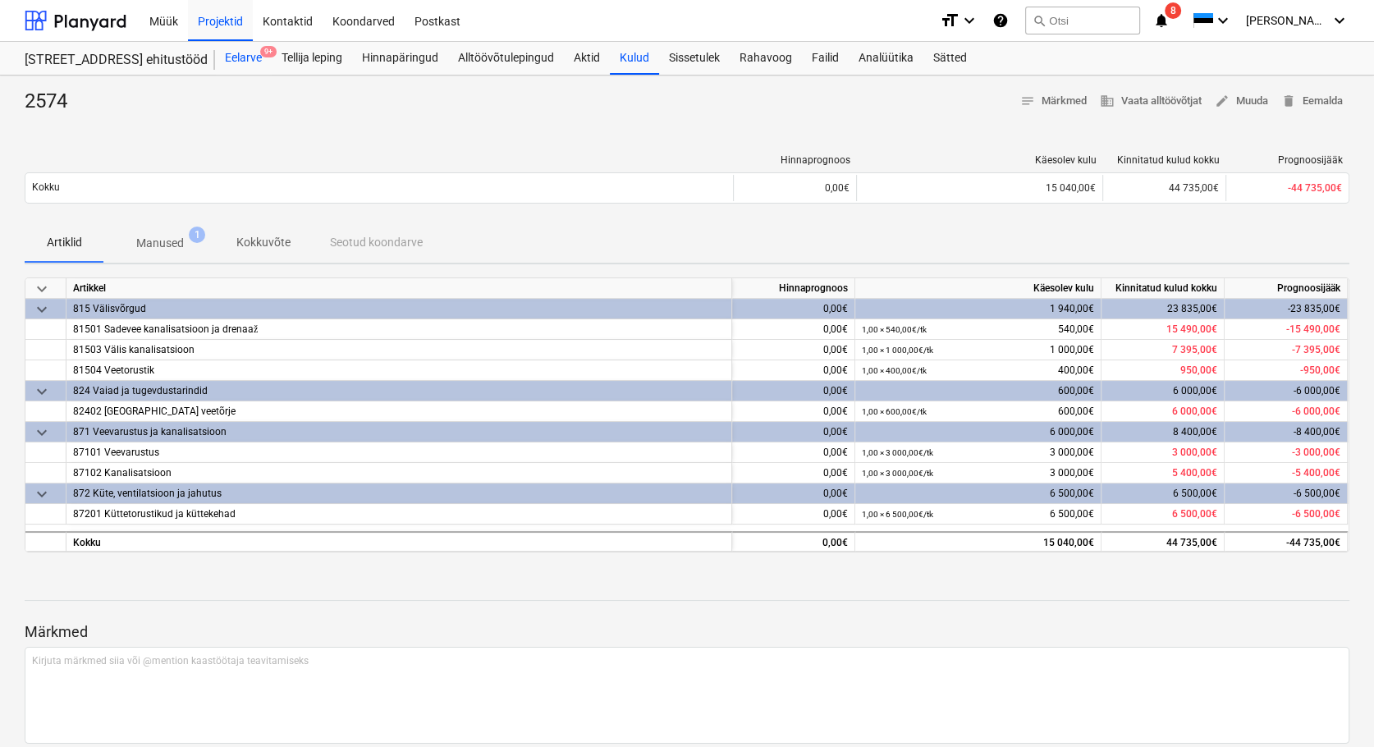
click at [243, 57] on div "Eelarve 9+" at bounding box center [243, 58] width 57 height 33
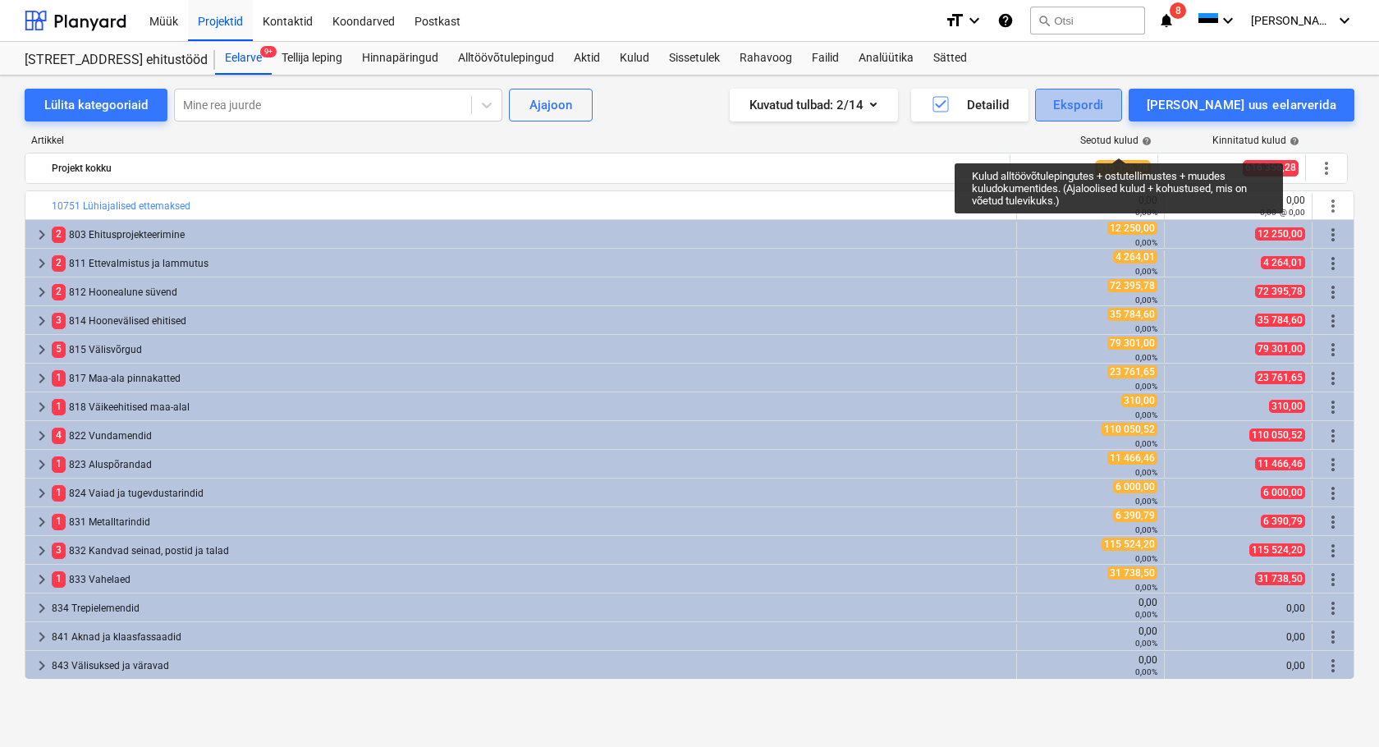
click at [1103, 108] on div "Ekspordi" at bounding box center [1078, 104] width 50 height 21
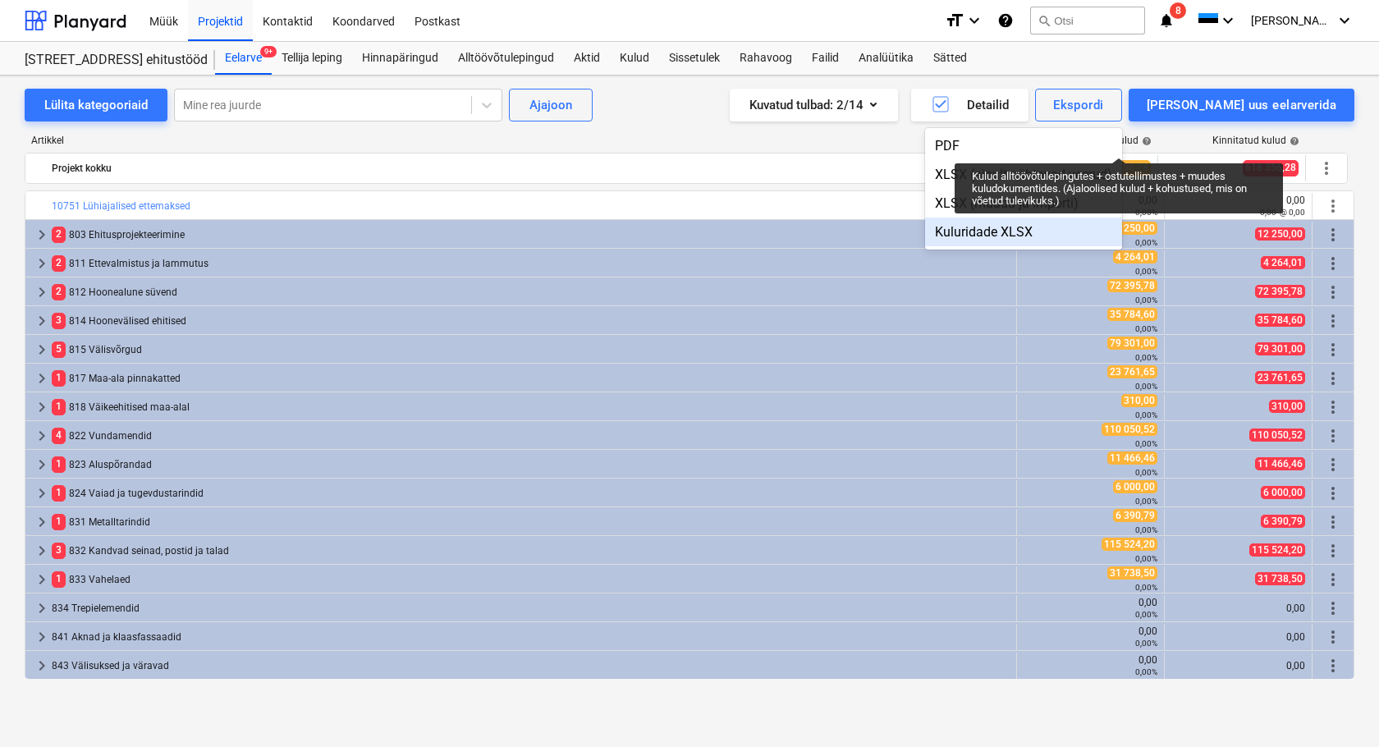
click at [1033, 241] on div "Kuluridade XLSX" at bounding box center [1023, 231] width 197 height 29
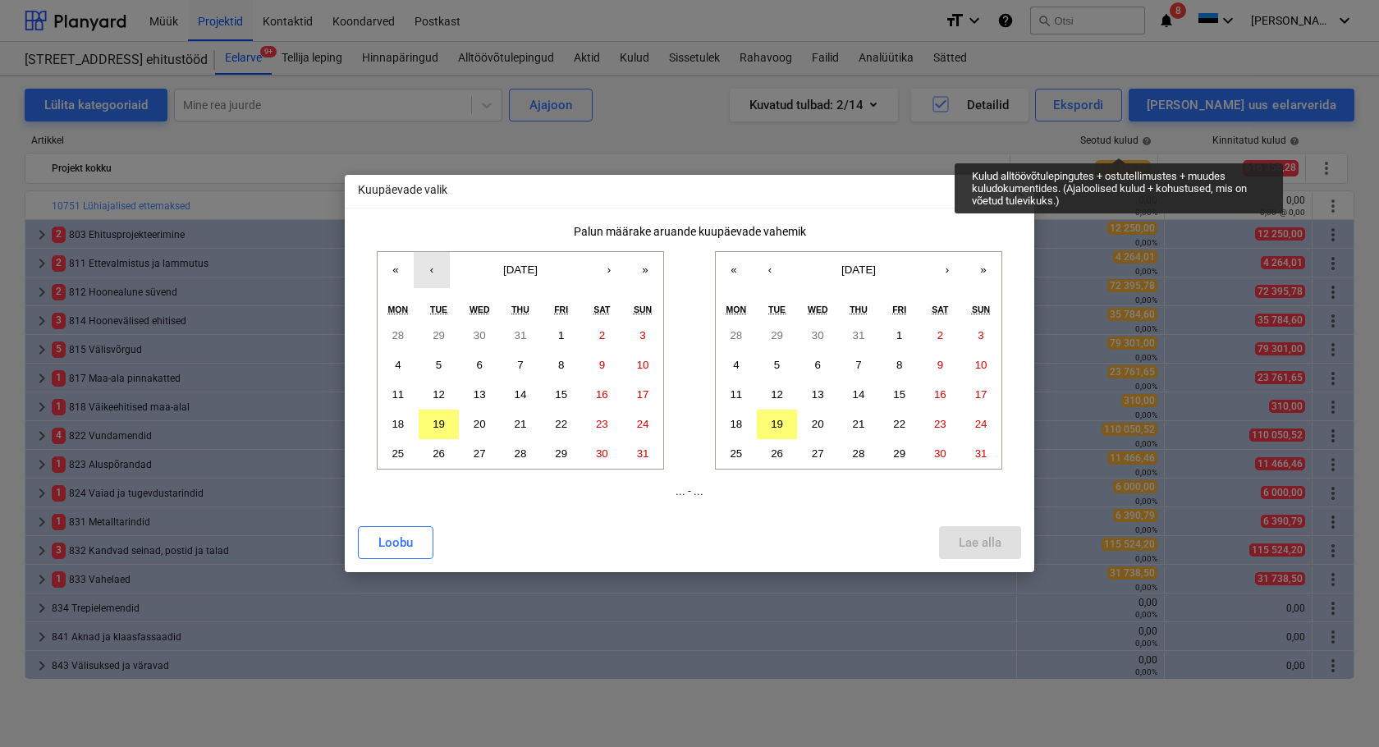
click at [432, 270] on button "‹" at bounding box center [432, 270] width 36 height 36
click at [437, 331] on abbr "1" at bounding box center [439, 335] width 6 height 12
click at [527, 456] on button "31" at bounding box center [520, 454] width 41 height 30
click at [446, 327] on button "1" at bounding box center [439, 336] width 41 height 30
click at [775, 267] on button "‹" at bounding box center [770, 270] width 36 height 36
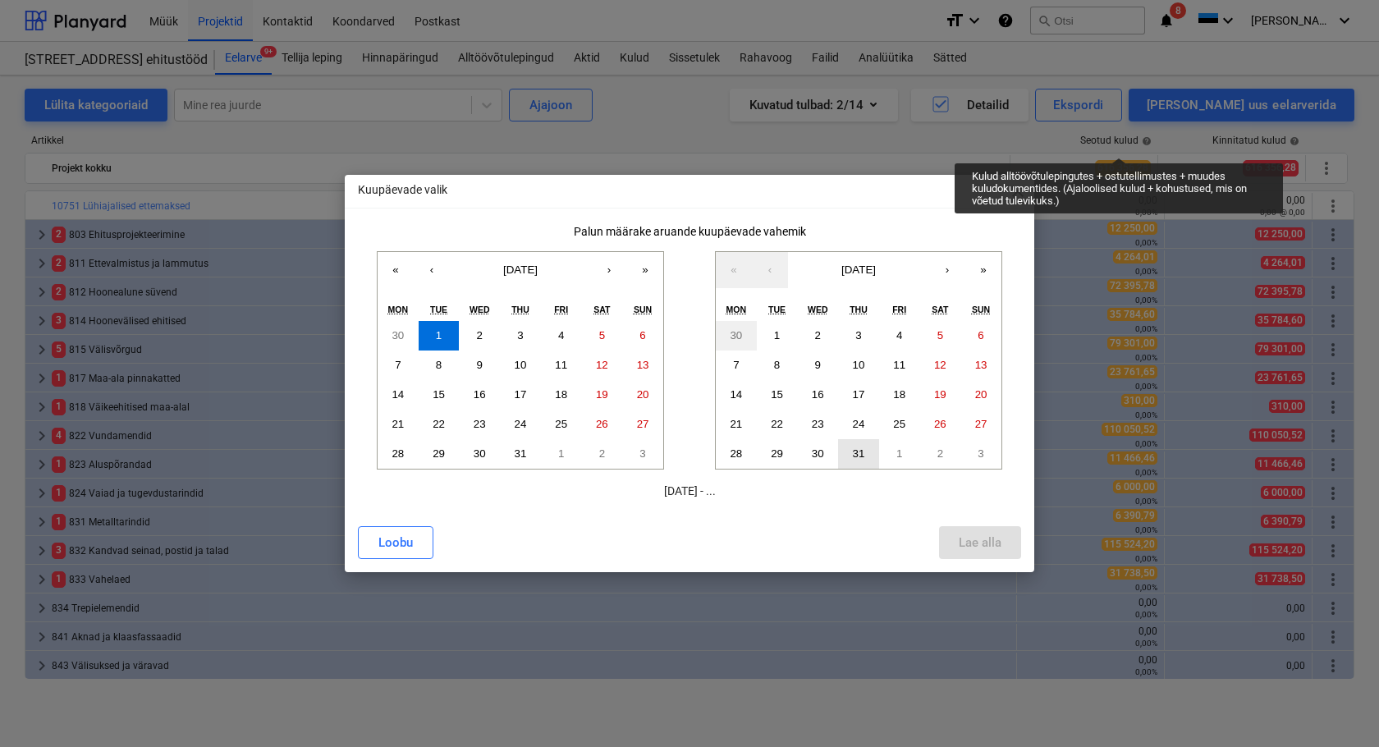
click at [855, 453] on abbr "31" at bounding box center [859, 453] width 12 height 12
click at [962, 540] on div "Lae alla" at bounding box center [979, 542] width 43 height 21
